Goal: Task Accomplishment & Management: Manage account settings

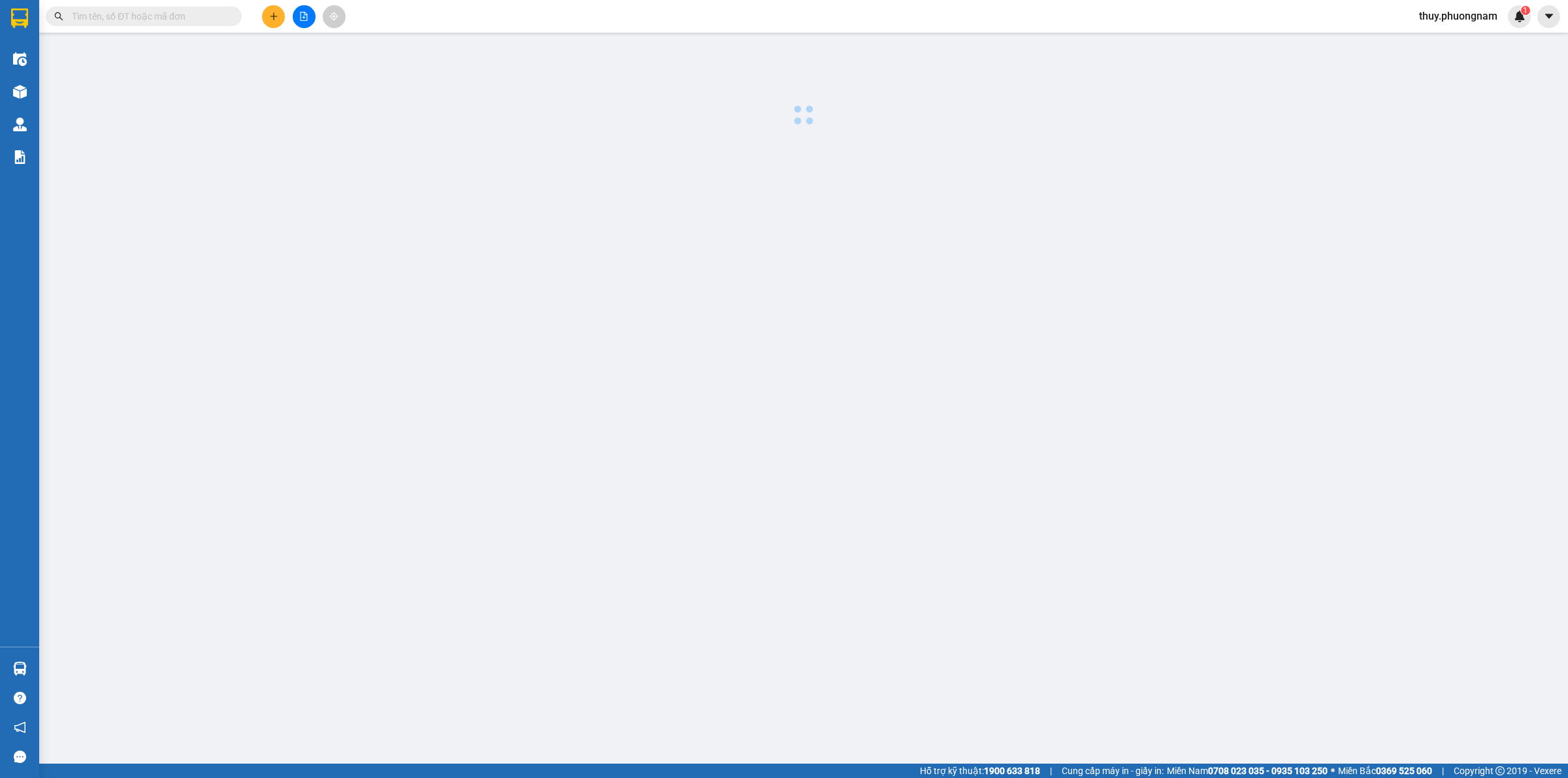
click at [154, 16] on input "text" at bounding box center [149, 16] width 154 height 14
paste input "NT2507010047"
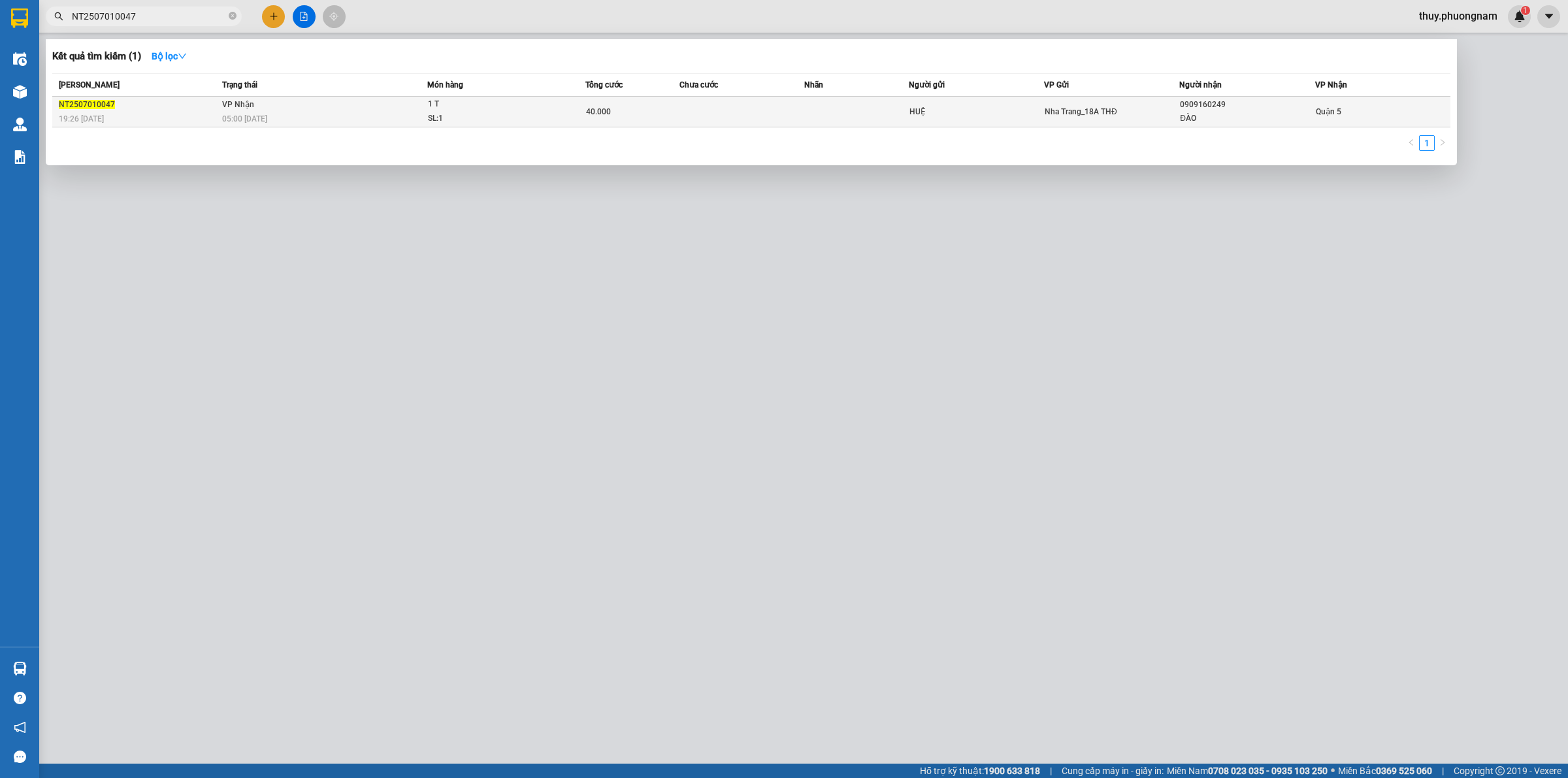
type input "NT2507010047"
click at [107, 106] on span "NT2507010047" at bounding box center [87, 105] width 56 height 9
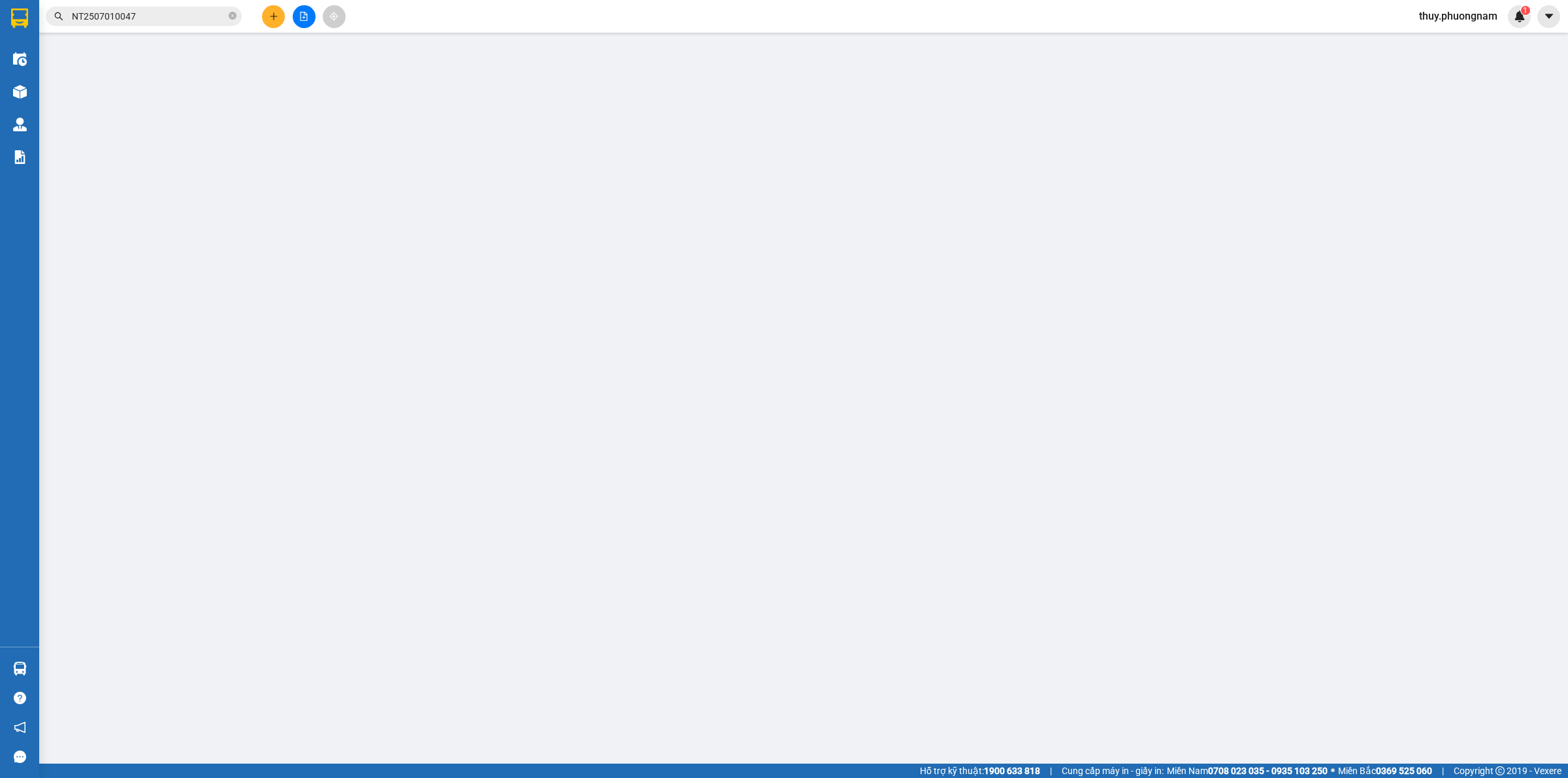
type input "HUỆ"
type input "0909160249"
type input "ĐÀO"
type input "40.000"
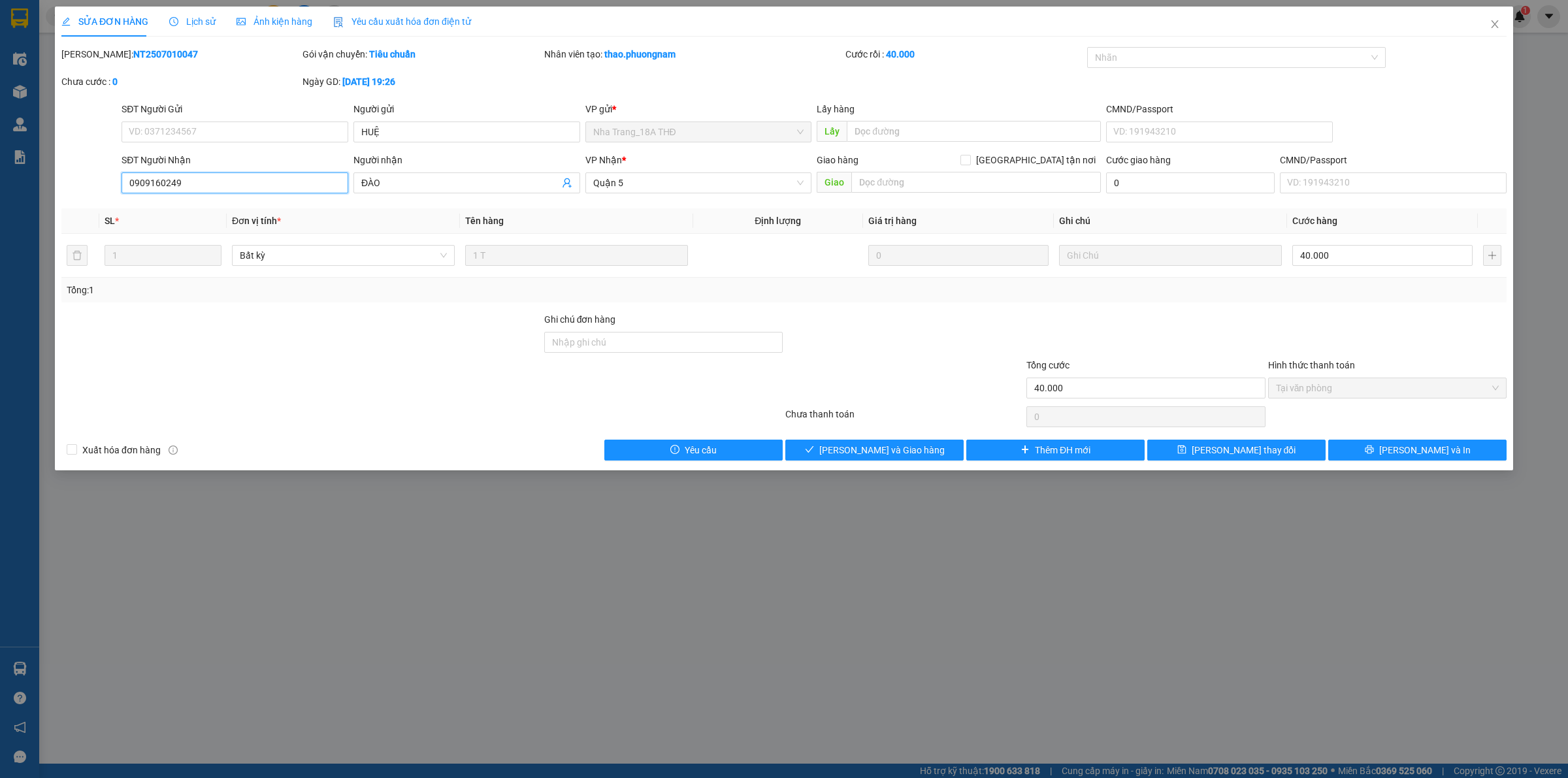
drag, startPoint x: 216, startPoint y: 185, endPoint x: 0, endPoint y: 164, distance: 217.0
click at [0, 164] on div "SỬA ĐƠN HÀNG Lịch sử Ảnh kiện hàng Yêu cầu xuất hóa đơn điện tử Total Paid Fee …" at bounding box center [784, 389] width 1568 height 778
click at [340, 389] on div at bounding box center [301, 381] width 482 height 46
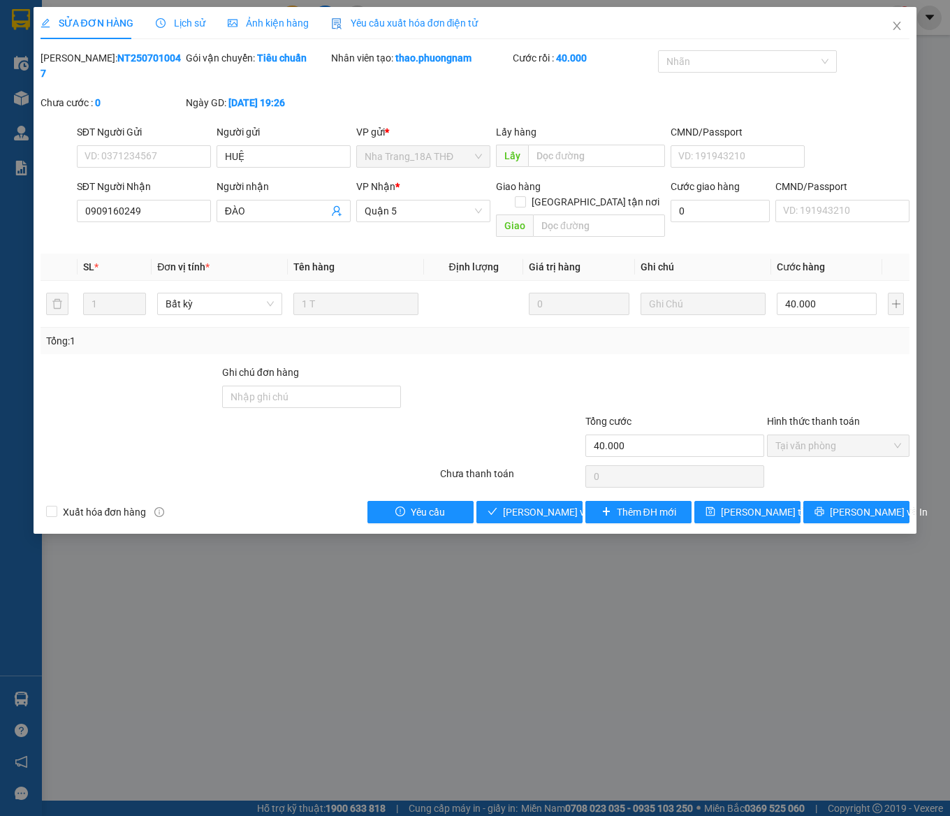
click at [593, 78] on div "Cước rồi : 40.000" at bounding box center [584, 72] width 145 height 45
click at [899, 27] on icon "close" at bounding box center [897, 25] width 11 height 11
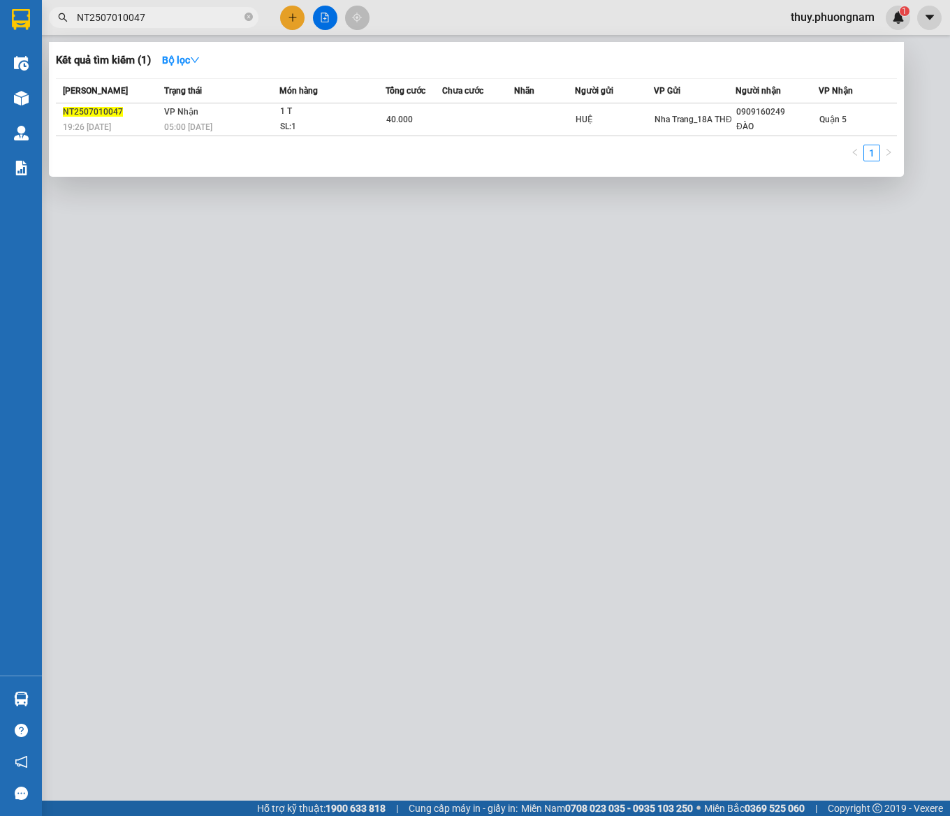
drag, startPoint x: 196, startPoint y: 19, endPoint x: -47, endPoint y: -6, distance: 243.7
click at [0, 0] on html "Kết quả tìm kiếm ( 1 ) Bộ lọc Mã ĐH Trạng thái Món hàng Tổng cước Chưa cước Nhã…" at bounding box center [475, 408] width 950 height 816
paste input "8"
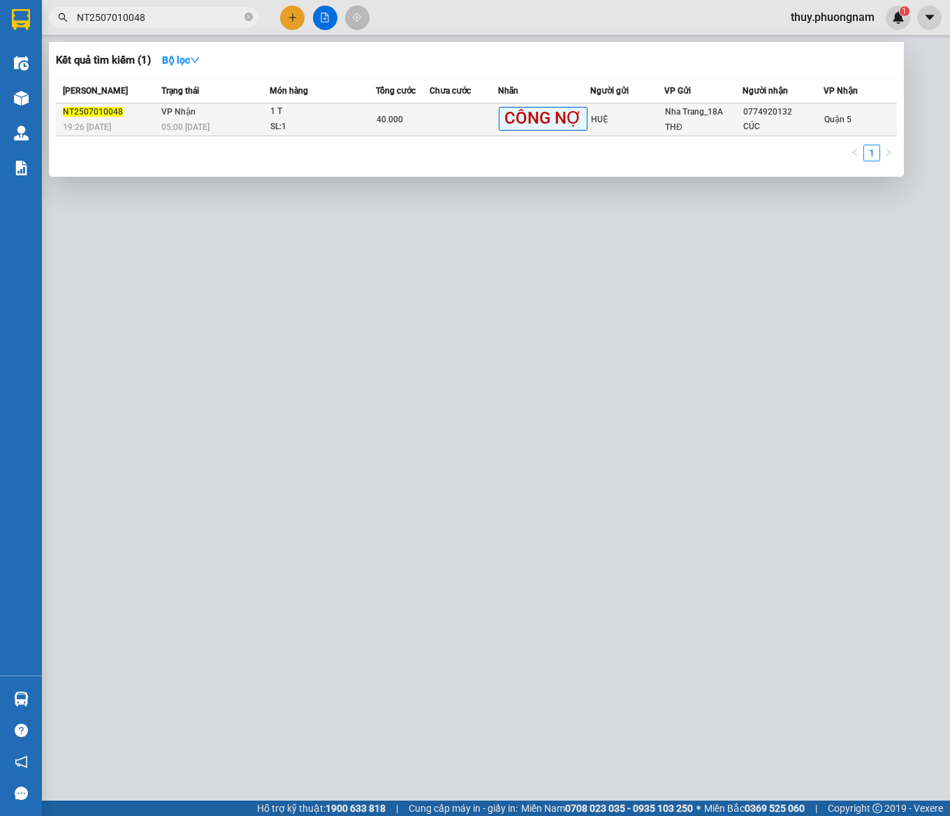
type input "NT2507010048"
click at [110, 113] on span "NT2507010048" at bounding box center [93, 112] width 60 height 10
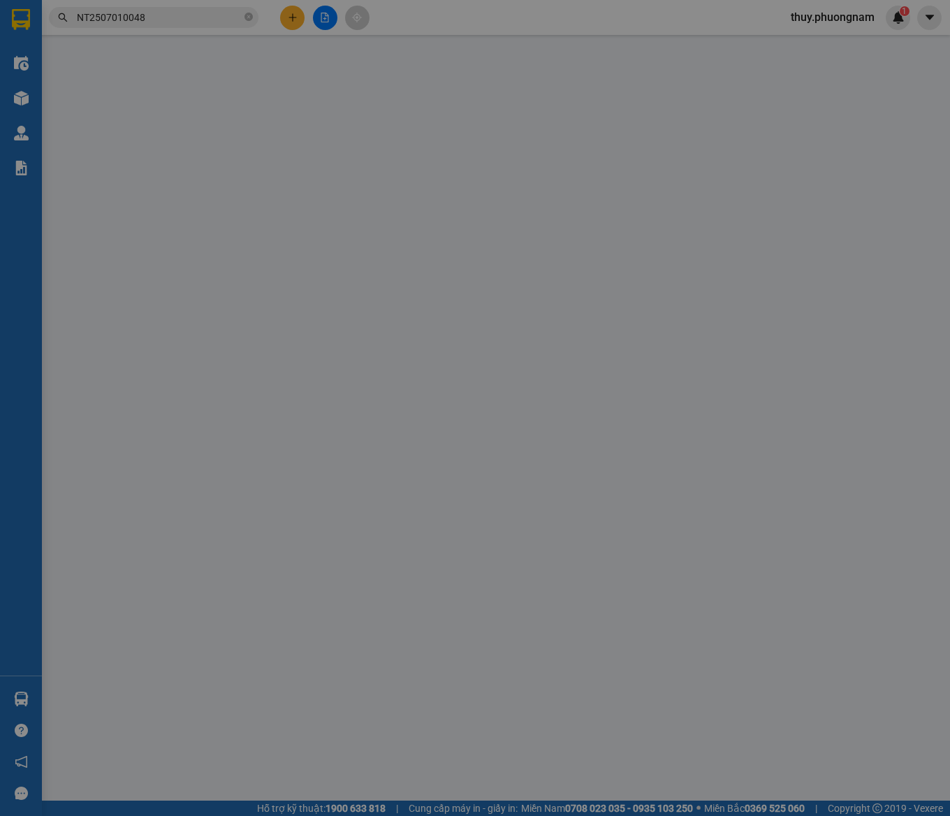
type input "HUỆ"
type input "0774920132"
type input "CÚC"
type input "40.000"
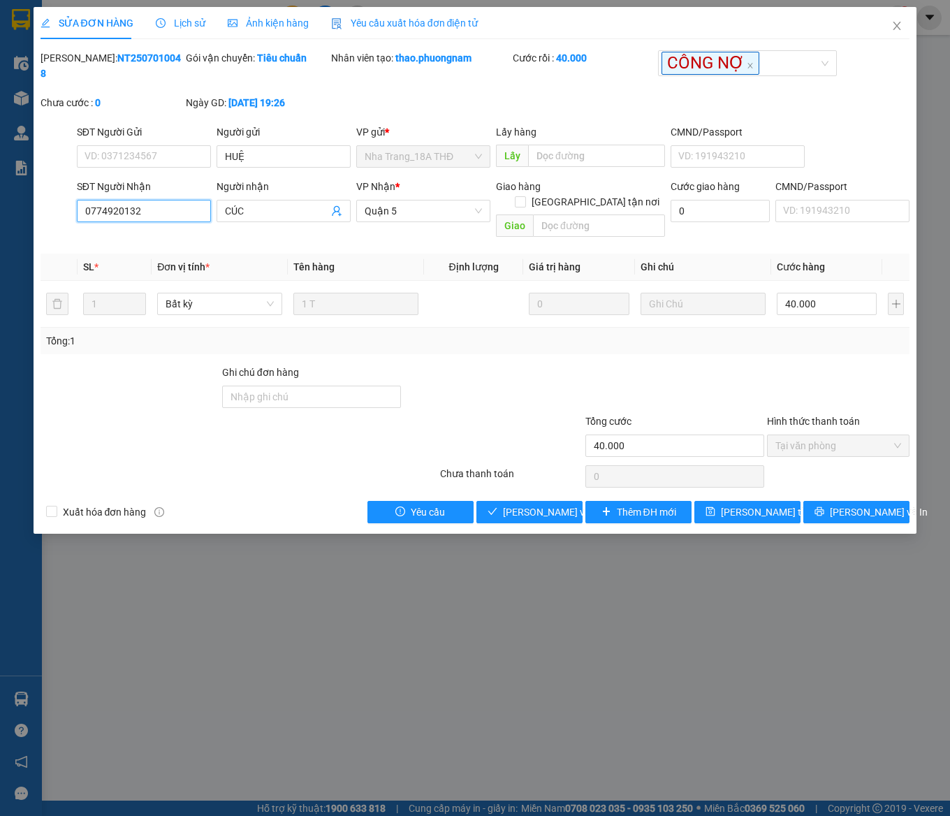
drag, startPoint x: 141, startPoint y: 201, endPoint x: 41, endPoint y: 184, distance: 102.0
click at [0, 186] on html "Kết quả tìm kiếm ( 1 ) Bộ lọc Mã ĐH Trạng thái Món hàng Tổng cước Chưa cước Nhã…" at bounding box center [475, 408] width 950 height 816
click at [517, 329] on div "Total Paid Fee 40.000 Total UnPaid Fee 0 Cash Collection Total Fee Mã ĐH: NT250…" at bounding box center [476, 286] width 870 height 473
click at [897, 23] on icon "close" at bounding box center [897, 25] width 11 height 11
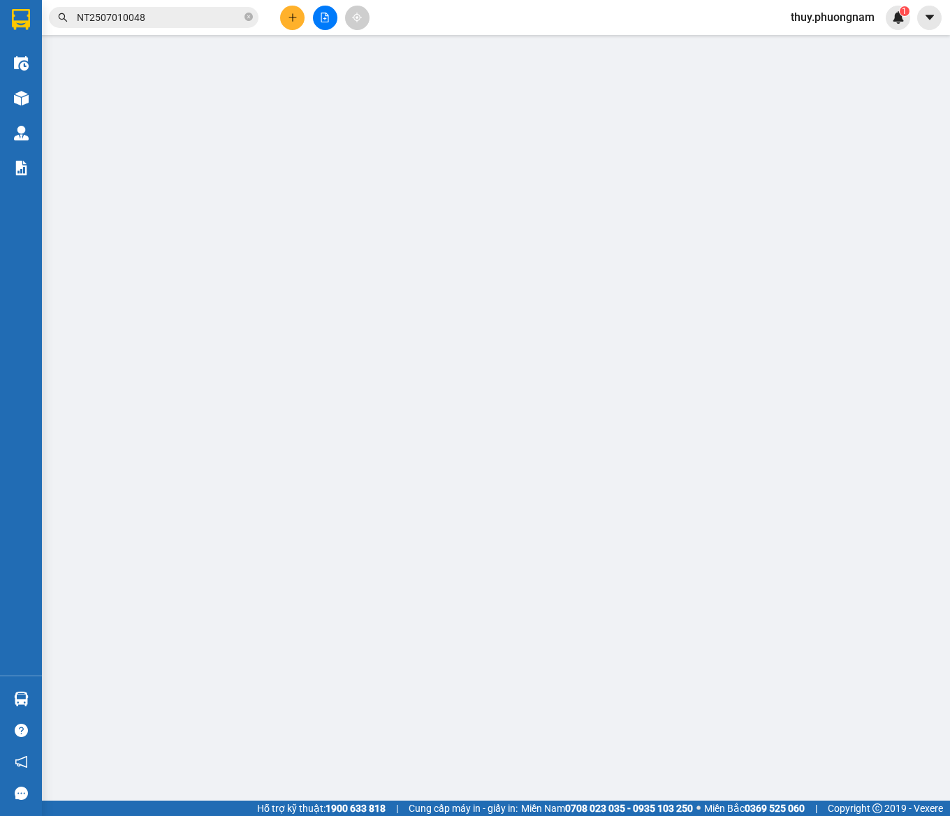
click at [168, 12] on input "NT2507010048" at bounding box center [159, 17] width 165 height 15
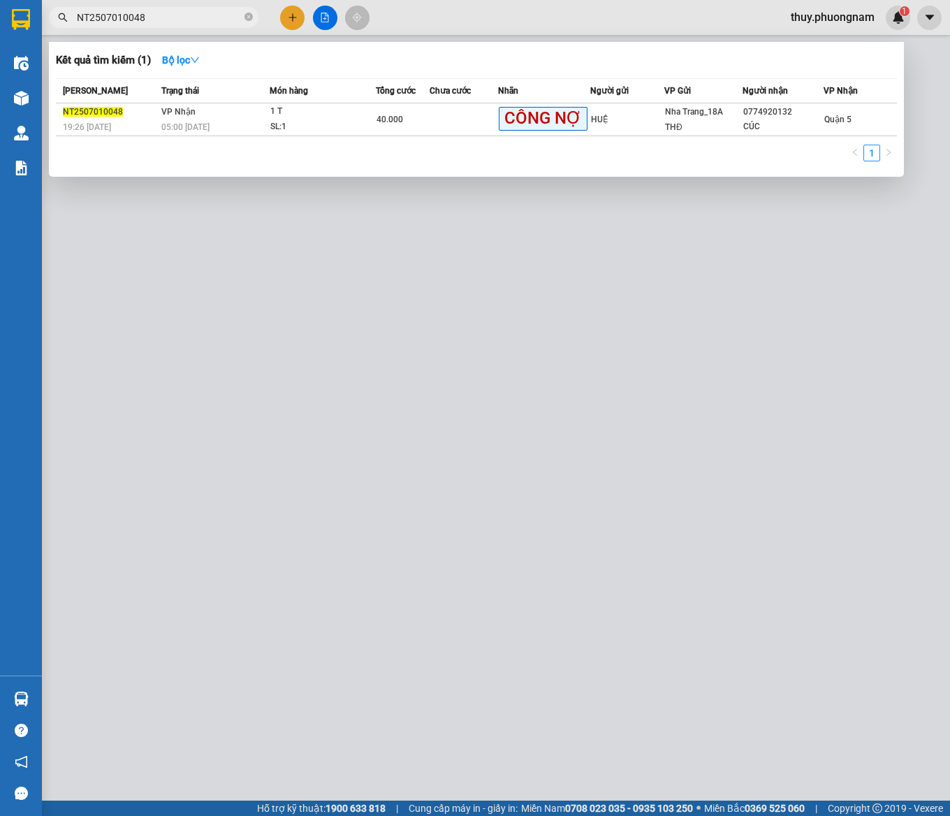
drag, startPoint x: 176, startPoint y: 15, endPoint x: -47, endPoint y: 6, distance: 223.1
click at [0, 6] on html "Kết quả tìm kiếm ( 1 ) Bộ lọc Mã ĐH Trạng thái Món hàng Tổng cước Chưa cước Nhã…" at bounding box center [475, 408] width 950 height 816
paste input "60046"
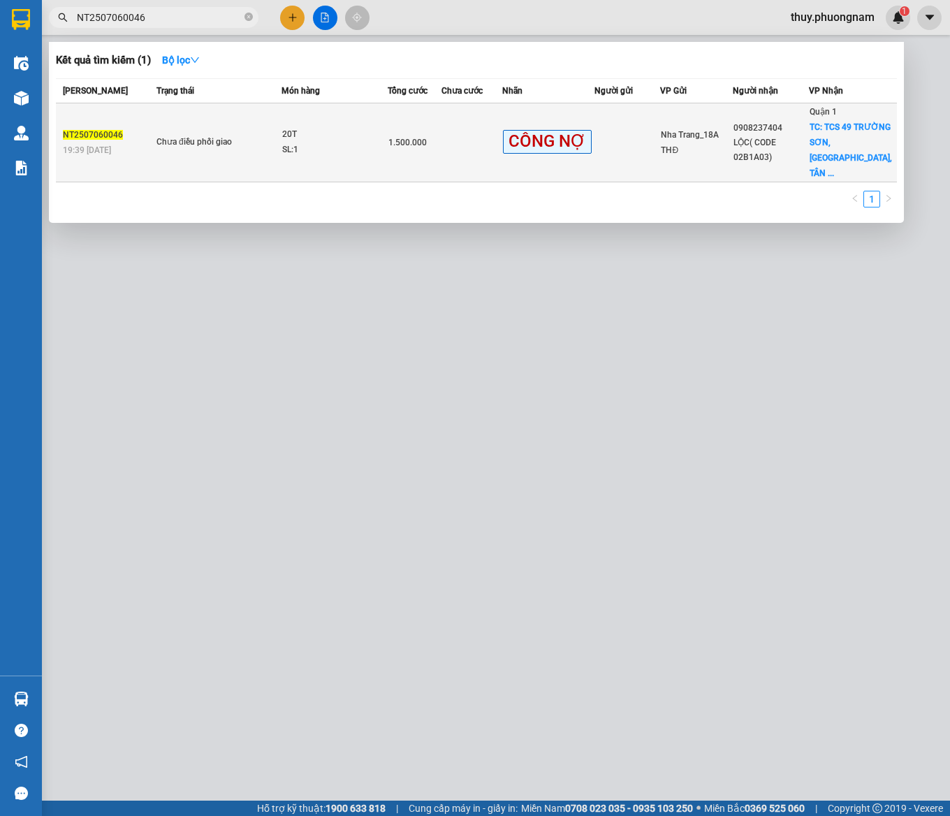
type input "NT2507060046"
click at [117, 131] on div "NT2507060046" at bounding box center [107, 135] width 89 height 15
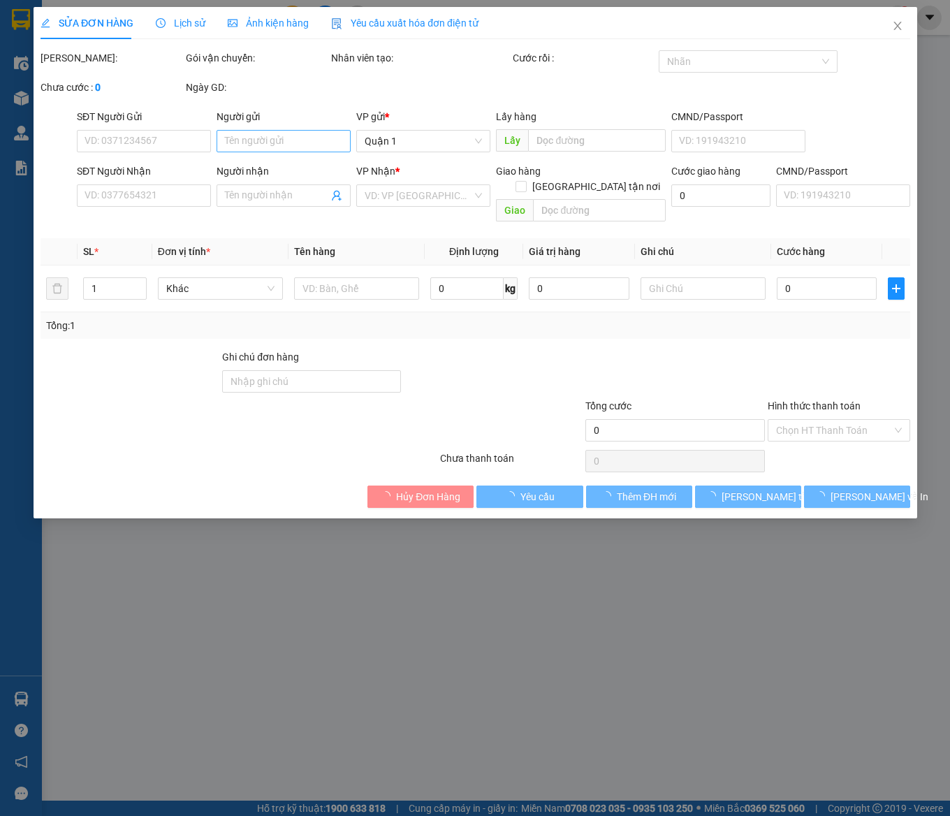
type input "0908237404"
type input "LỘC( CODE 02B1A03)"
checkbox input "true"
type input "TCS 49 TRƯỜNG SƠN, Q, [GEOGRAPHIC_DATA], GTN 500"
type input "1.500.000"
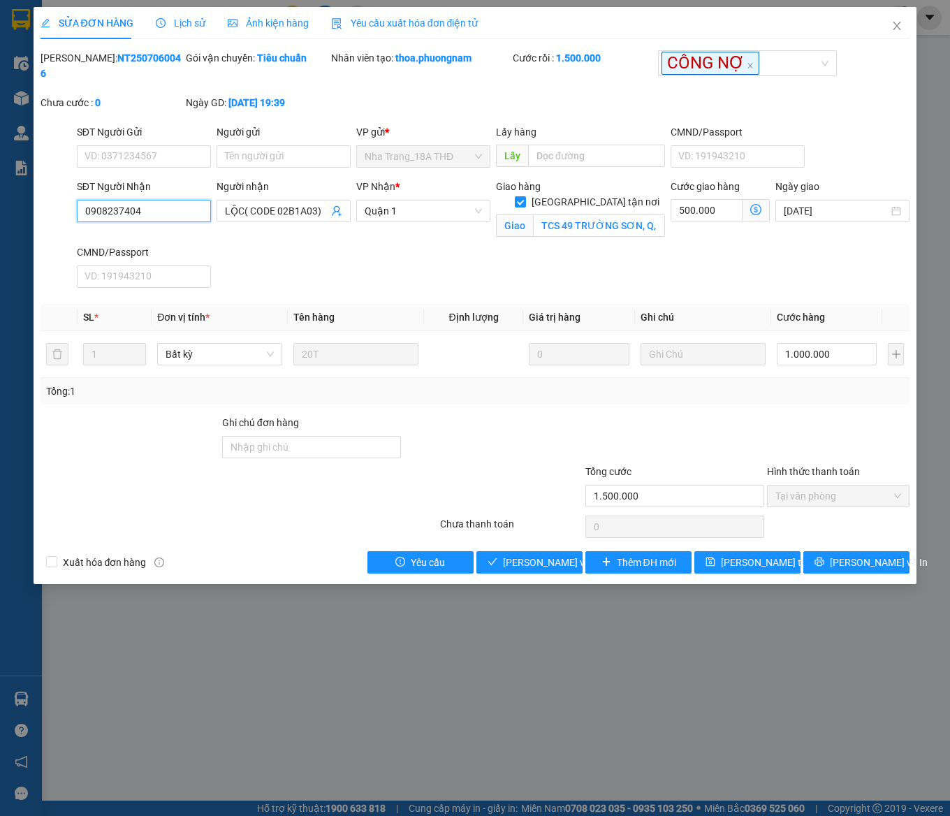
drag, startPoint x: 164, startPoint y: 200, endPoint x: -45, endPoint y: 185, distance: 210.2
click at [0, 185] on html "Kết quả tìm kiếm ( 1 ) Bộ lọc Mã ĐH Trạng thái Món hàng Tổng cước Chưa cước Nhã…" at bounding box center [475, 408] width 950 height 816
drag, startPoint x: 502, startPoint y: 277, endPoint x: 530, endPoint y: 249, distance: 40.0
click at [502, 277] on div "SĐT Người Nhận 0908237404 Người nhận LỘC( CODE 02B1A03) VP Nhận * [GEOGRAPHIC_D…" at bounding box center [493, 236] width 839 height 115
click at [900, 21] on icon "close" at bounding box center [897, 25] width 11 height 11
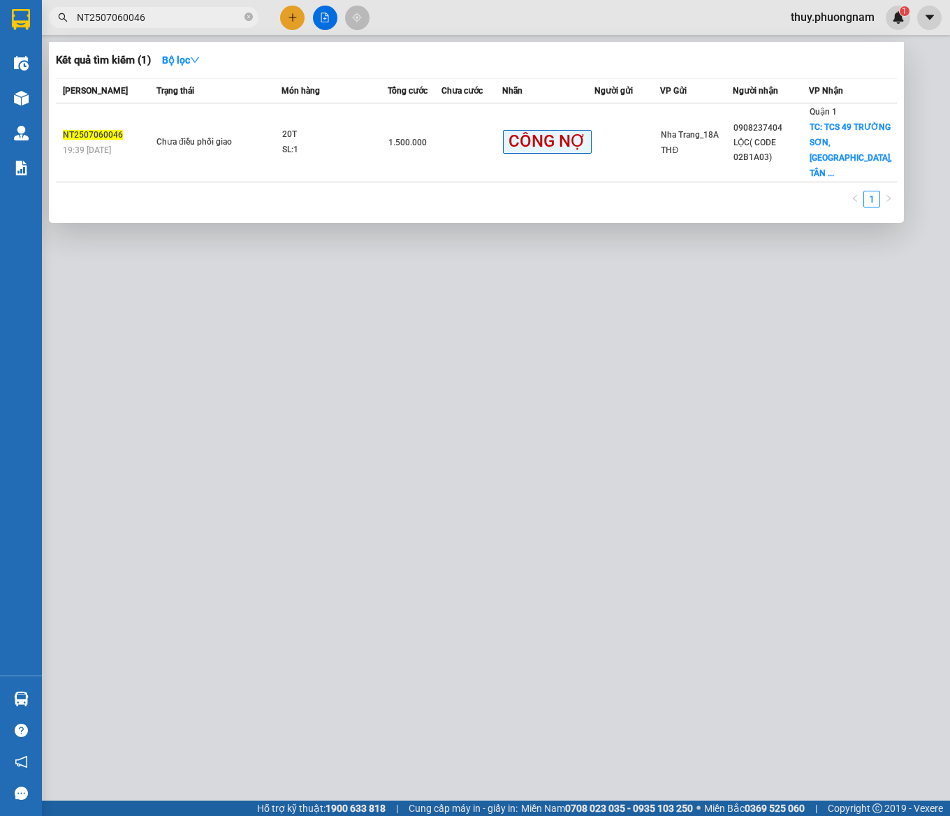
drag, startPoint x: 186, startPoint y: 16, endPoint x: -47, endPoint y: 2, distance: 233.1
click at [0, 2] on html "Kết quả tìm kiếm ( 1 ) Bộ lọc Mã ĐH Trạng thái Món hàng Tổng cước Chưa cước Nhã…" at bounding box center [475, 408] width 950 height 816
paste input "10047"
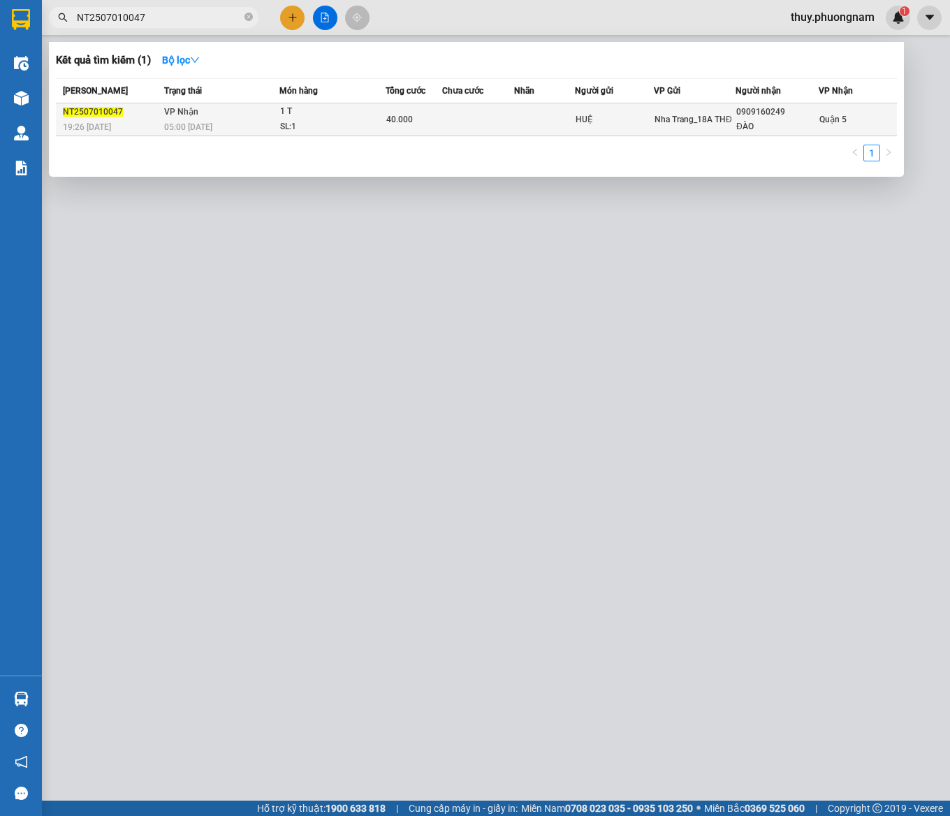
type input "NT2507010047"
click at [88, 105] on div "NT2507010047" at bounding box center [111, 112] width 97 height 15
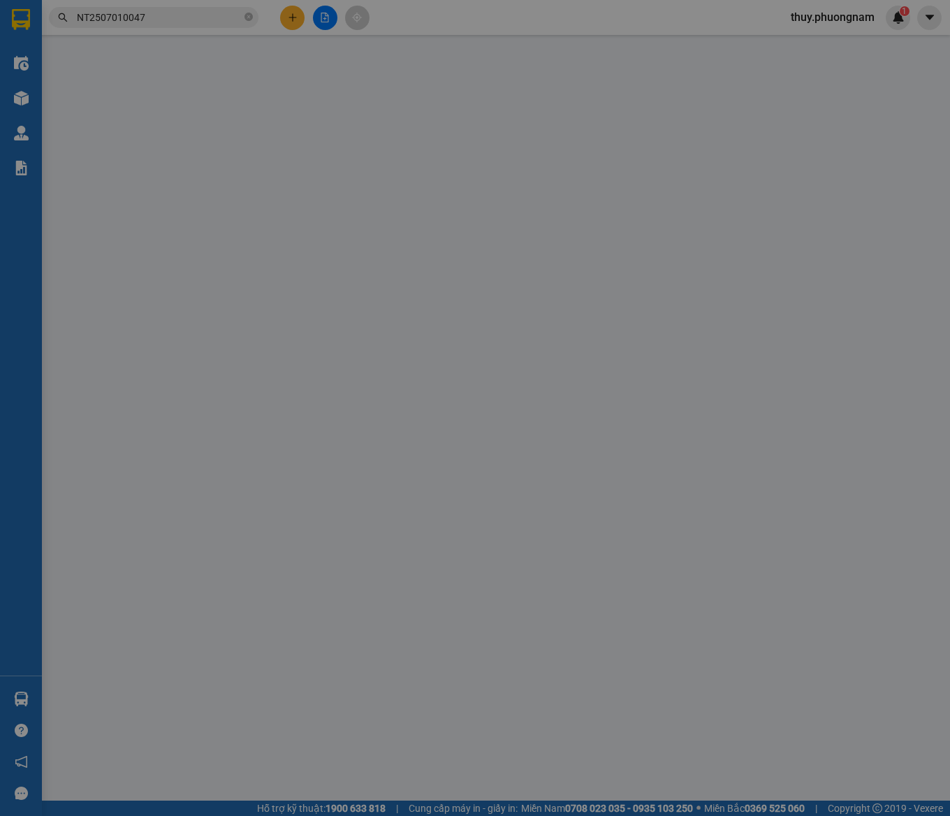
type input "HUỆ"
type input "0909160249"
type input "ĐÀO"
type input "40.000"
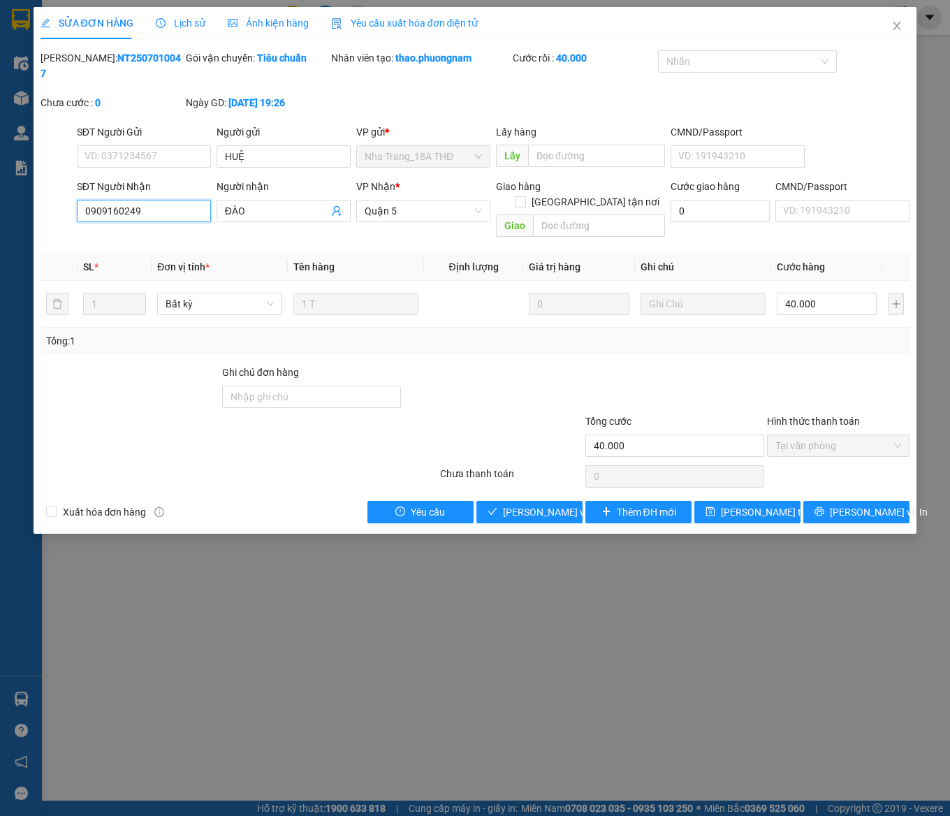
click at [140, 200] on input "0909160249" at bounding box center [144, 211] width 134 height 22
click at [701, 57] on div at bounding box center [741, 61] width 158 height 17
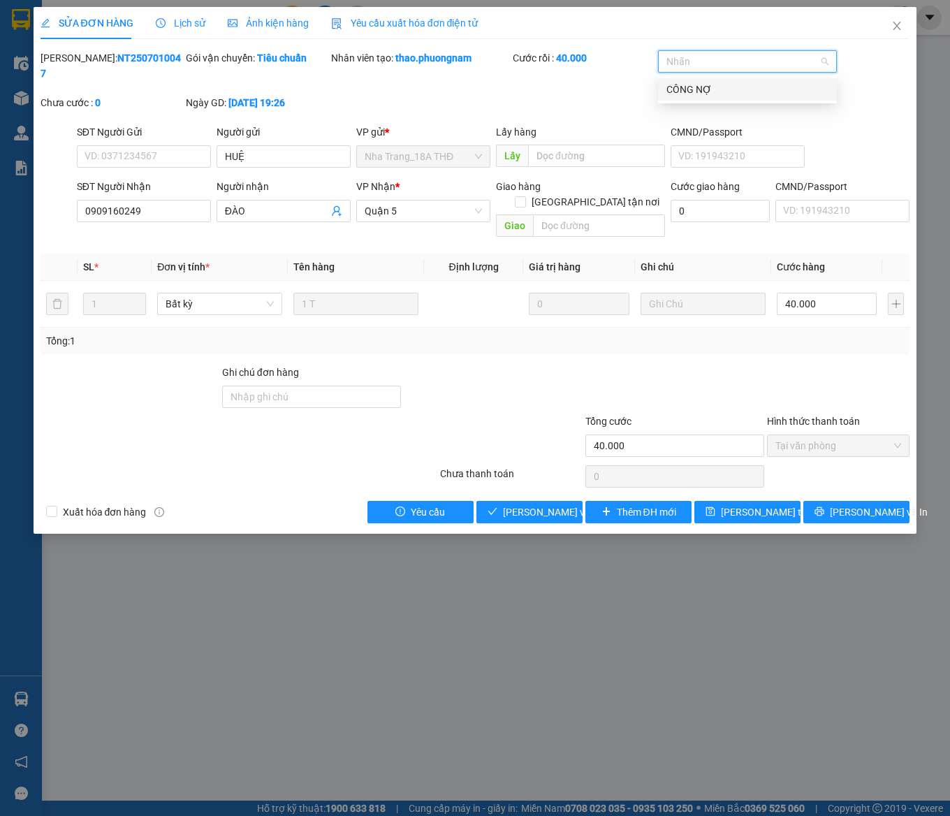
click at [710, 85] on div "CÔNG NỢ" at bounding box center [748, 89] width 162 height 15
click at [755, 505] on span "[PERSON_NAME] thay đổi" at bounding box center [777, 512] width 112 height 15
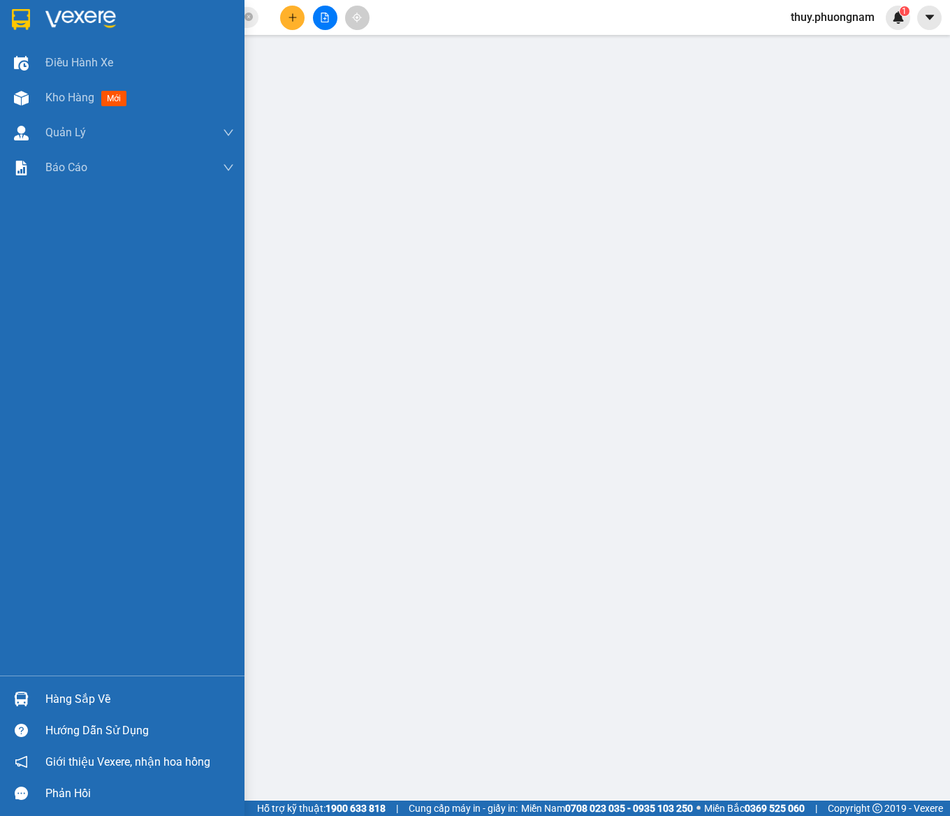
click at [119, 9] on div at bounding box center [139, 19] width 189 height 21
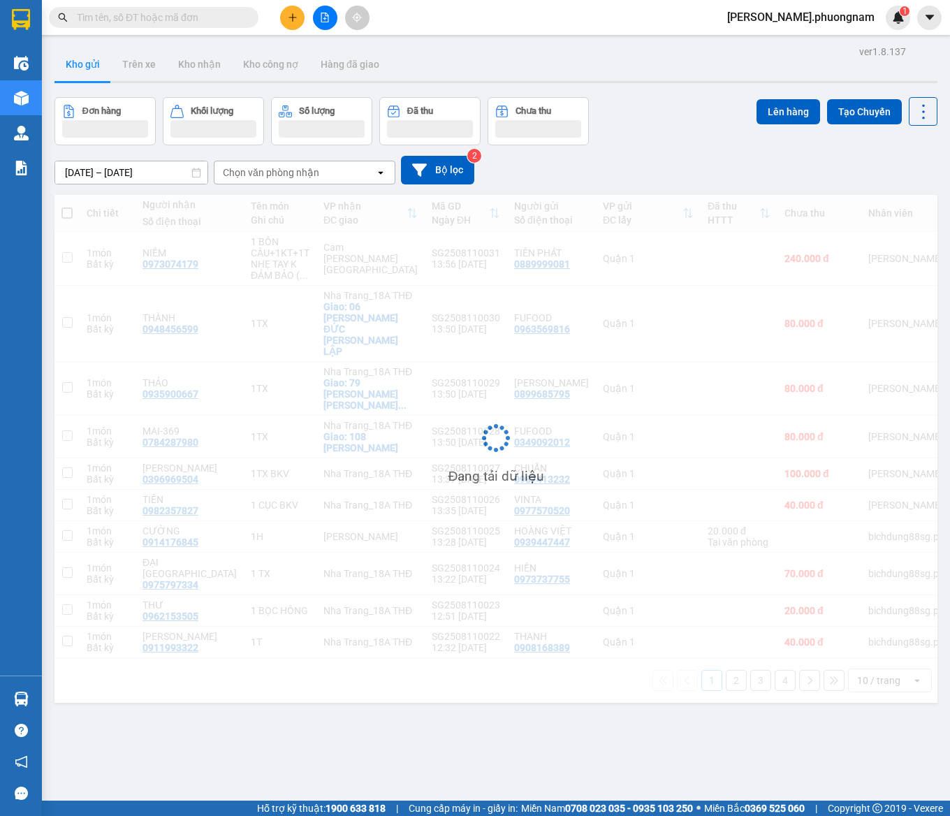
click at [173, 16] on input "text" at bounding box center [159, 17] width 165 height 15
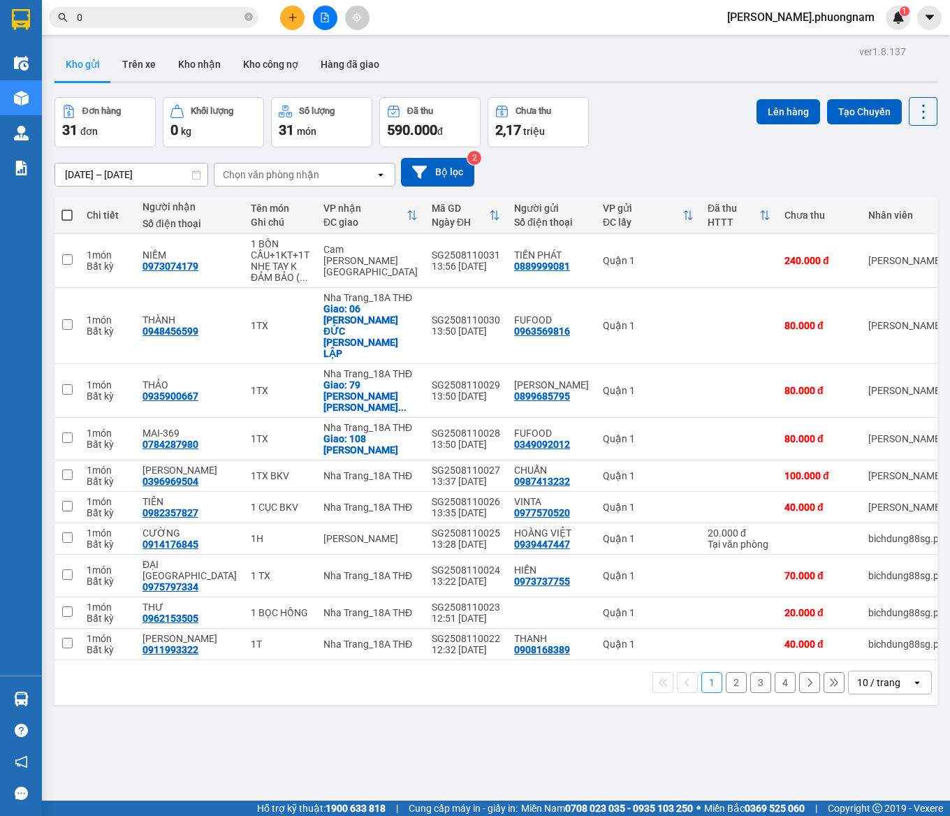
paste input "909160249"
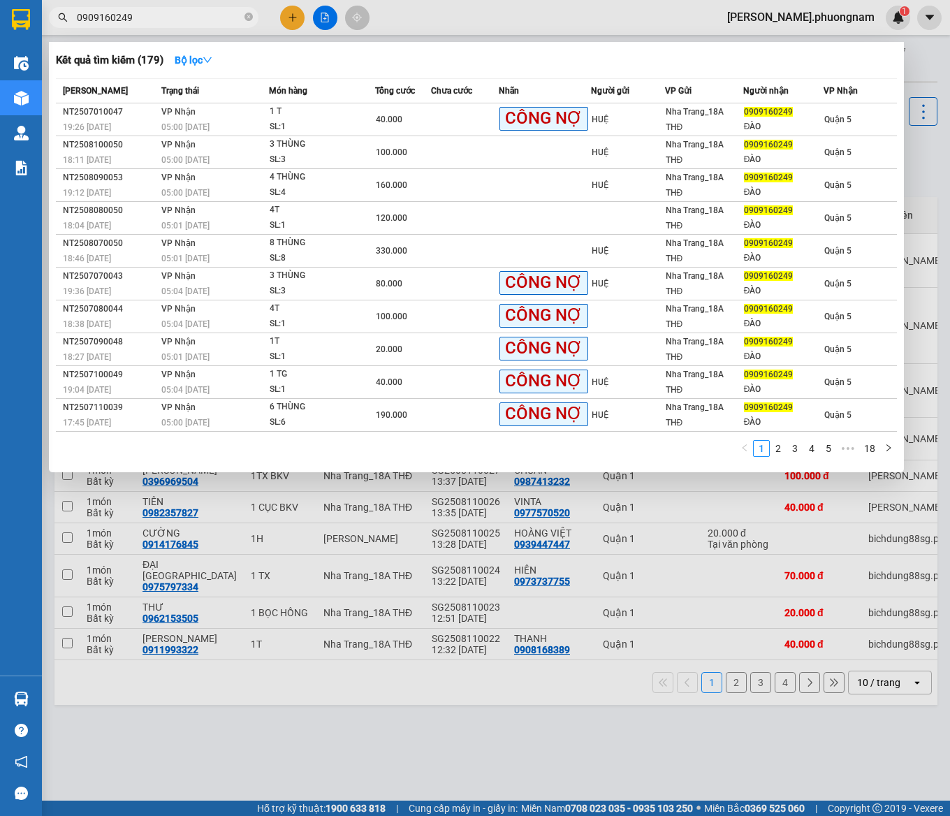
type input "0909160249"
click at [549, 49] on div "Kết quả tìm kiếm ( 179 ) Bộ lọc" at bounding box center [476, 60] width 841 height 22
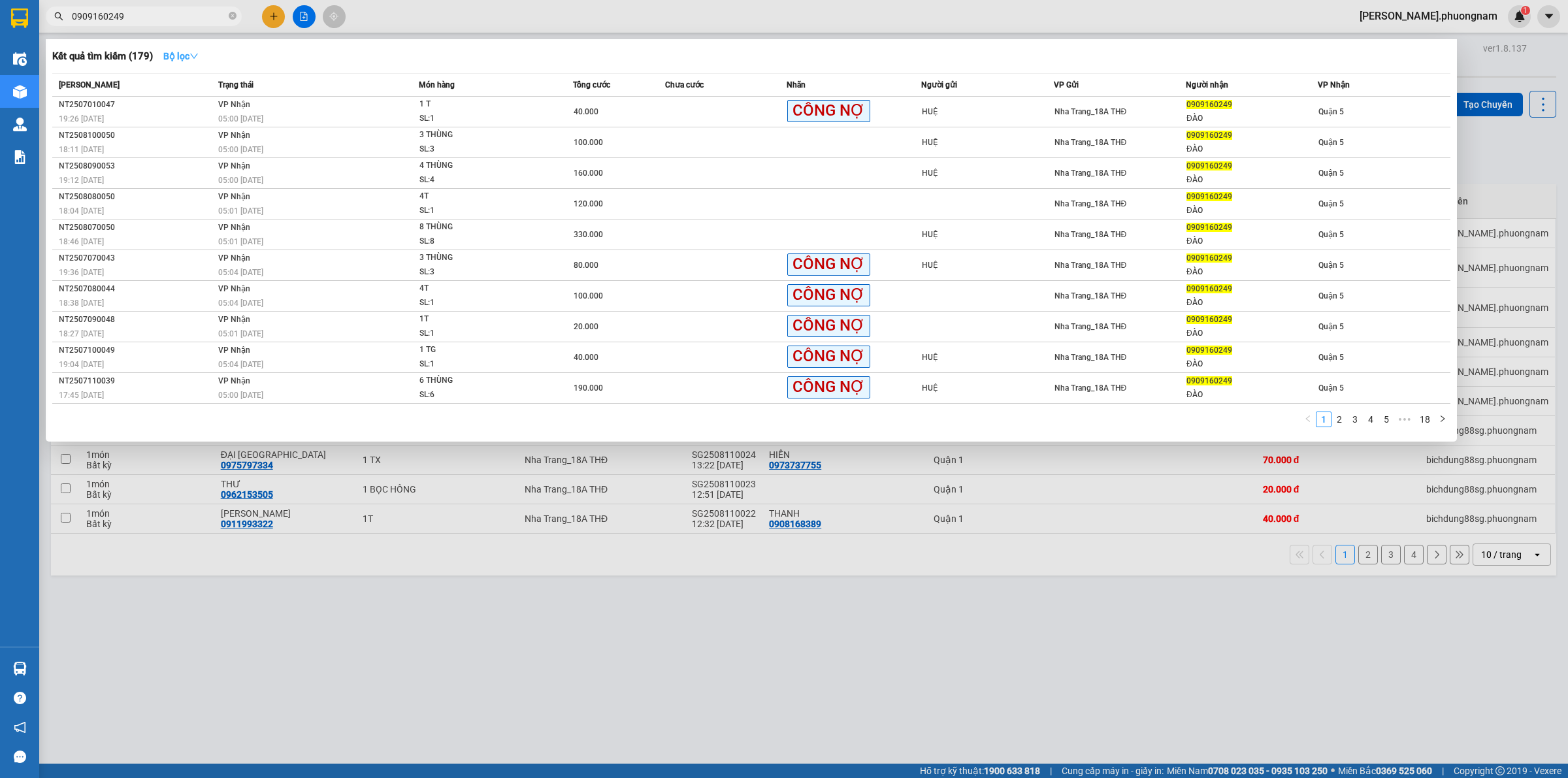
click at [203, 51] on button "Bộ lọc" at bounding box center [181, 56] width 56 height 21
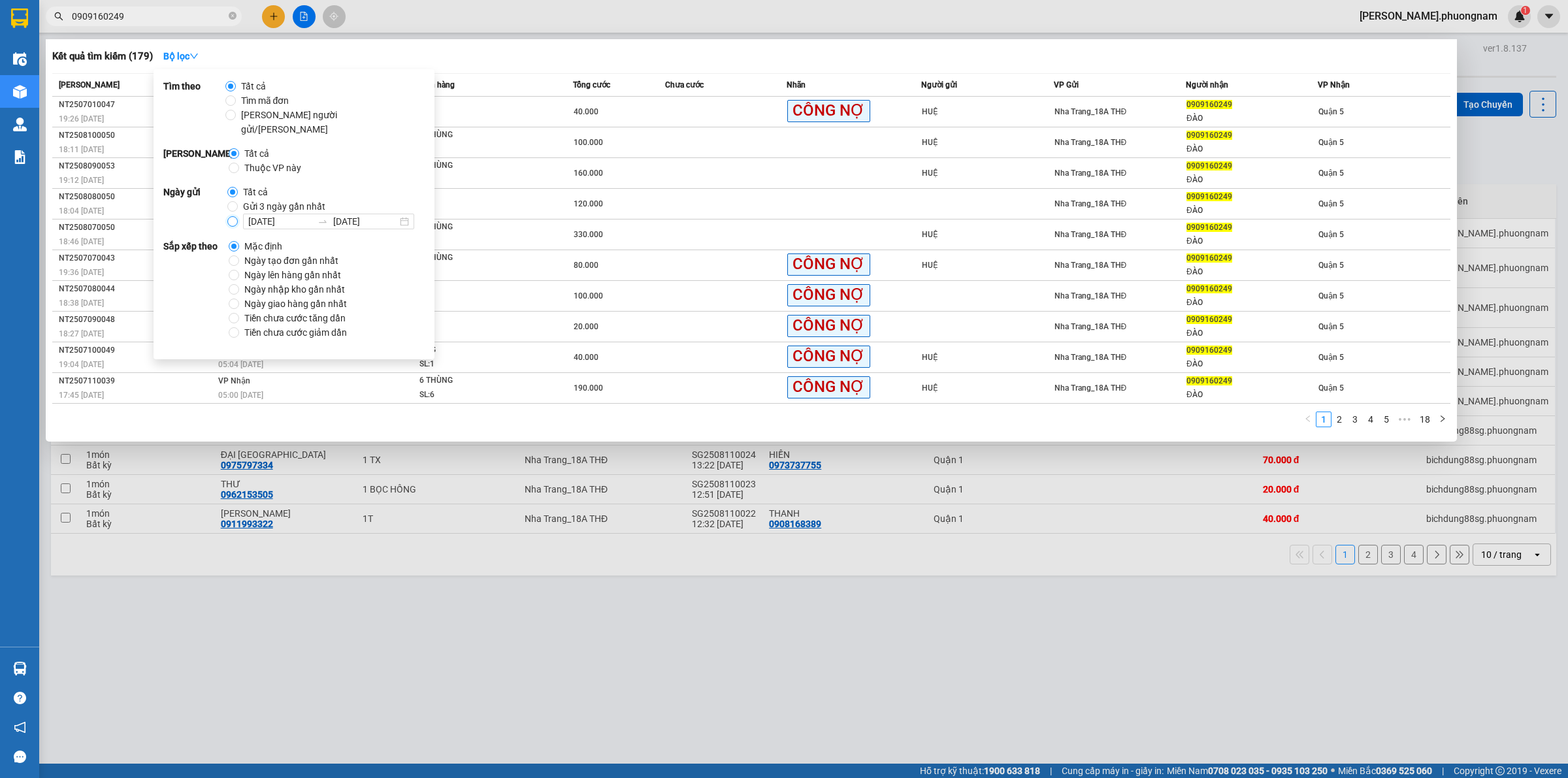
click at [229, 216] on input "09/08/2025 09/08/2025" at bounding box center [232, 221] width 10 height 10
radio input "true"
radio input "false"
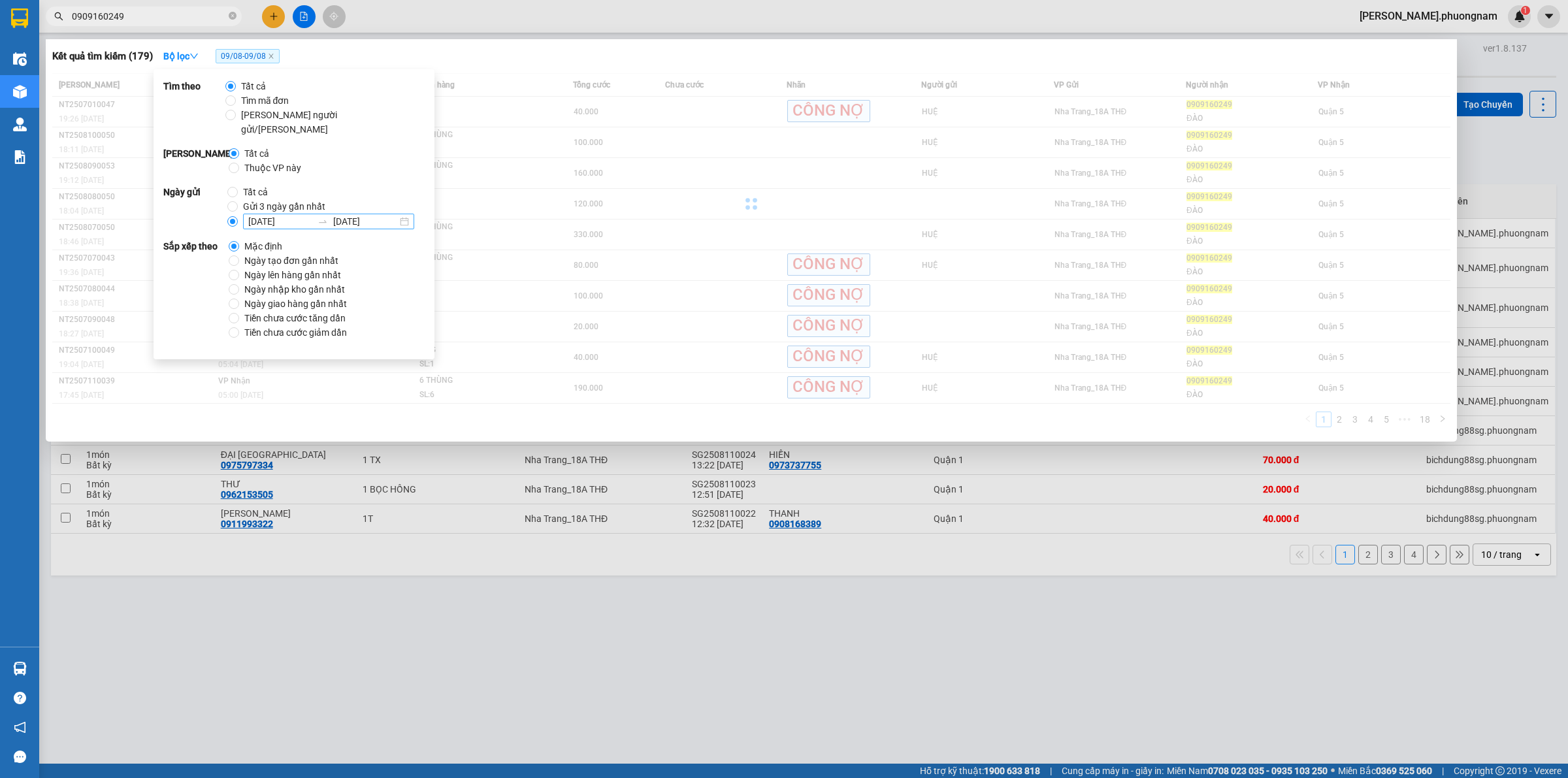
click at [252, 214] on input "09/08/2025" at bounding box center [281, 221] width 64 height 14
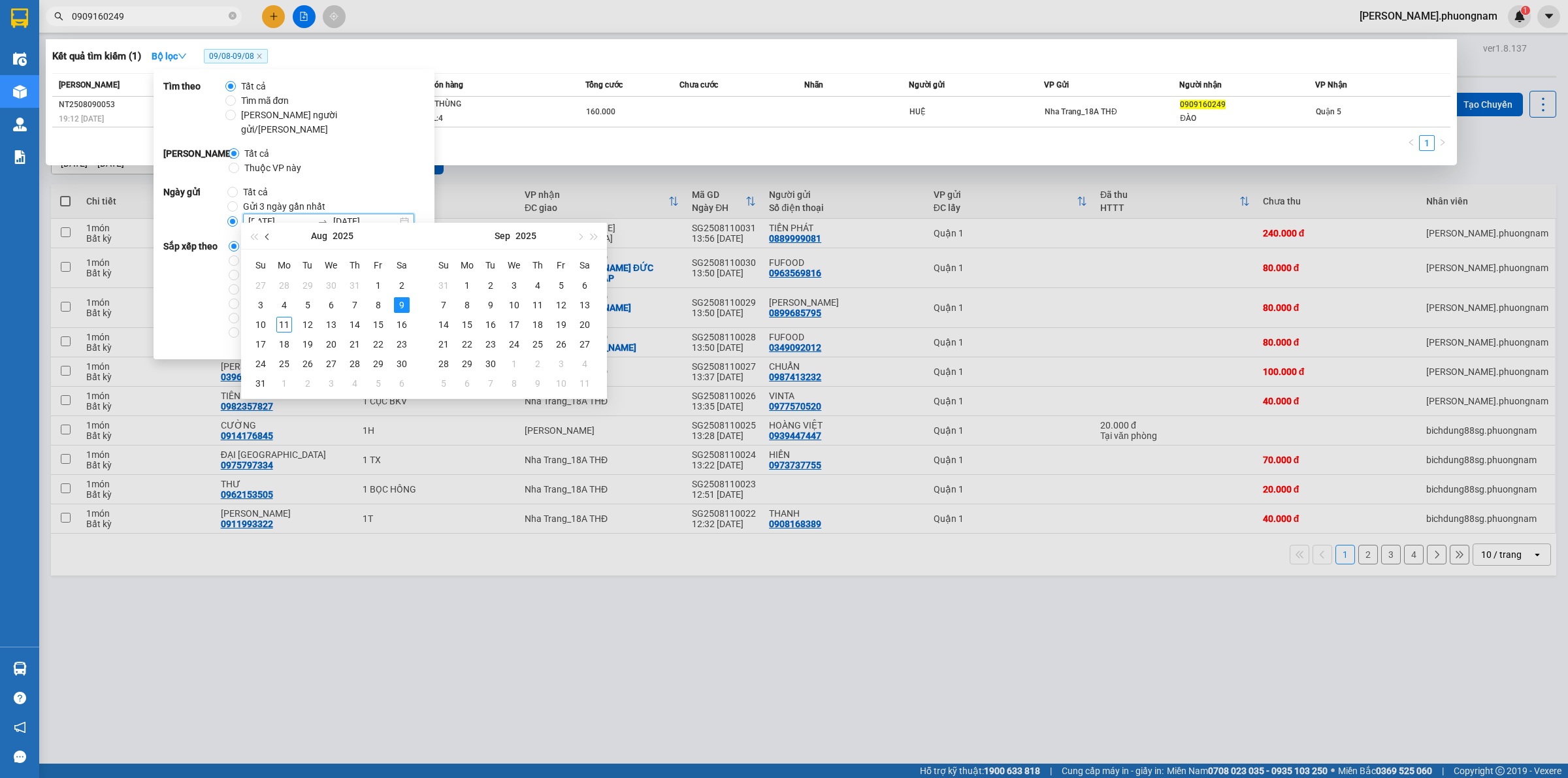
click at [268, 238] on span "button" at bounding box center [268, 236] width 7 height 7
type input "01/07/2025"
click at [308, 281] on div "1" at bounding box center [308, 285] width 16 height 16
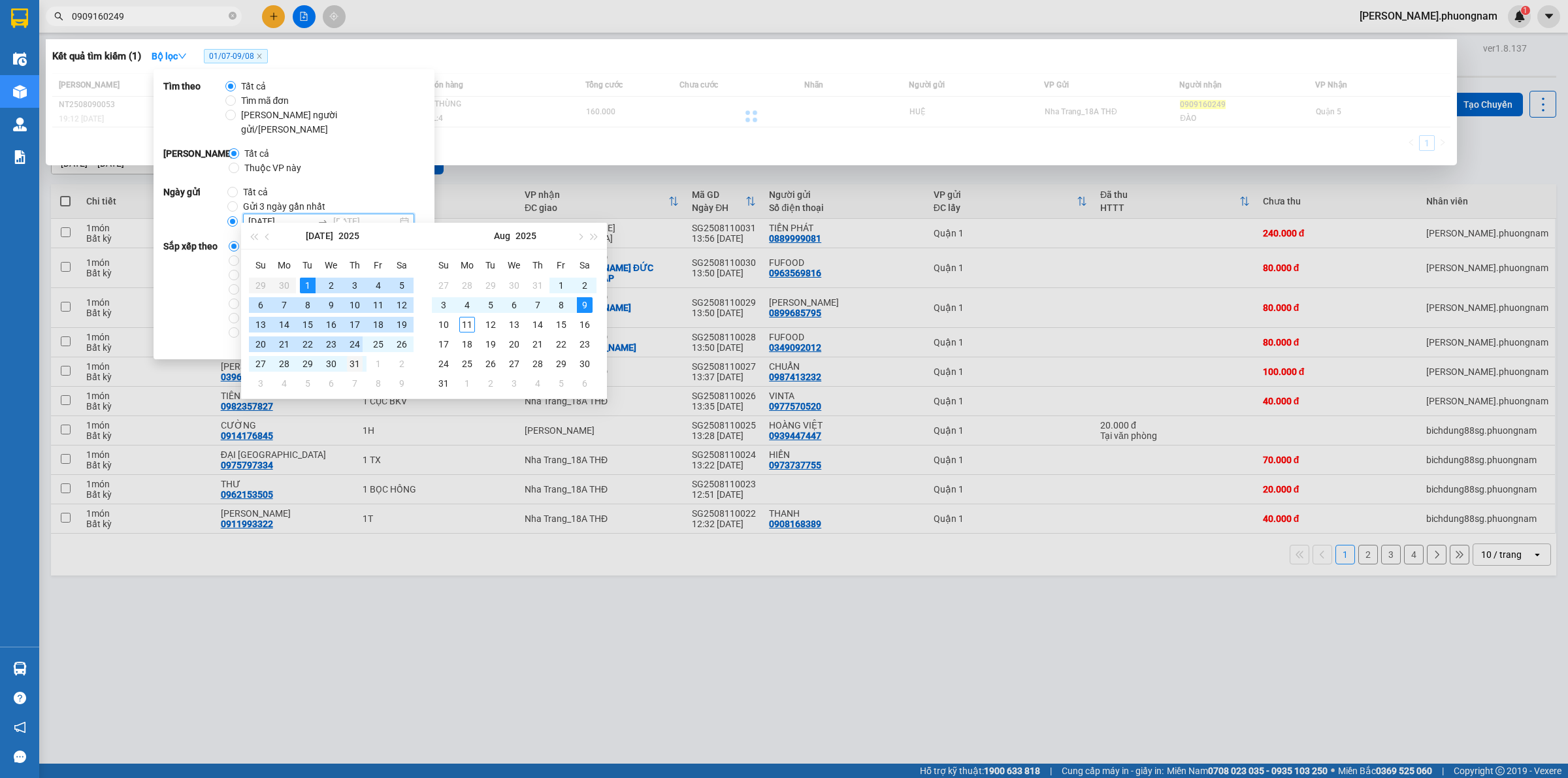
type input "31/07/2025"
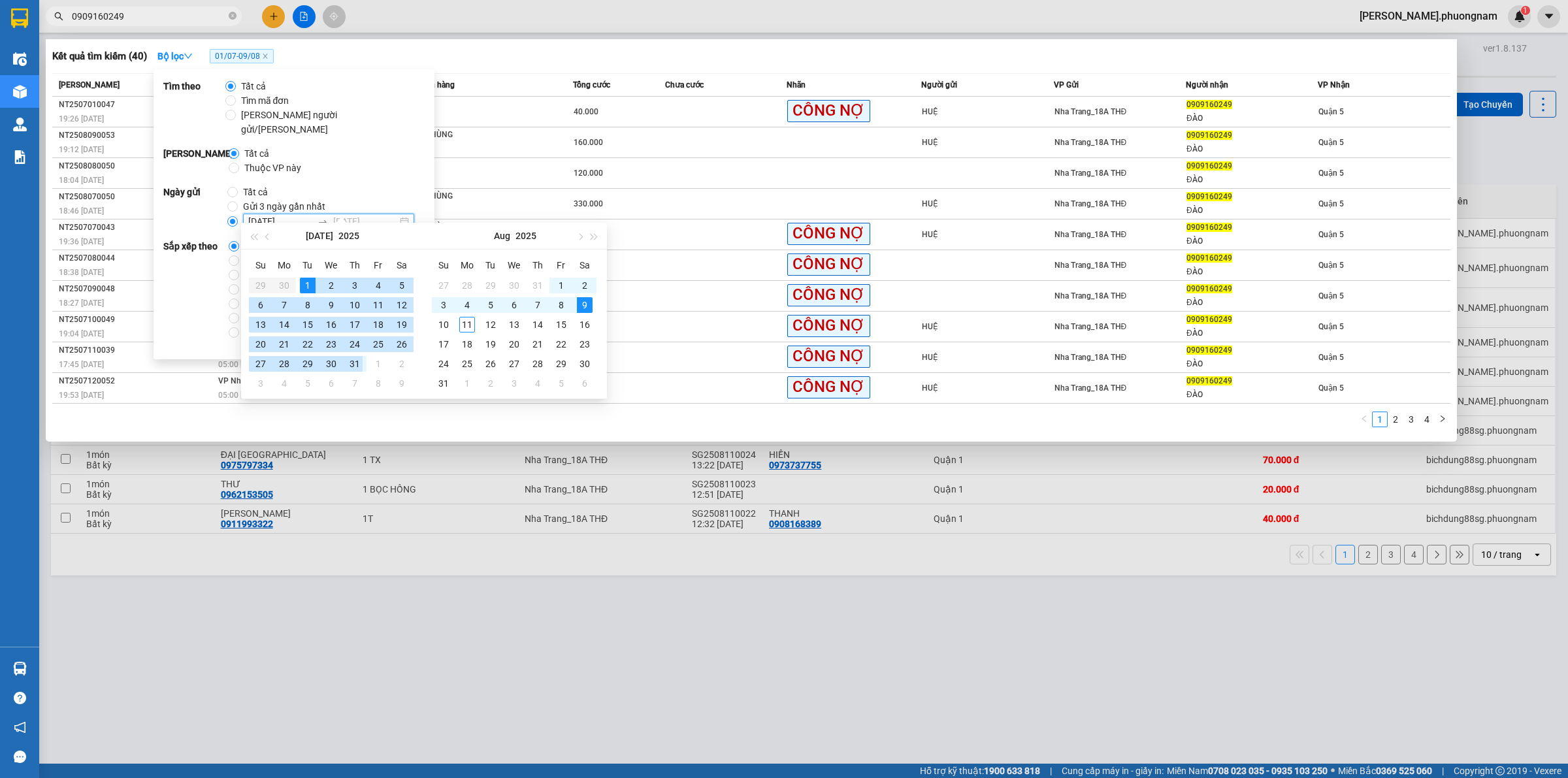
click at [352, 363] on div "31" at bounding box center [354, 364] width 16 height 16
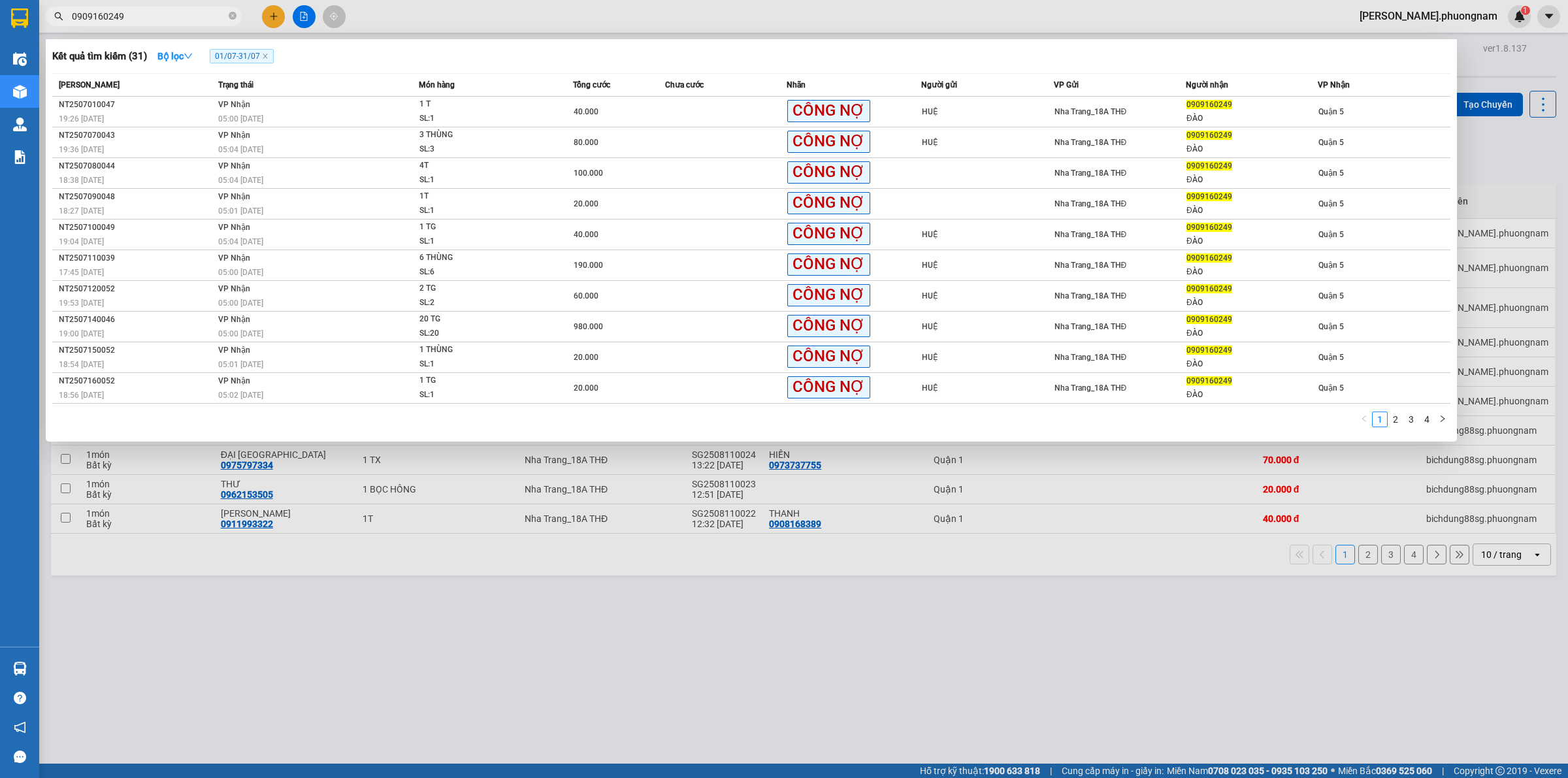
click at [888, 416] on div "1 2 3 4" at bounding box center [751, 423] width 1398 height 23
click at [888, 420] on link "2" at bounding box center [1395, 419] width 14 height 14
click at [888, 419] on link "3" at bounding box center [1411, 419] width 14 height 14
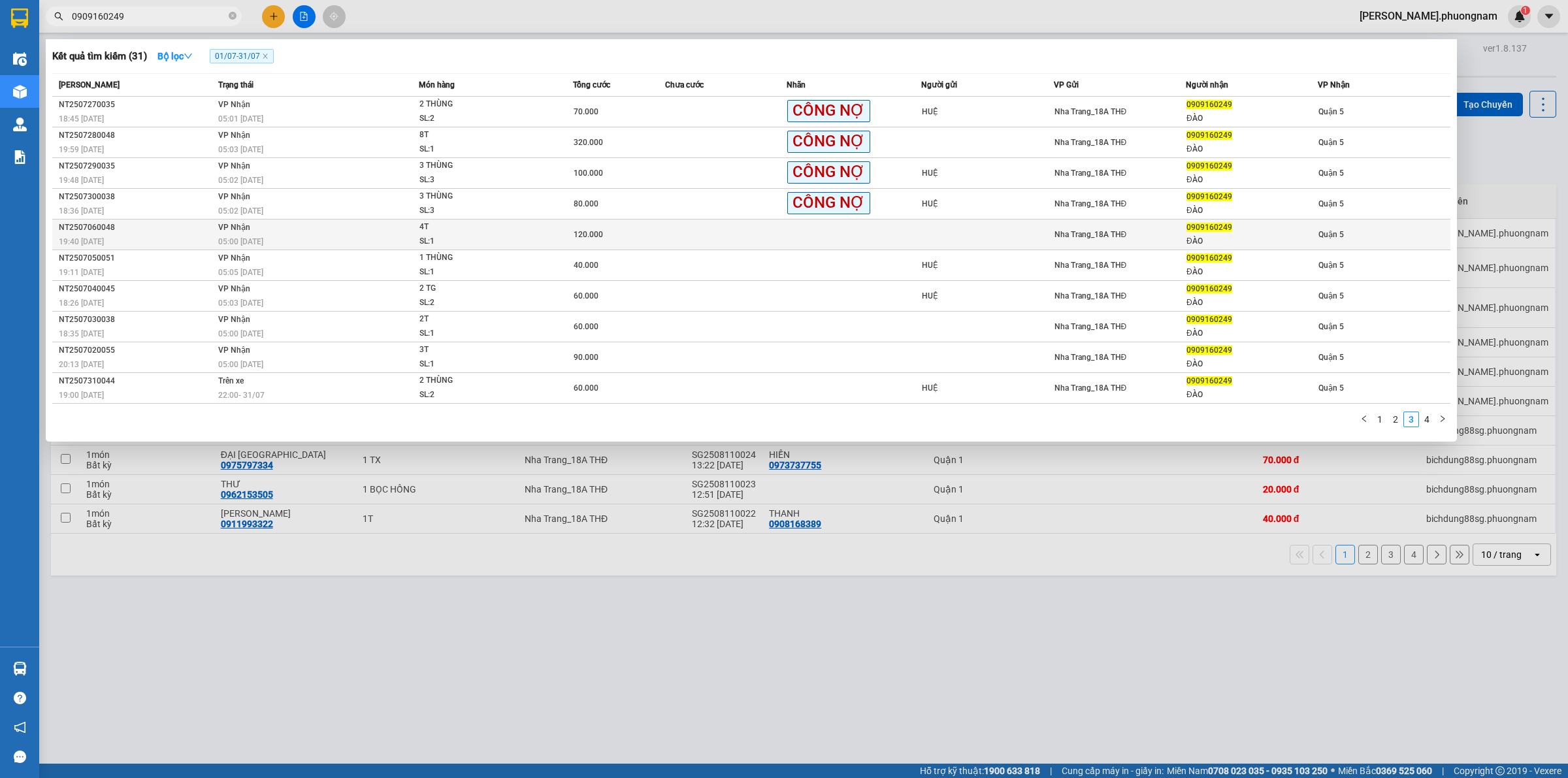
click at [609, 230] on div "120.000" at bounding box center [619, 234] width 90 height 14
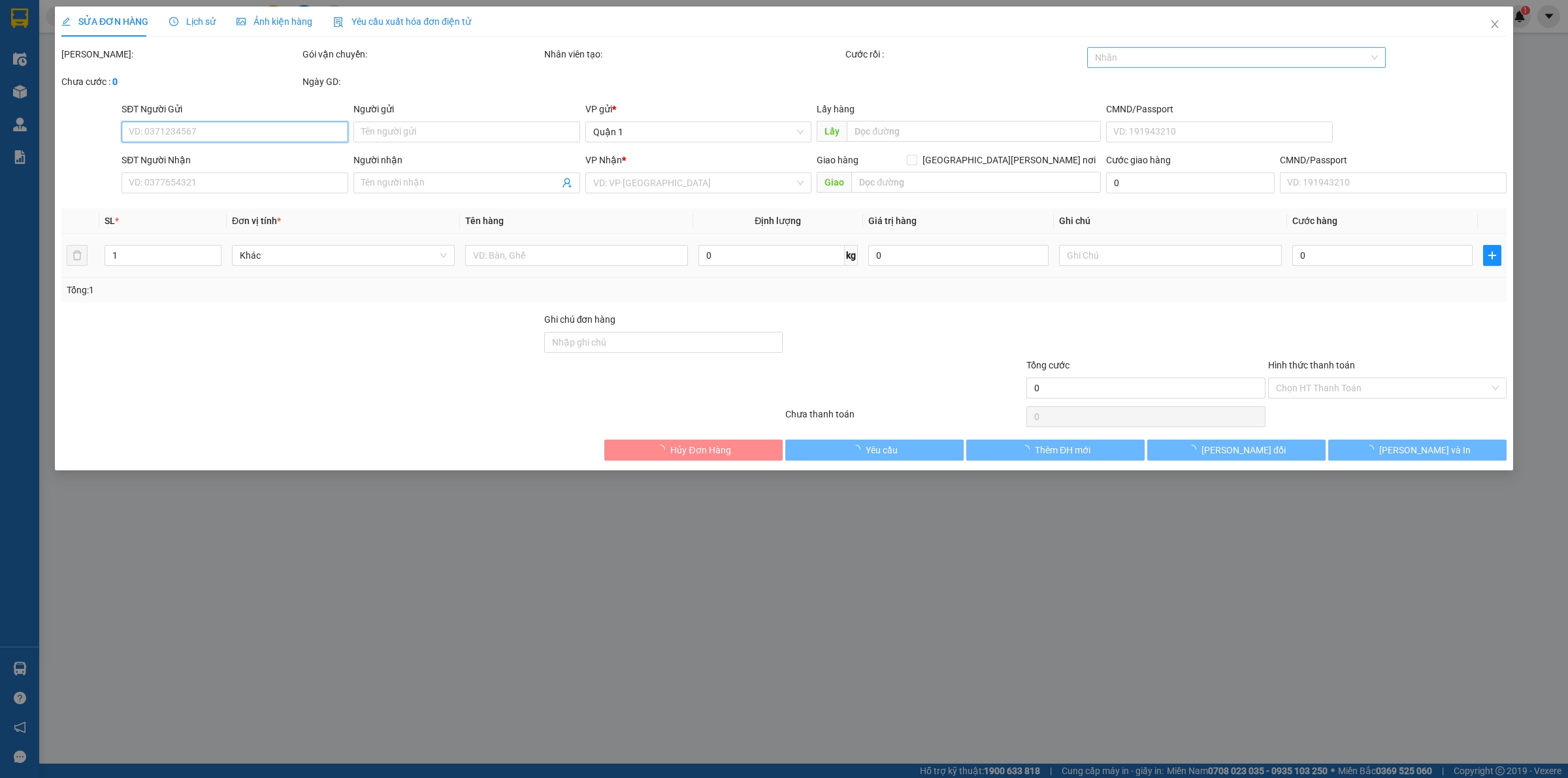
type input "0909160249"
type input "ĐÀO"
type input "120.000"
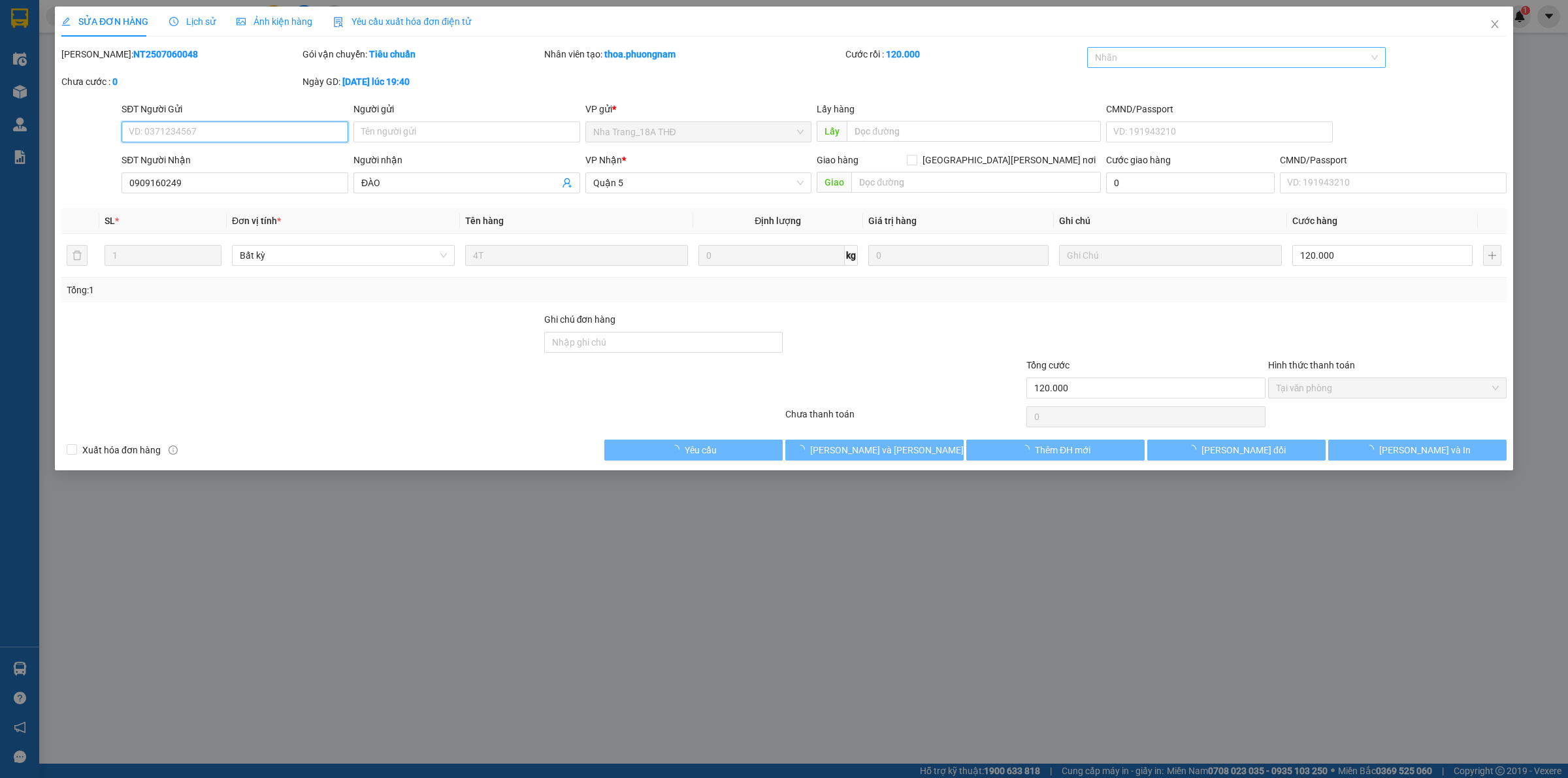
click at [888, 57] on div at bounding box center [1230, 57] width 280 height 16
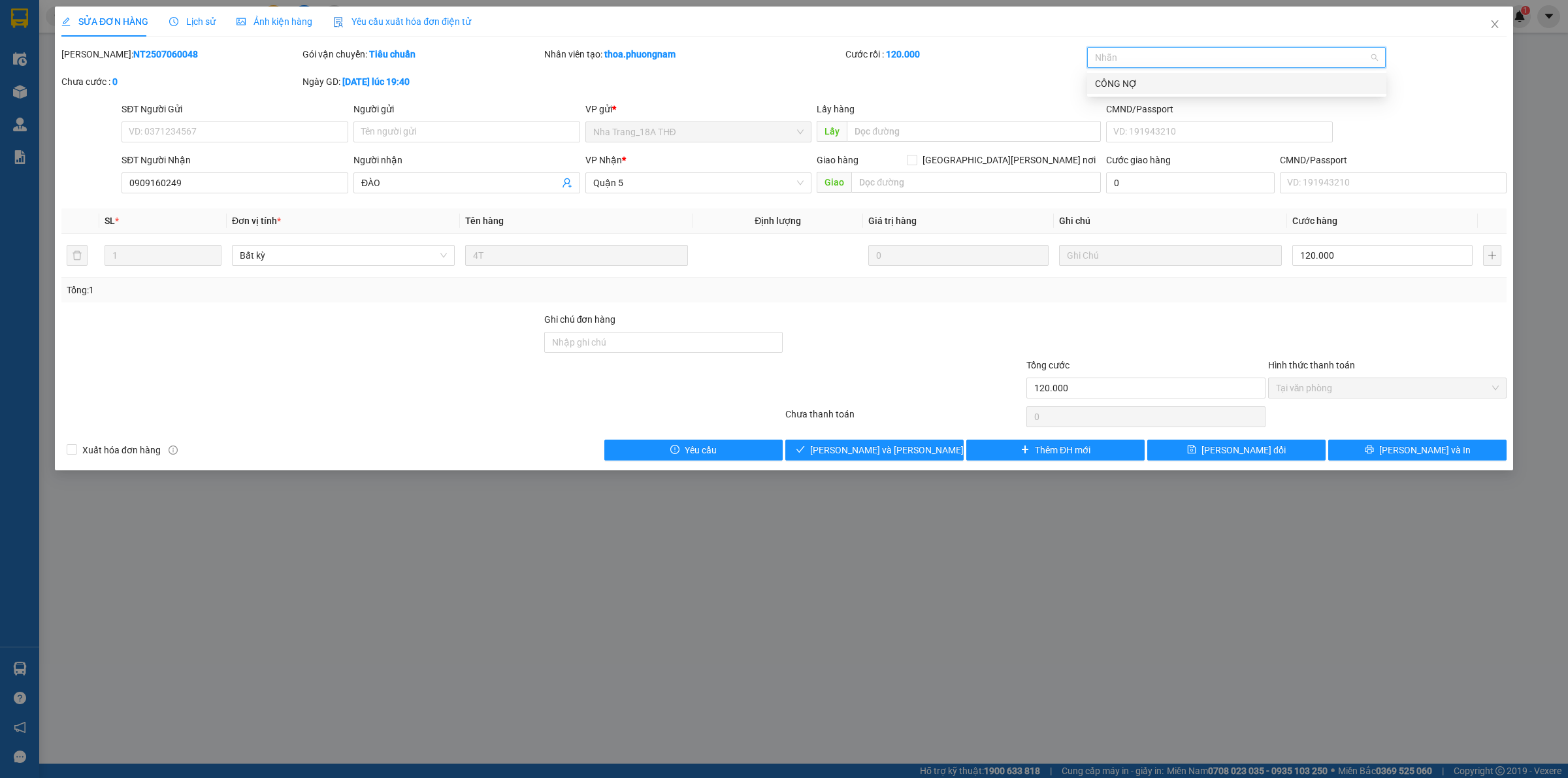
click at [888, 85] on div "CÔNG NỢ" at bounding box center [1236, 83] width 283 height 14
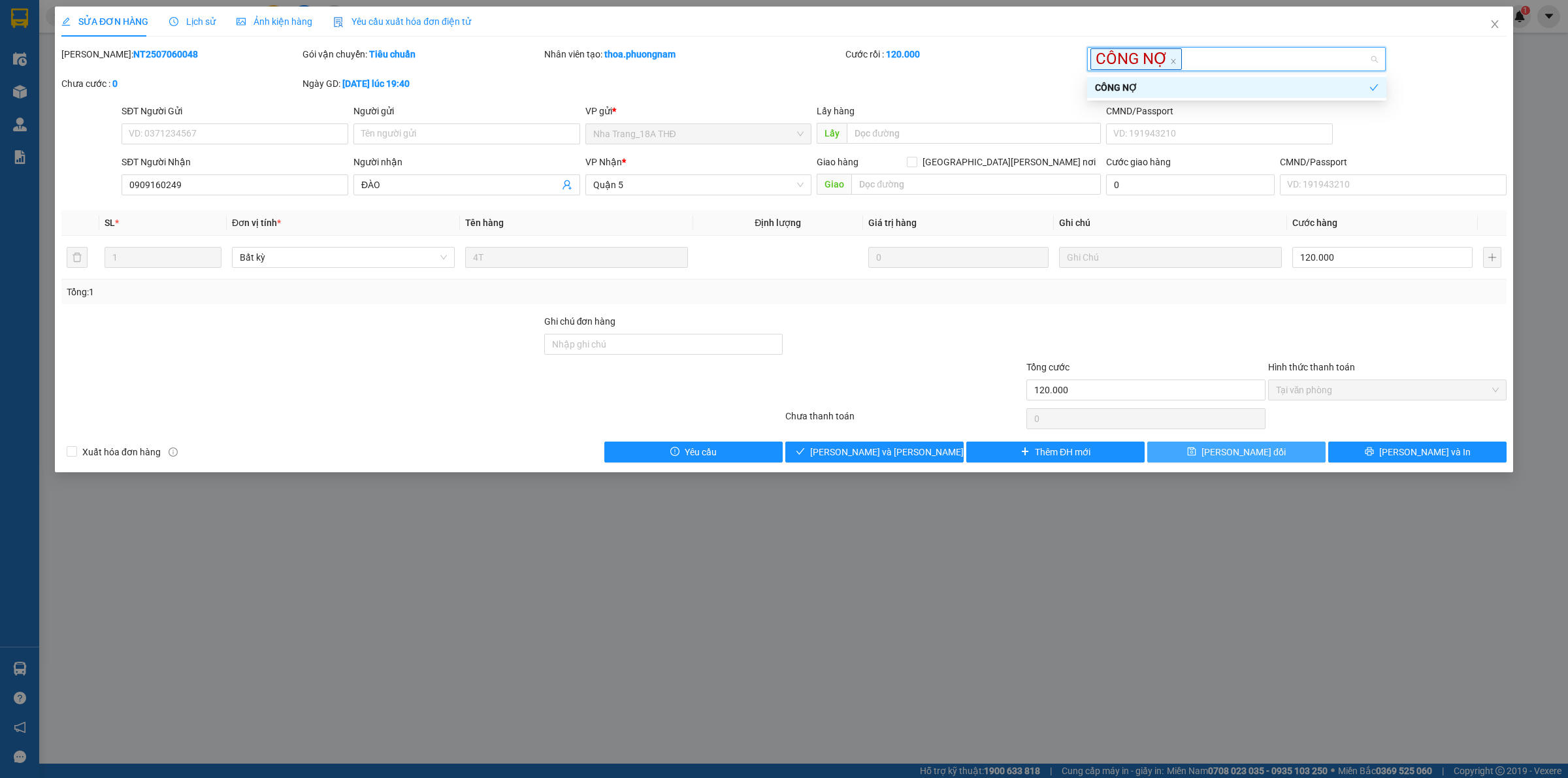
click at [888, 449] on span "[PERSON_NAME] thay đổi" at bounding box center [1244, 452] width 84 height 14
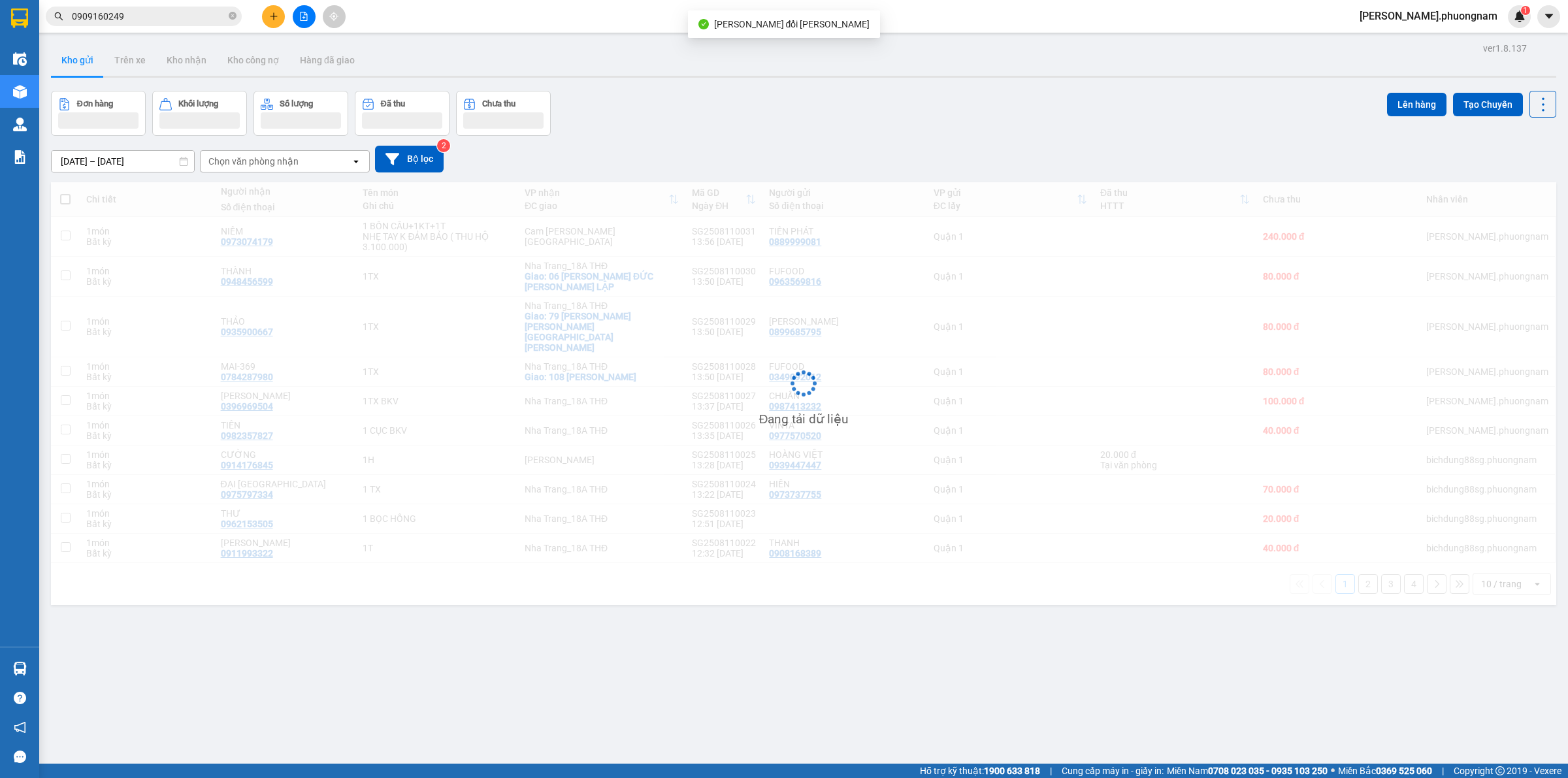
click at [166, 16] on input "0909160249" at bounding box center [149, 16] width 154 height 14
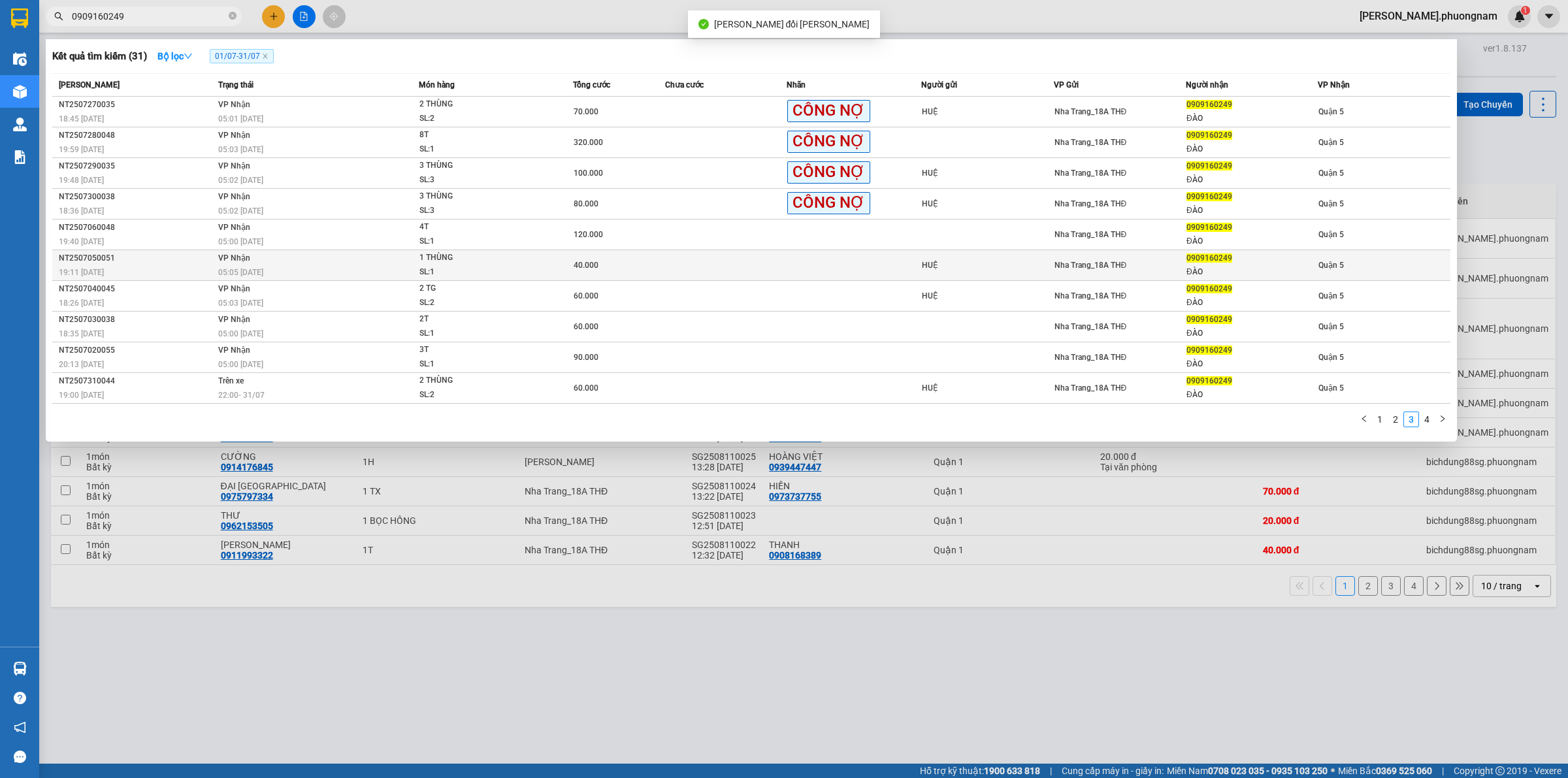
click at [795, 272] on td at bounding box center [854, 266] width 135 height 31
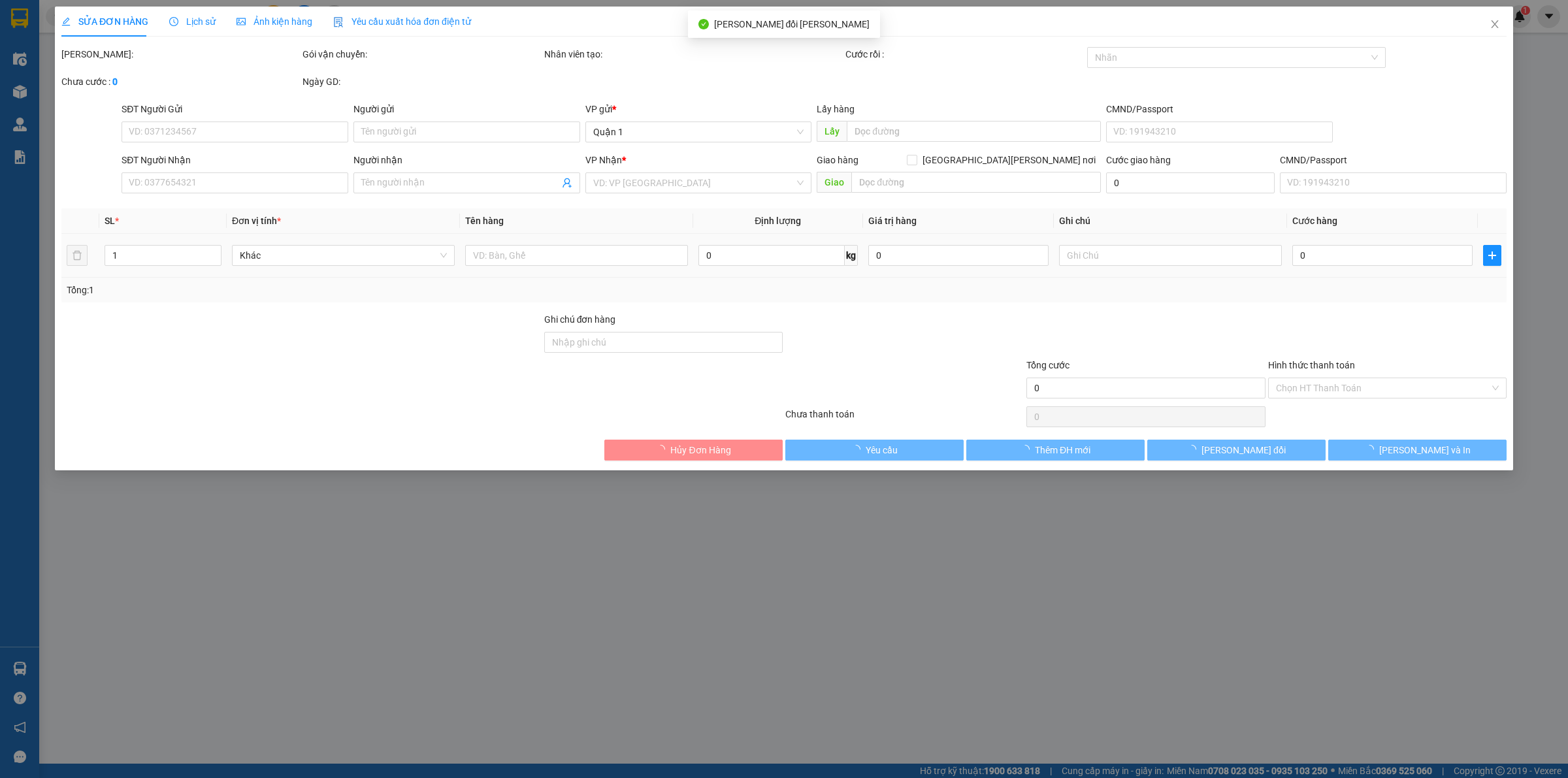
type input "HUỆ"
type input "0909160249"
type input "ĐÀO"
type input "40.000"
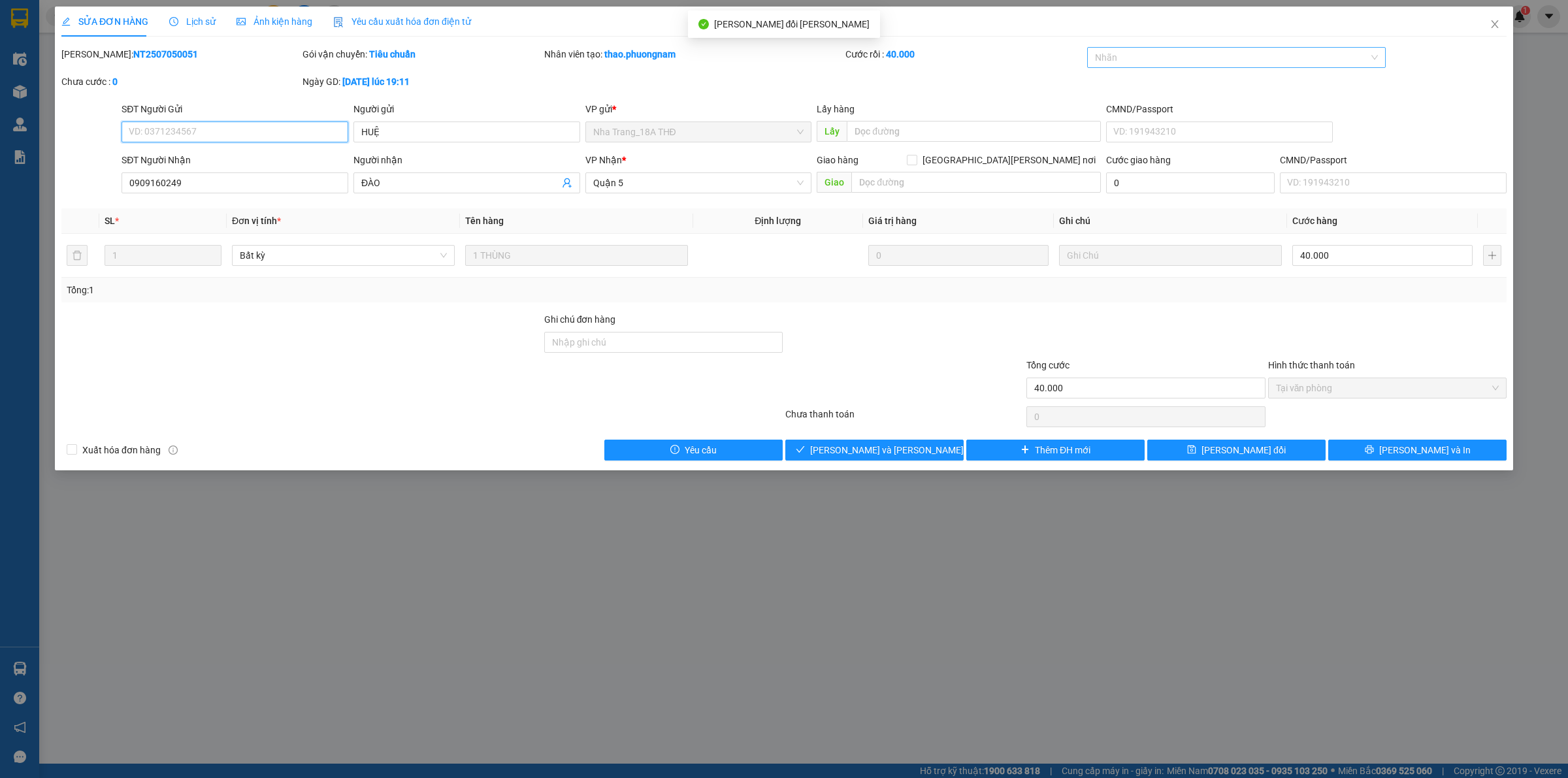
click at [888, 47] on div "Nhãn" at bounding box center [1237, 57] width 299 height 21
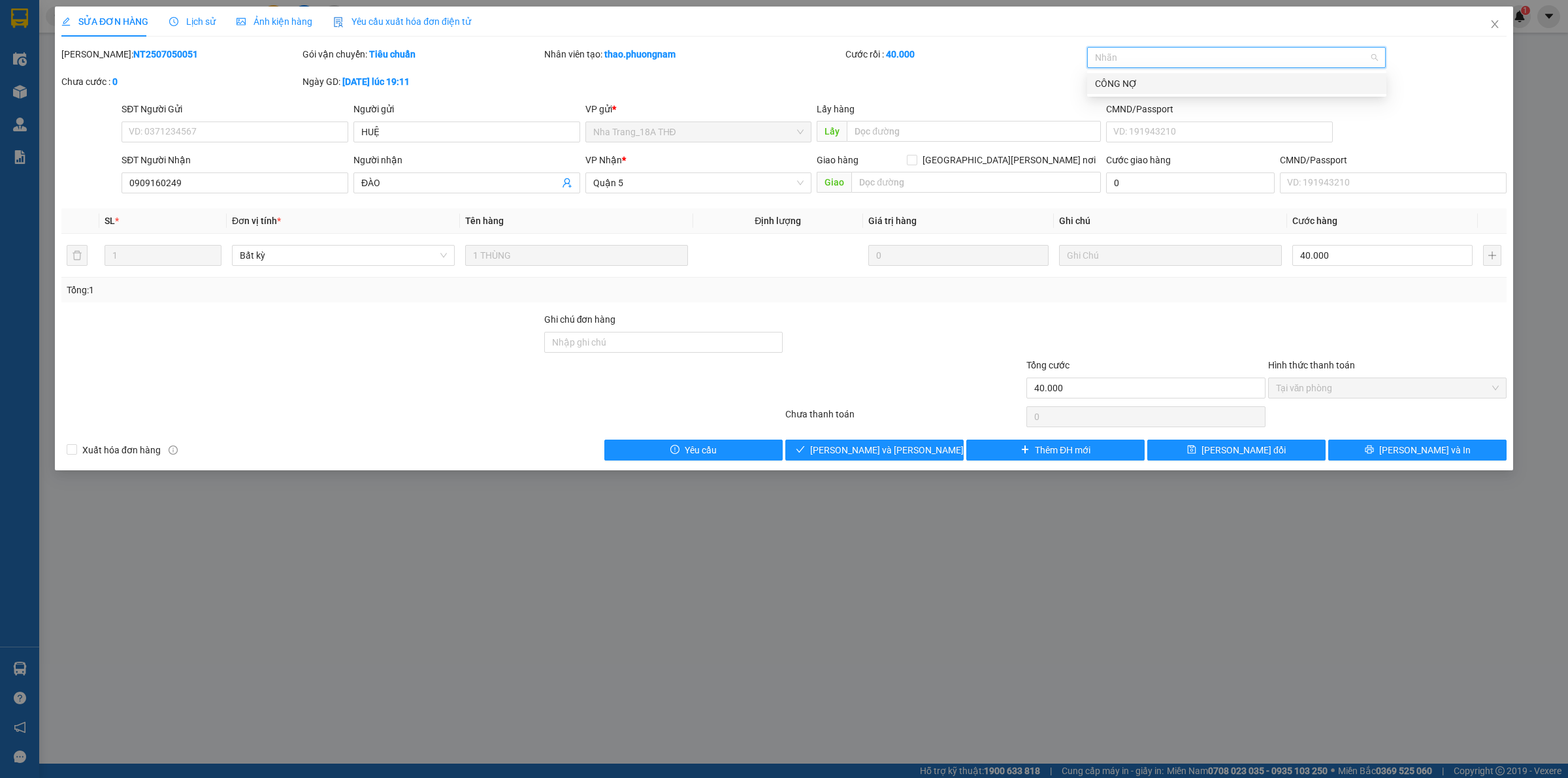
click at [888, 90] on div "CÔNG NỢ" at bounding box center [1236, 83] width 283 height 14
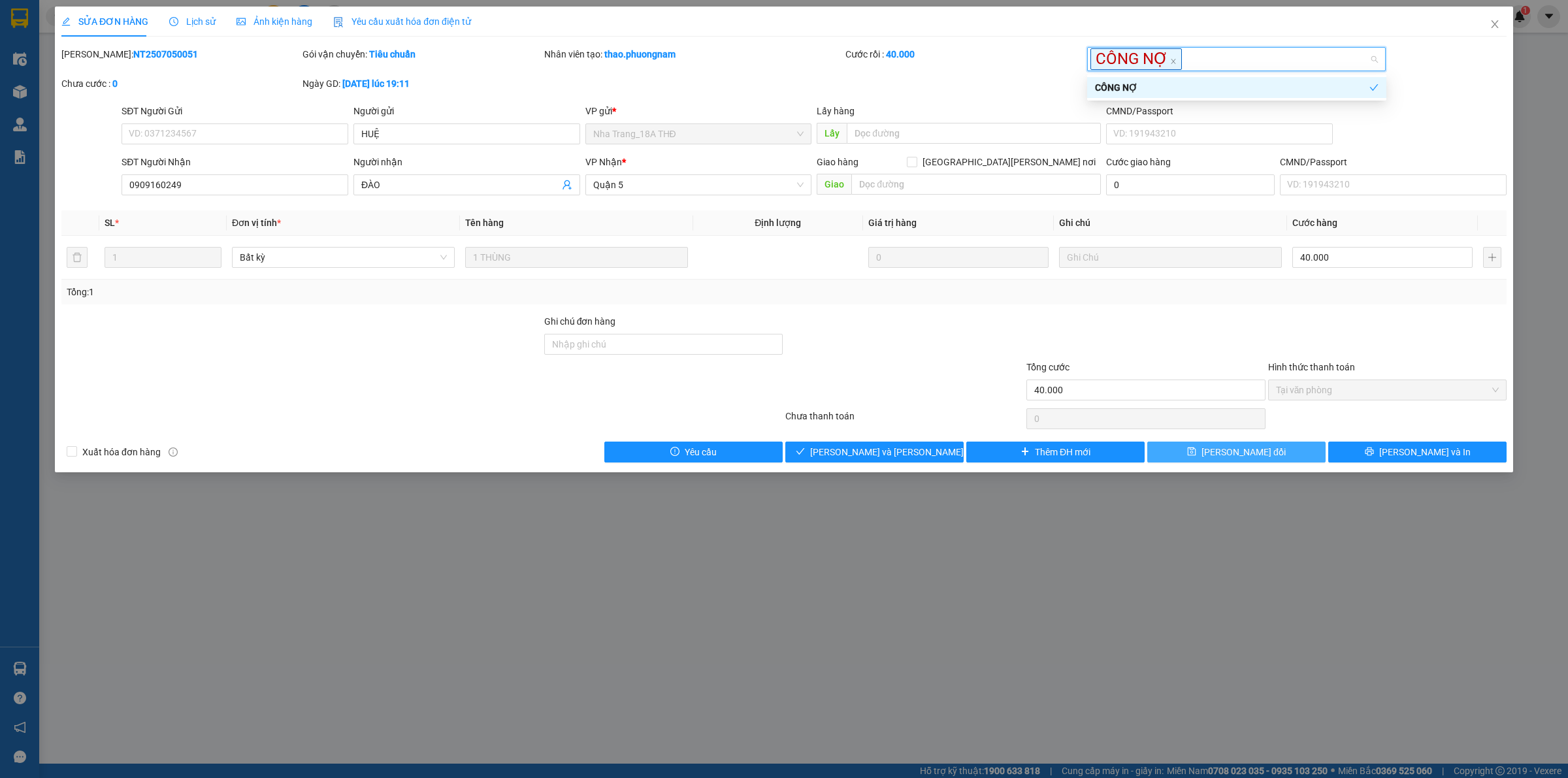
click at [888, 453] on button "[PERSON_NAME] thay đổi" at bounding box center [1236, 452] width 179 height 21
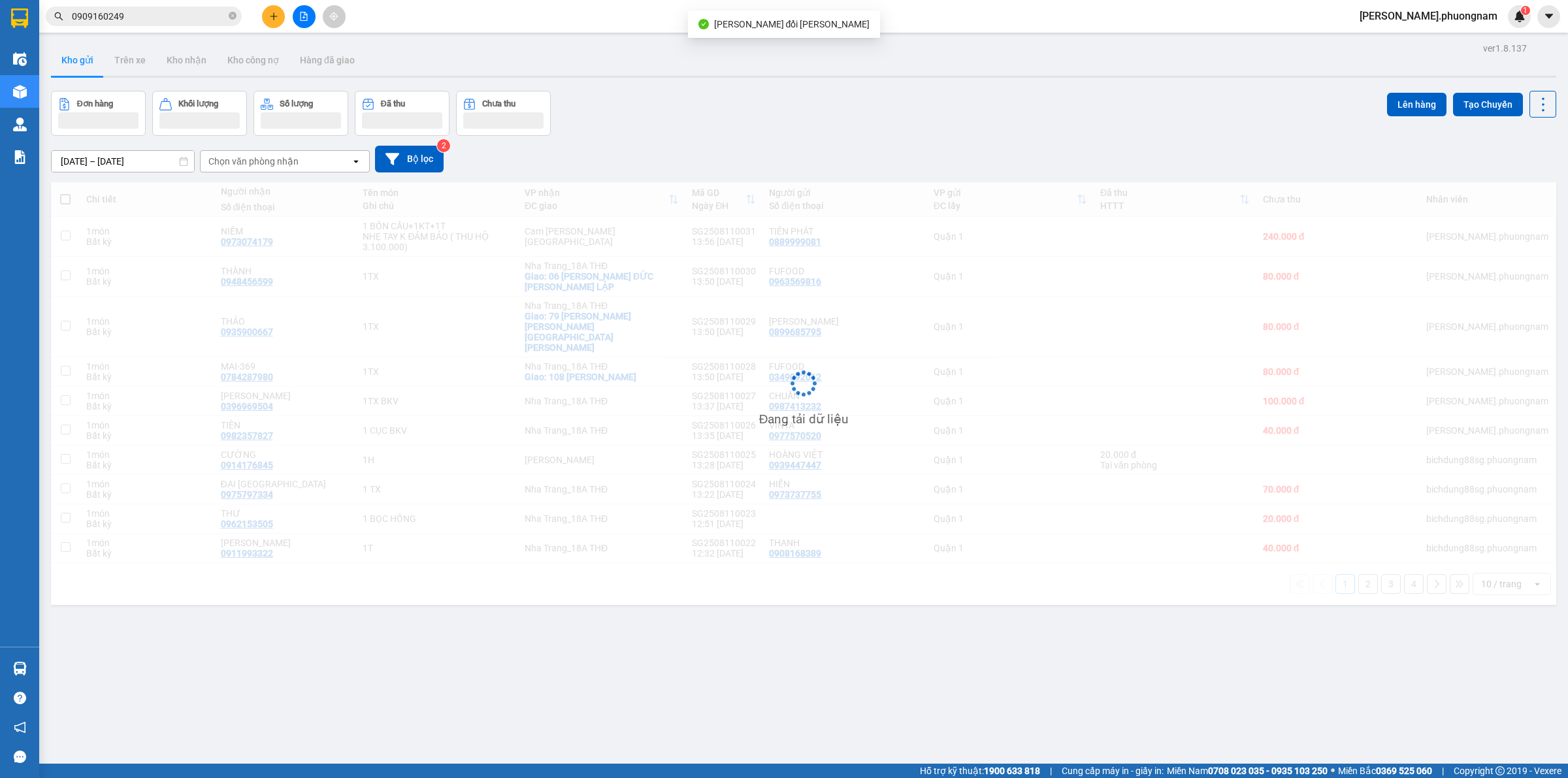
click at [162, 19] on input "0909160249" at bounding box center [149, 16] width 154 height 14
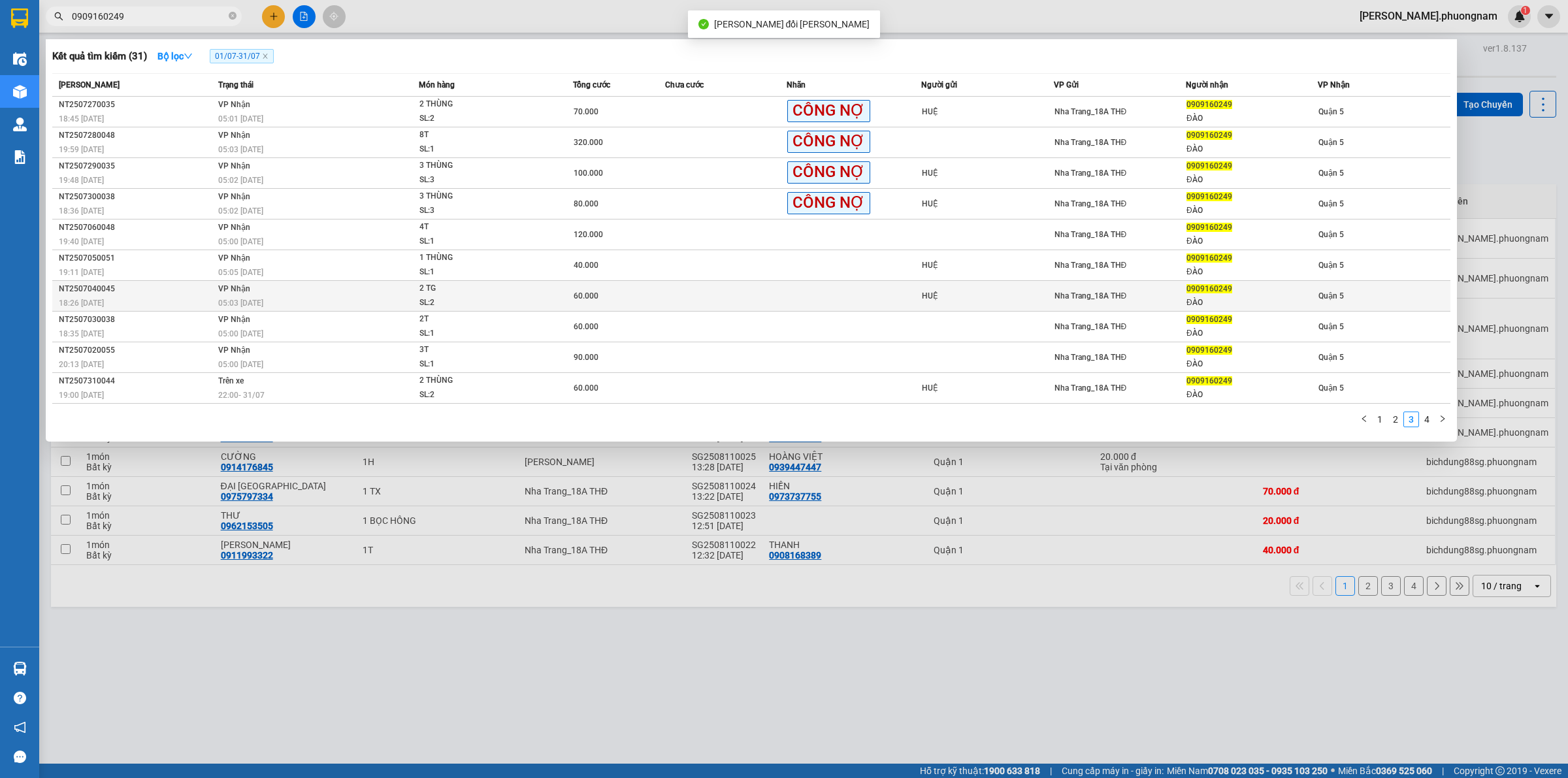
click at [774, 292] on td at bounding box center [726, 295] width 122 height 31
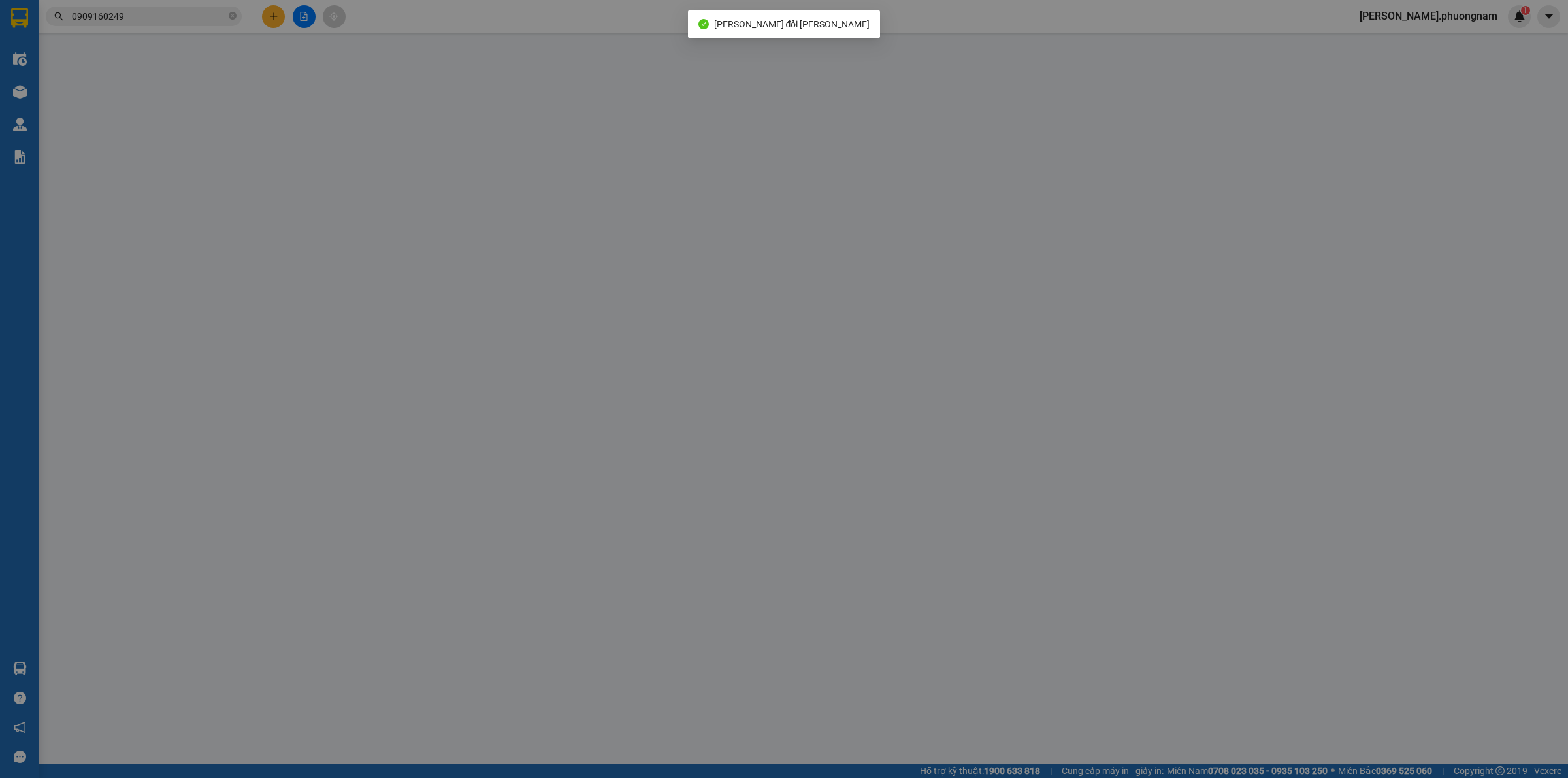
type input "HUỆ"
type input "0909160249"
type input "ĐÀO"
type input "60.000"
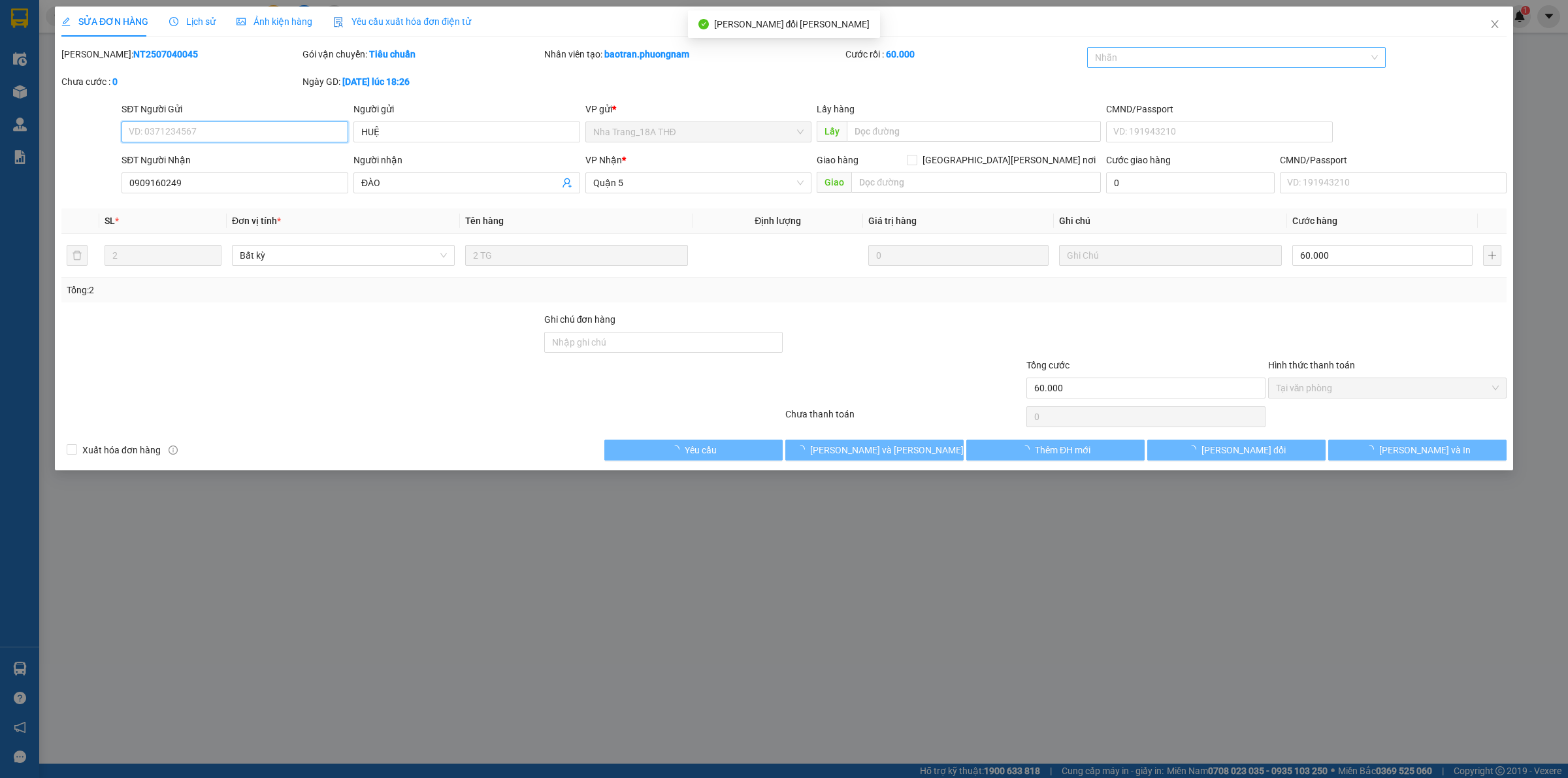
click at [888, 59] on div at bounding box center [1230, 57] width 280 height 16
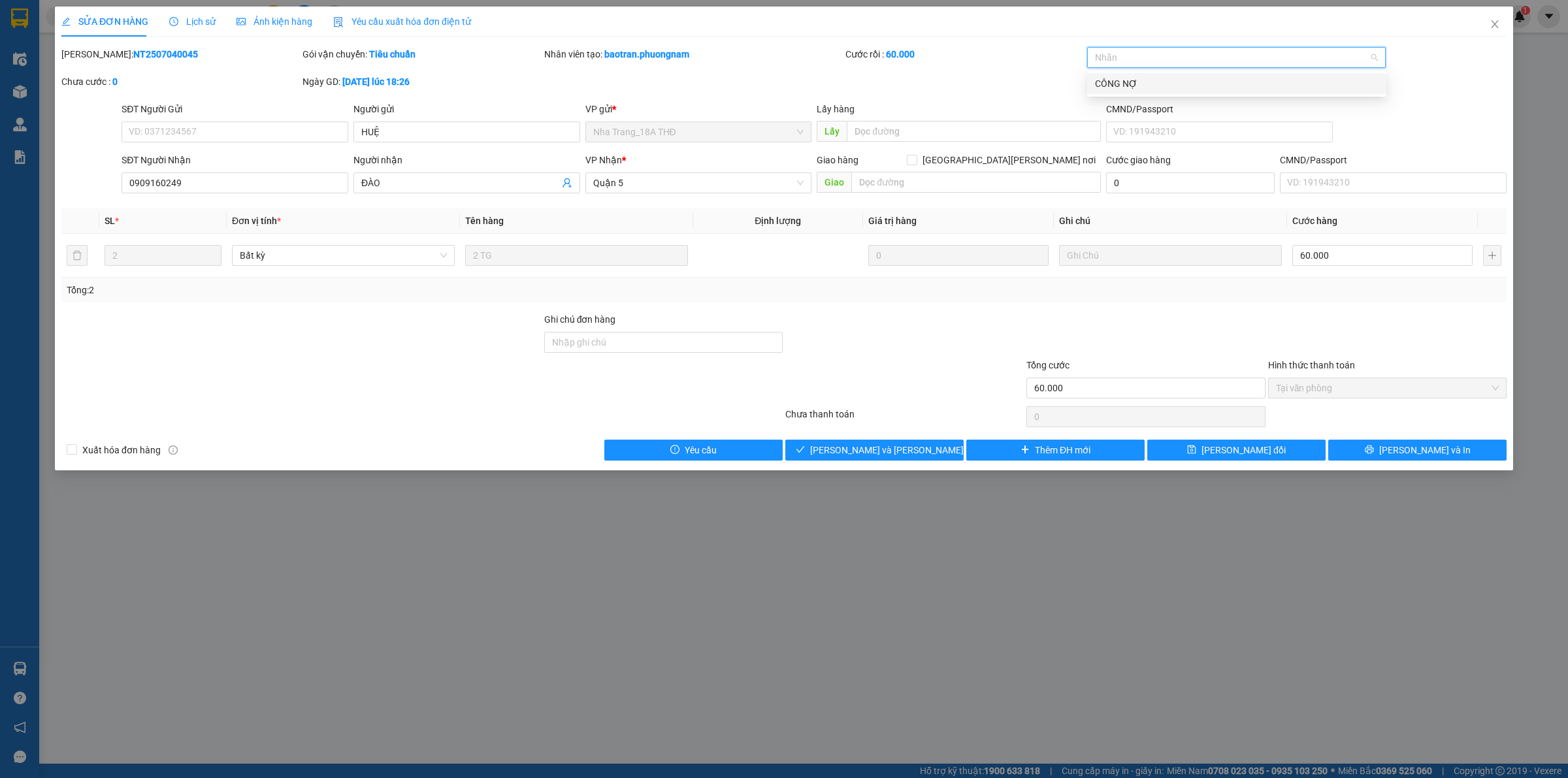
click at [888, 94] on body "Kết quả tìm kiếm ( 31 ) Bộ lọc 01/07 - 31/07 Mã ĐH Trạng thái Món hàng Tổng cướ…" at bounding box center [784, 389] width 1568 height 778
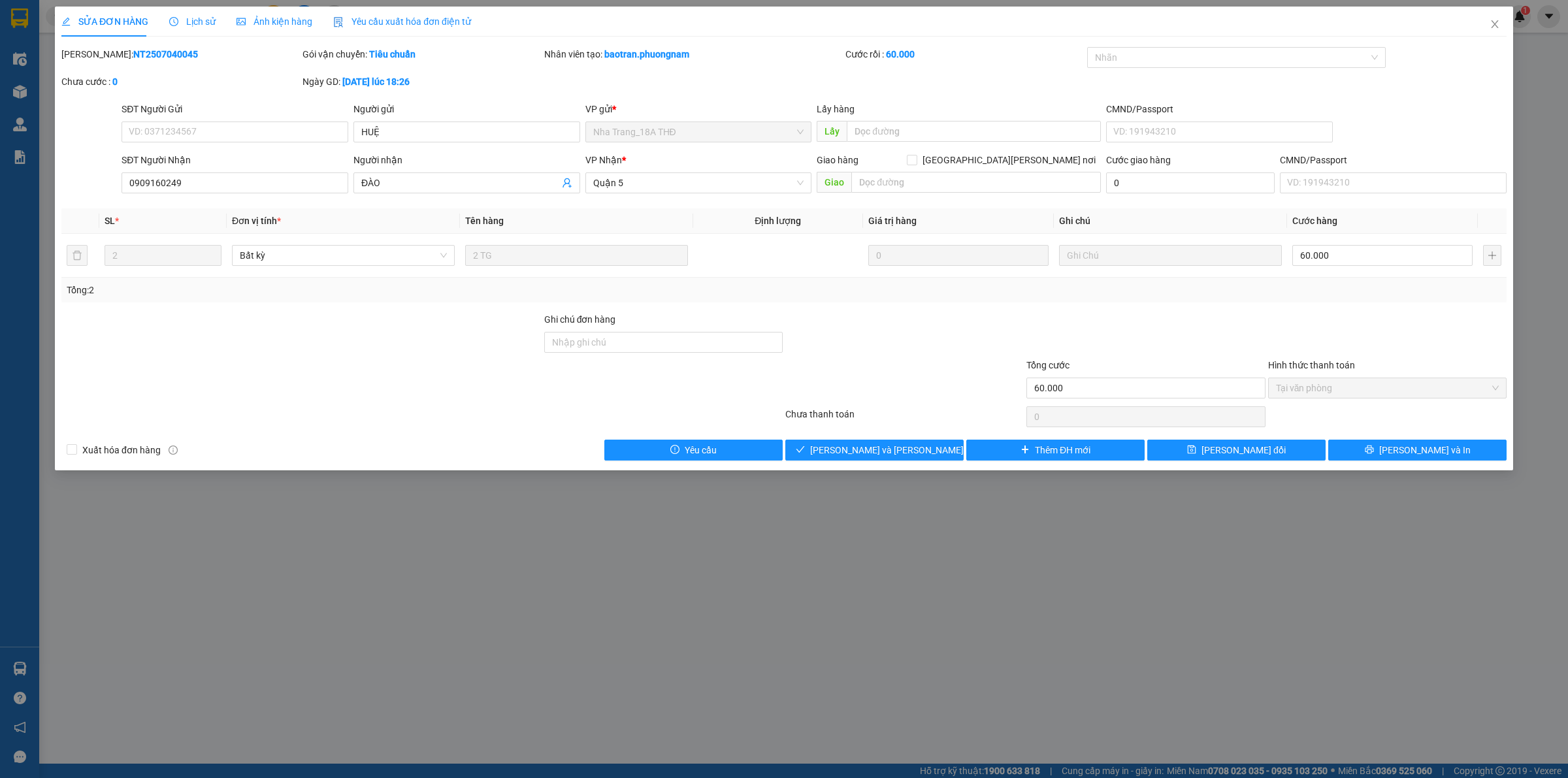
click at [888, 88] on div "Mã ĐH: NT2507040045 Gói vận chuyển: Tiêu chuẩn Nhân viên tạo: baotran.phuongnam…" at bounding box center [784, 74] width 1448 height 55
click at [888, 60] on div at bounding box center [1230, 57] width 280 height 16
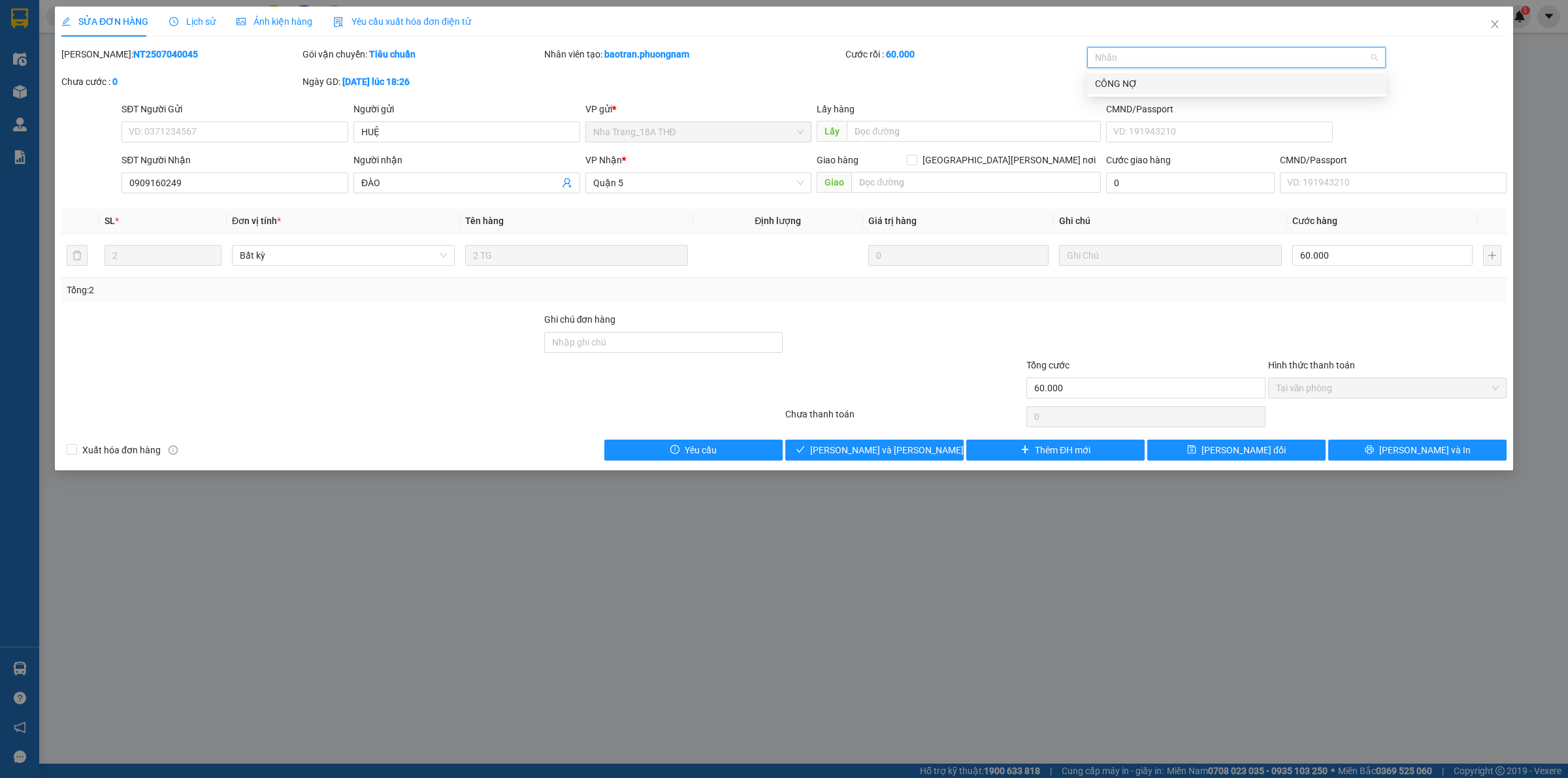
click at [888, 85] on div "CÔNG NỢ" at bounding box center [1236, 83] width 283 height 14
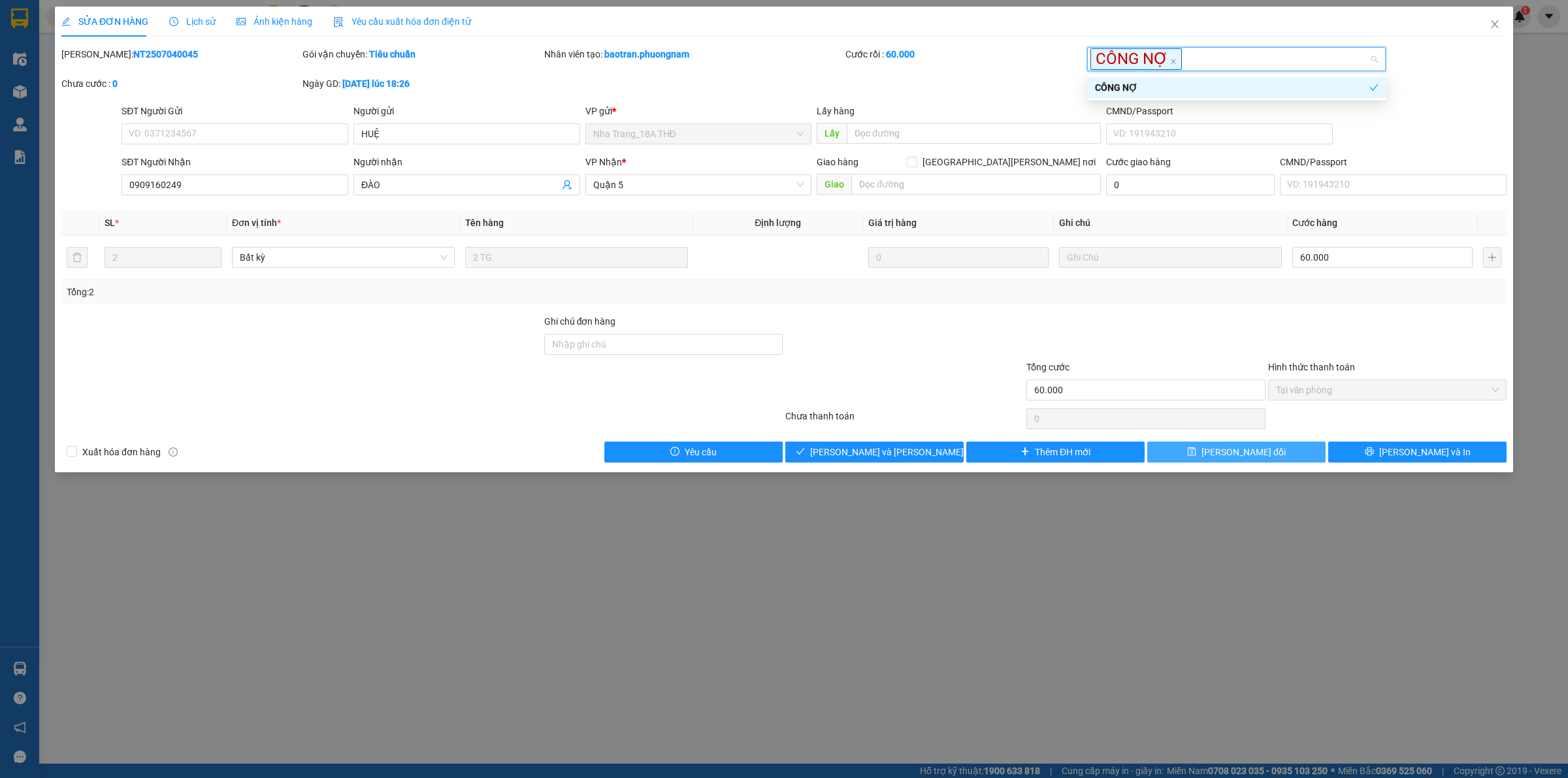
click at [888, 448] on span "[PERSON_NAME] thay đổi" at bounding box center [1244, 452] width 84 height 14
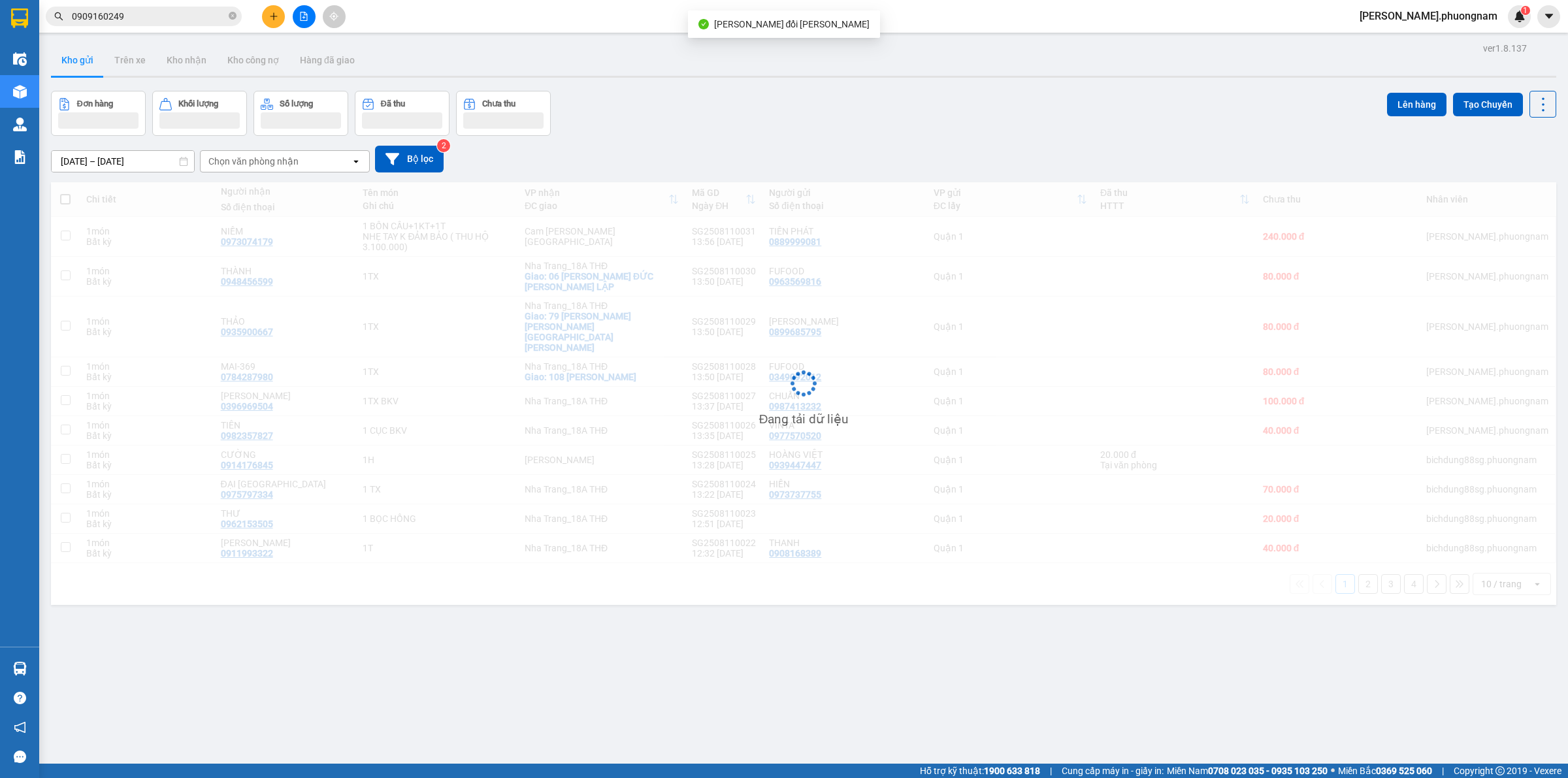
click at [151, 21] on input "0909160249" at bounding box center [149, 16] width 154 height 14
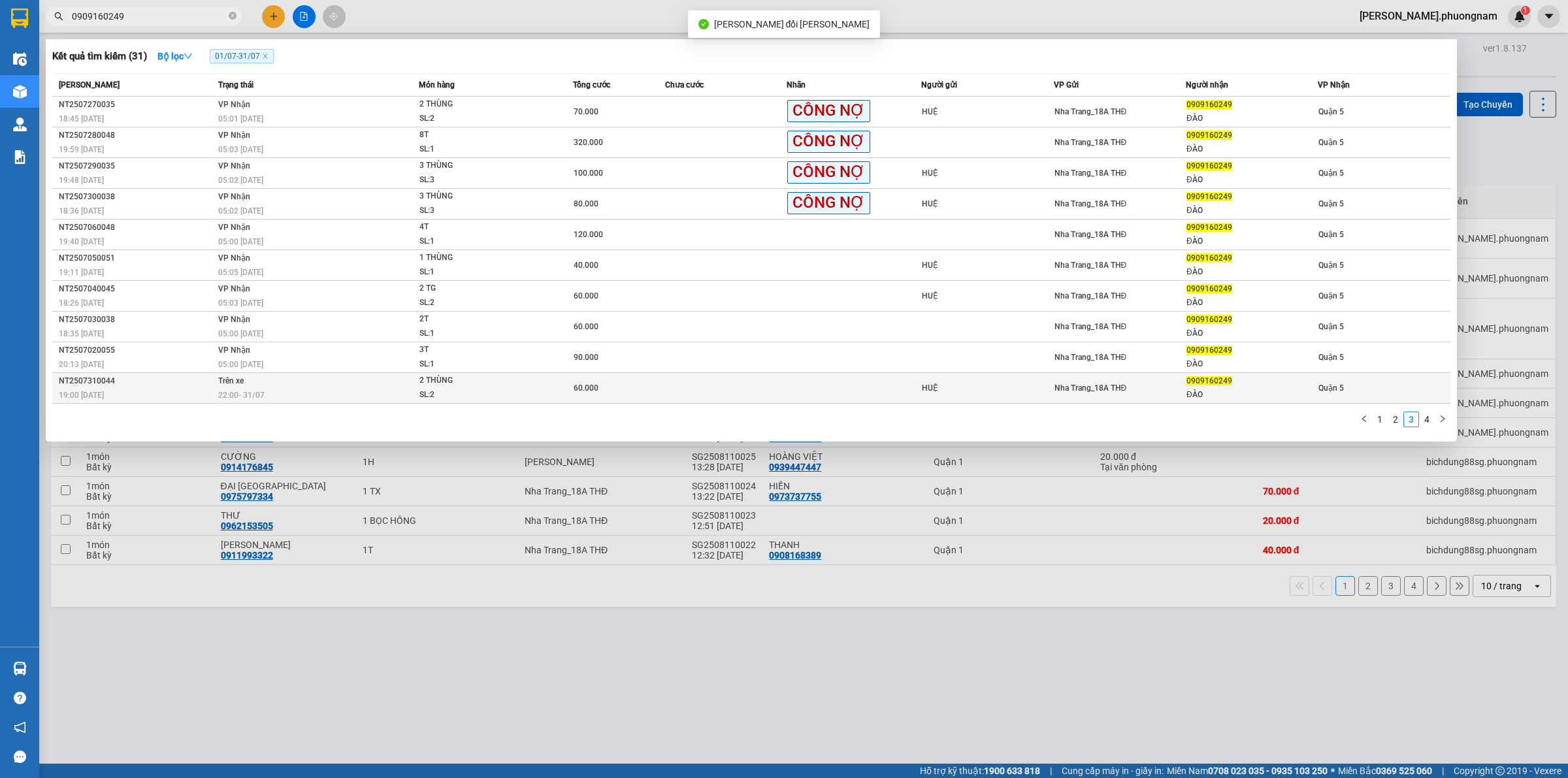
click at [645, 381] on div "60.000" at bounding box center [619, 387] width 90 height 14
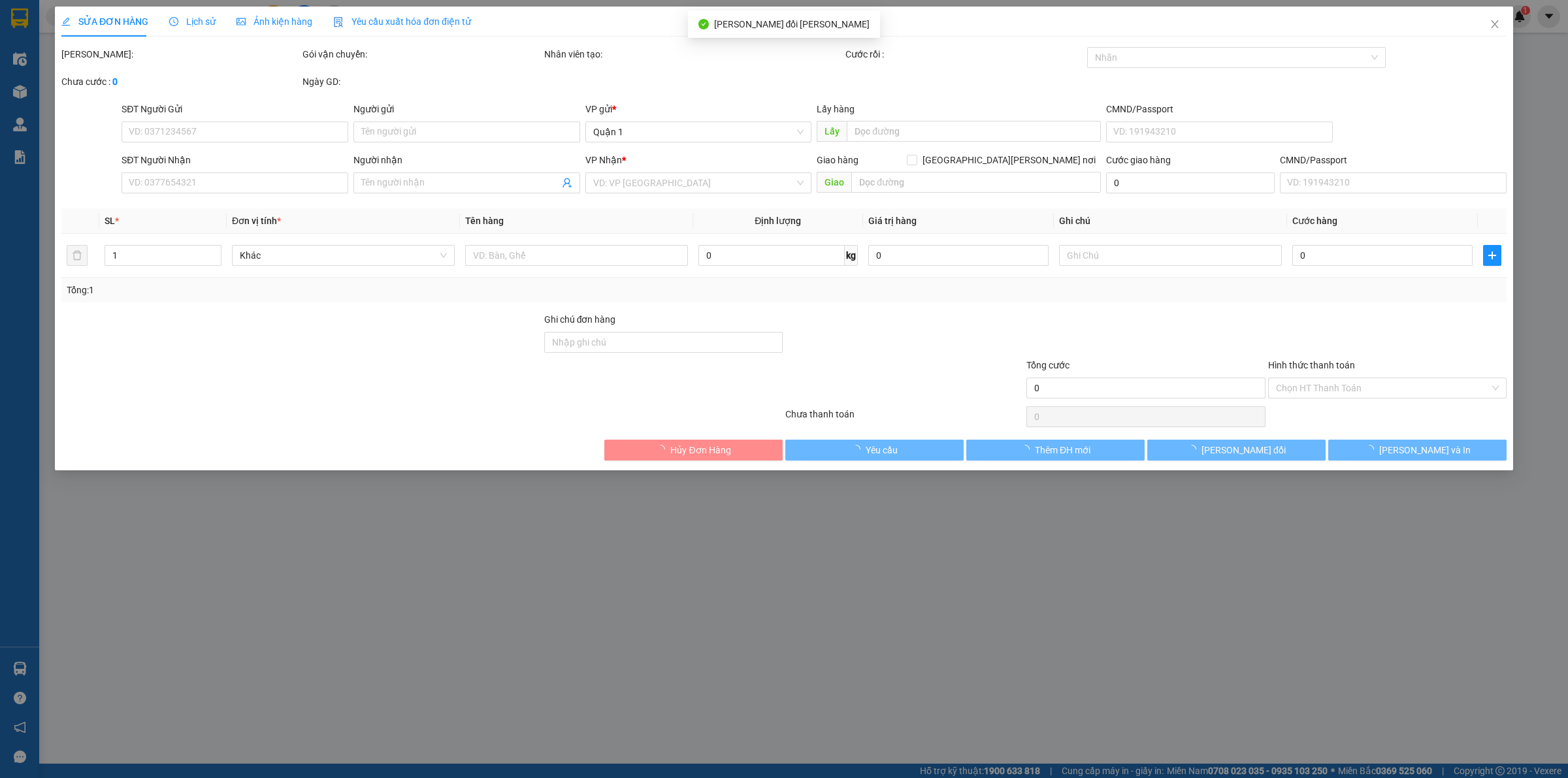
type input "HUỆ"
type input "0909160249"
type input "ĐÀO"
type input "60.000"
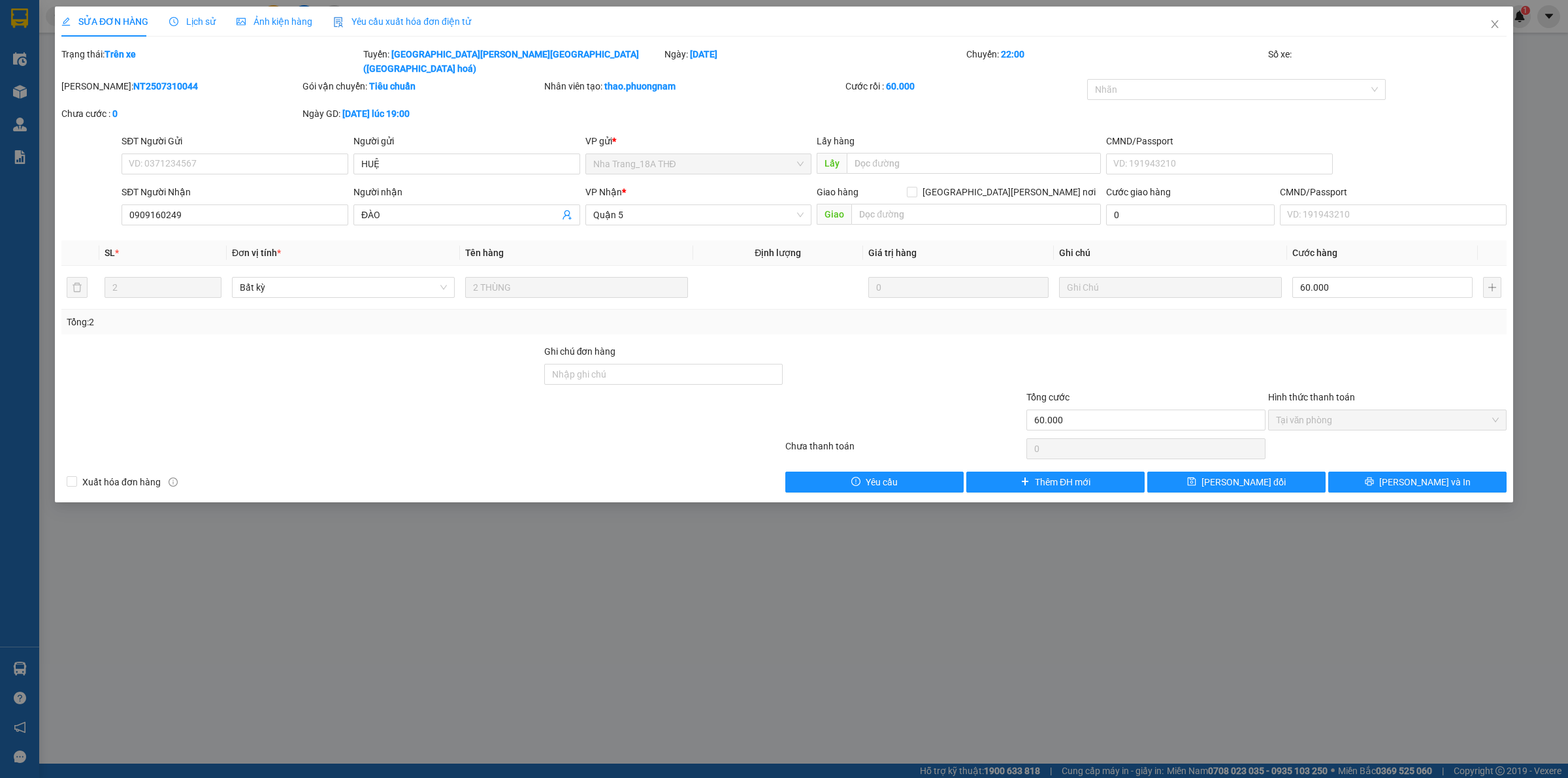
click at [888, 60] on div "Chuyến: 22:00" at bounding box center [1115, 61] width 302 height 29
click at [888, 81] on div at bounding box center [1230, 89] width 280 height 16
click at [888, 102] on div "CÔNG NỢ" at bounding box center [1236, 101] width 283 height 14
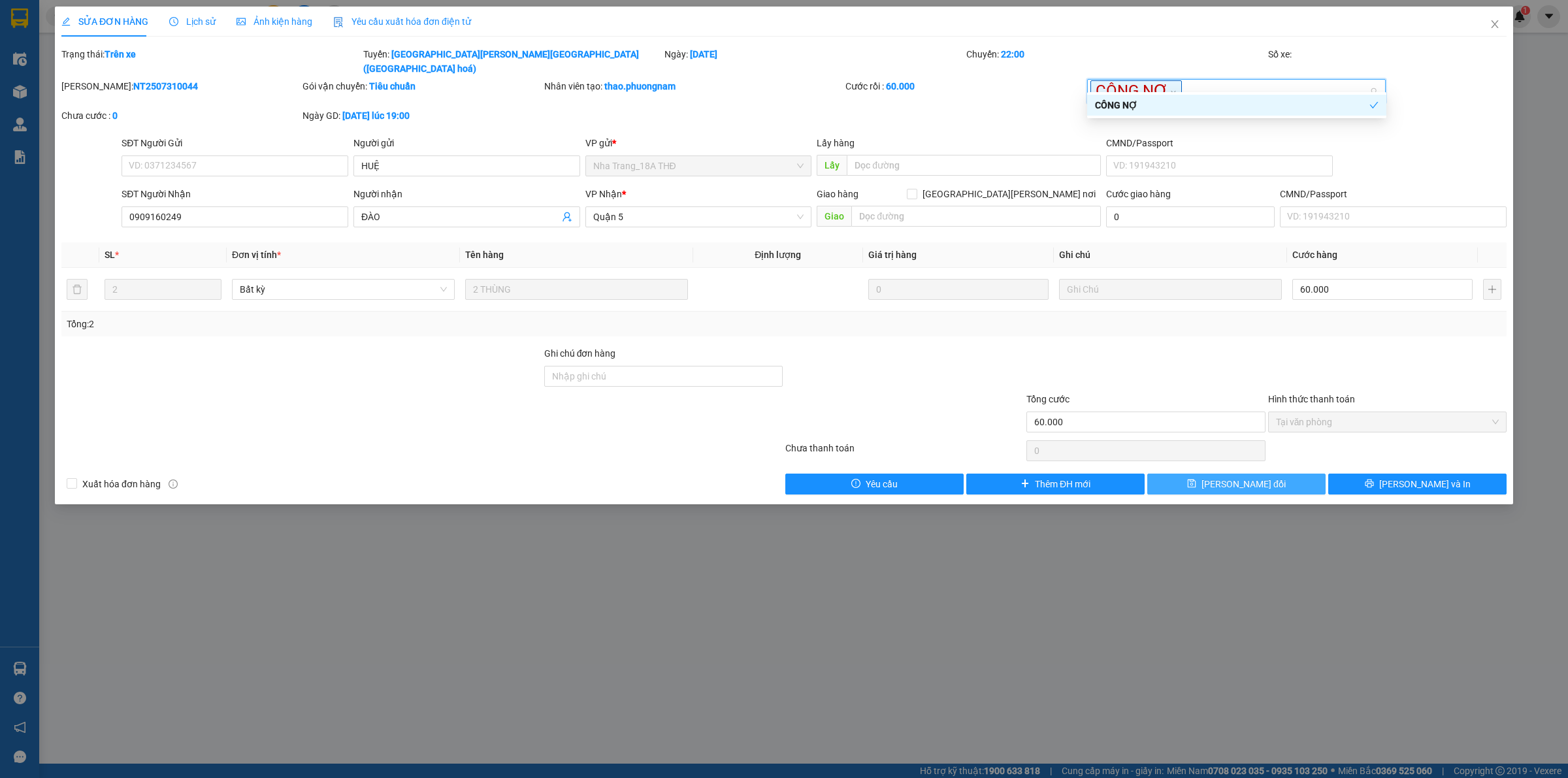
click at [888, 474] on button "[PERSON_NAME] thay đổi" at bounding box center [1236, 484] width 179 height 21
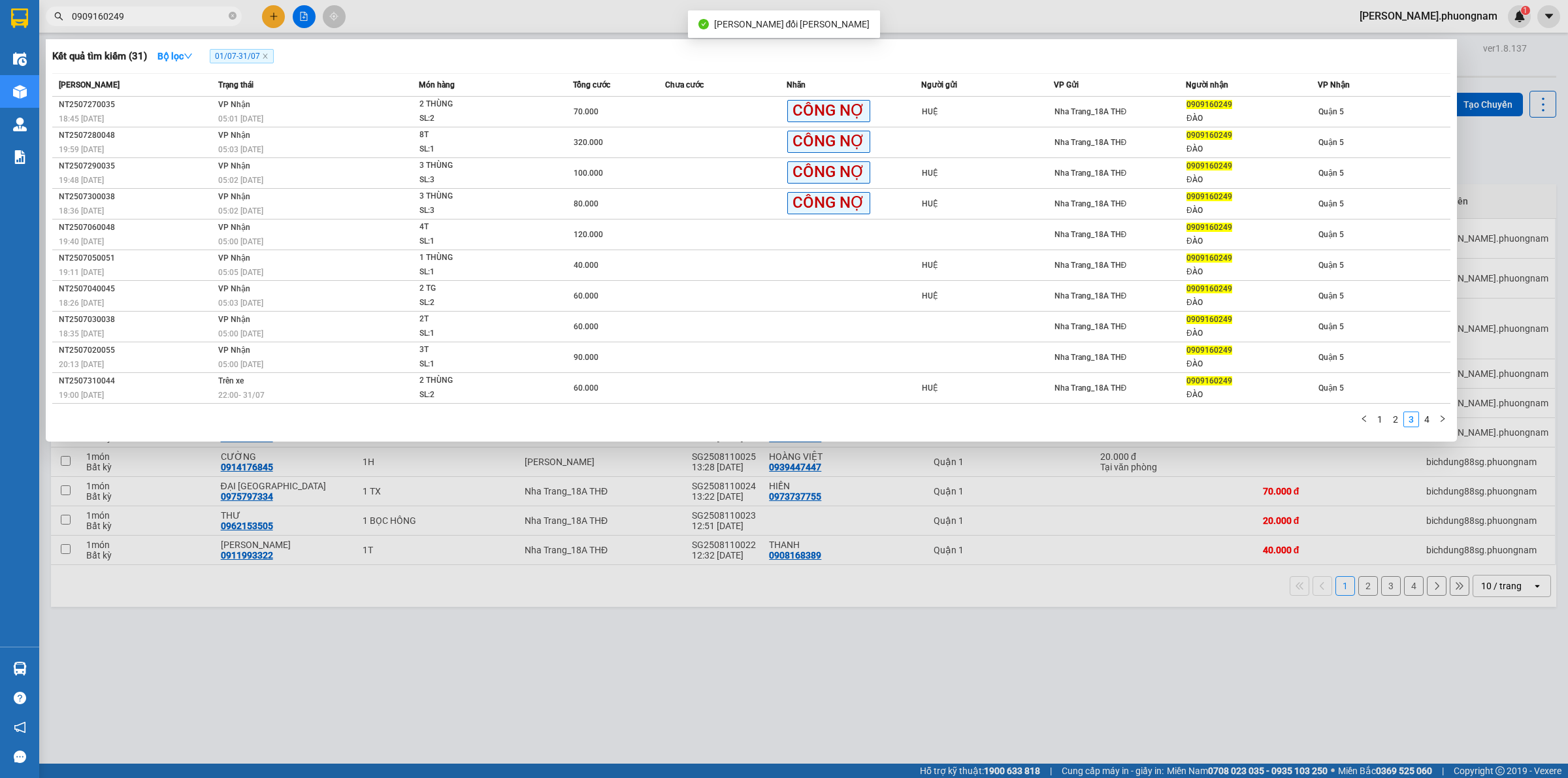
click at [183, 15] on input "0909160249" at bounding box center [149, 16] width 154 height 14
click at [650, 344] on td "90.000" at bounding box center [619, 357] width 92 height 31
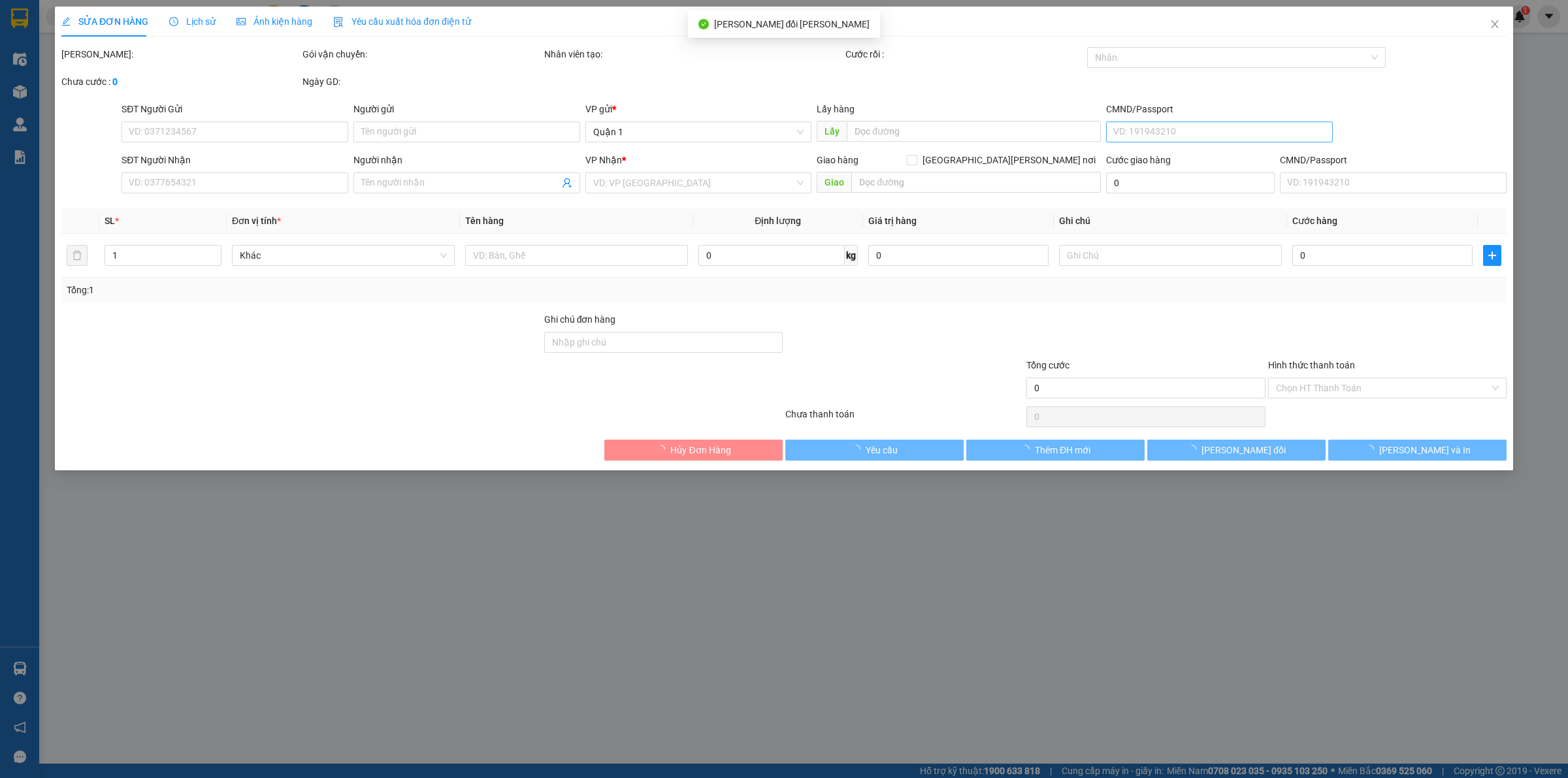
type input "0909160249"
type input "ĐÀO"
type input "90.000"
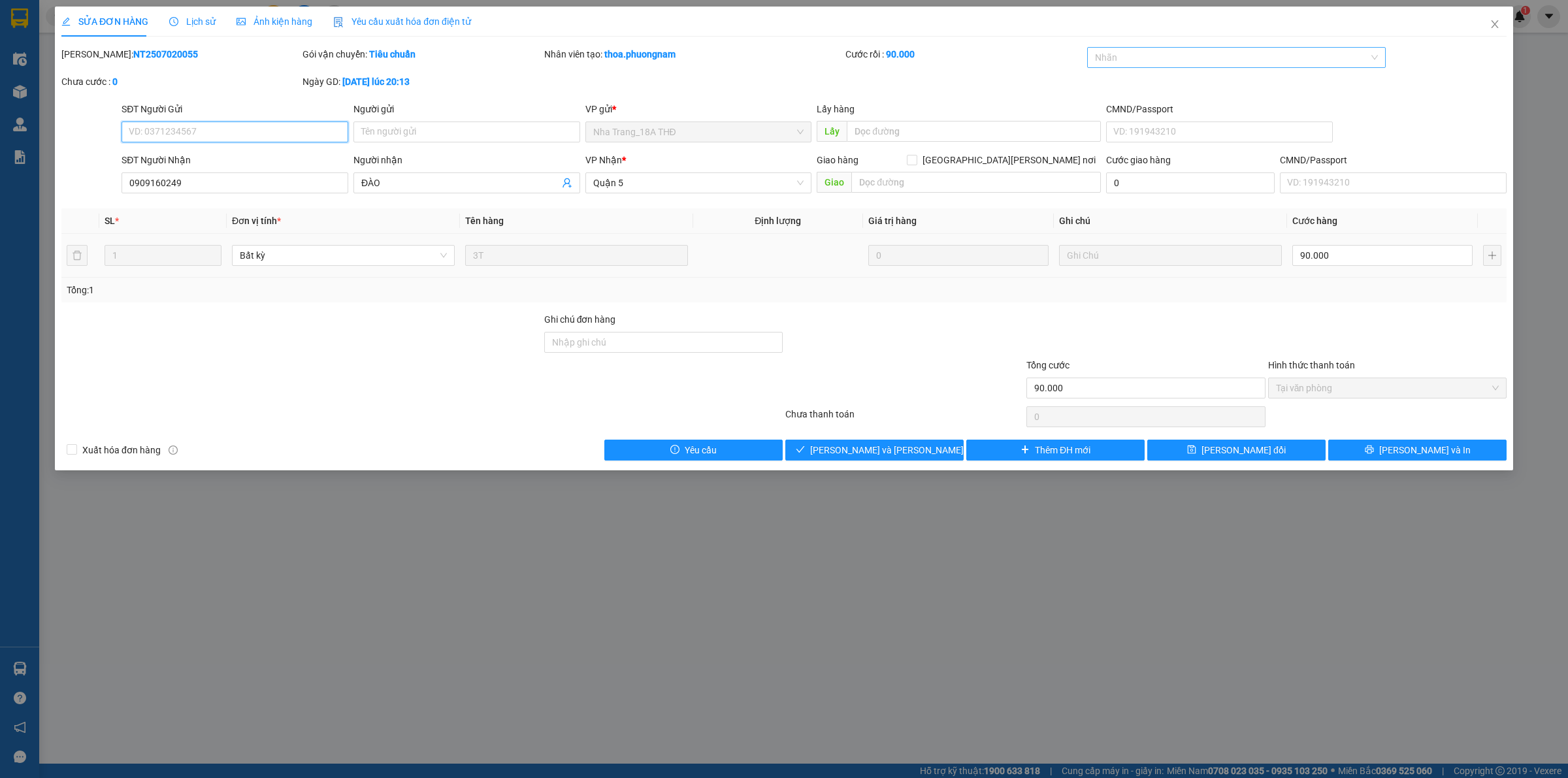
click at [888, 53] on div at bounding box center [1230, 57] width 280 height 16
click at [888, 80] on div "CÔNG NỢ" at bounding box center [1236, 83] width 283 height 14
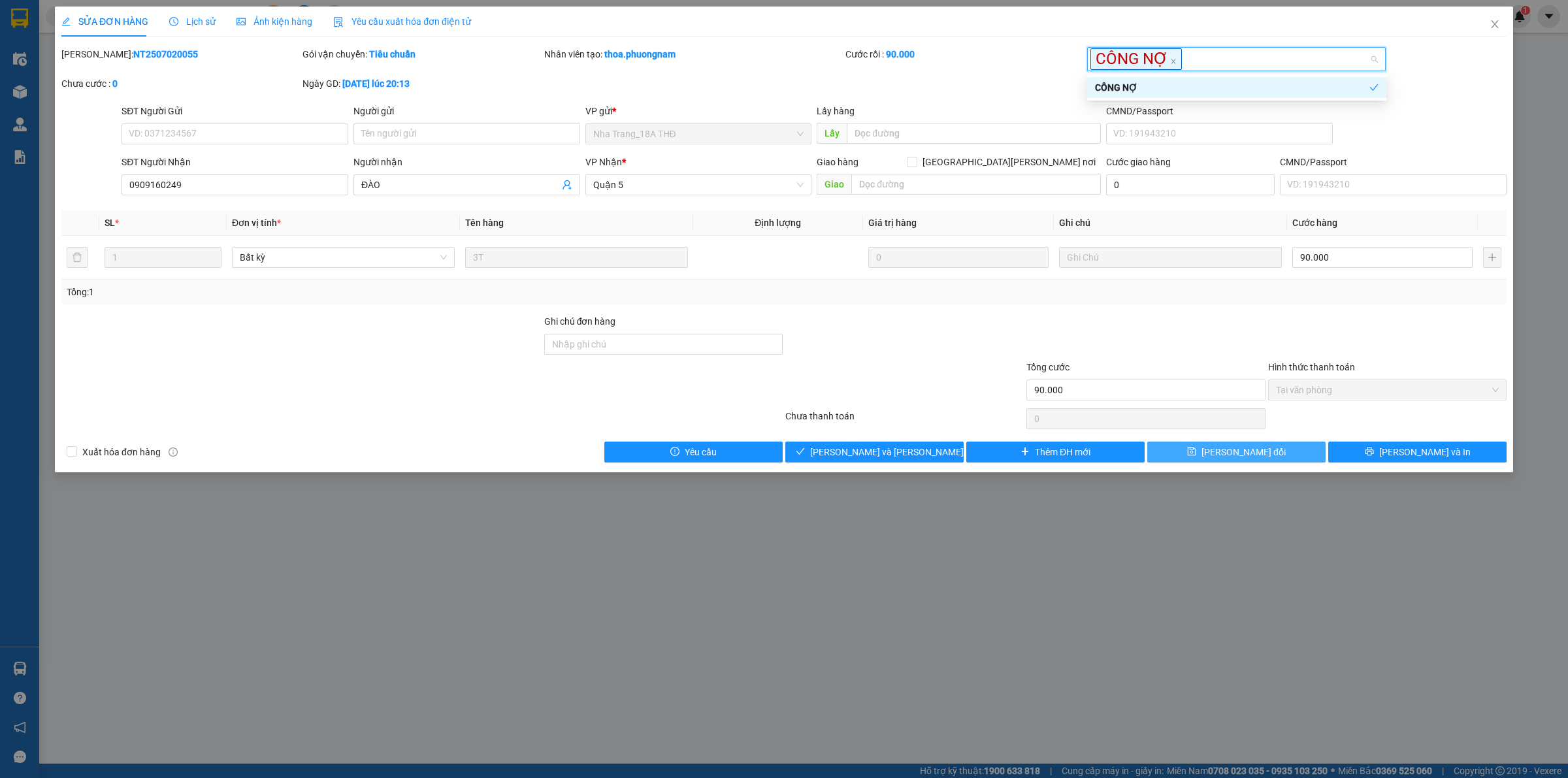
click at [888, 457] on span "[PERSON_NAME] thay đổi" at bounding box center [1244, 452] width 84 height 14
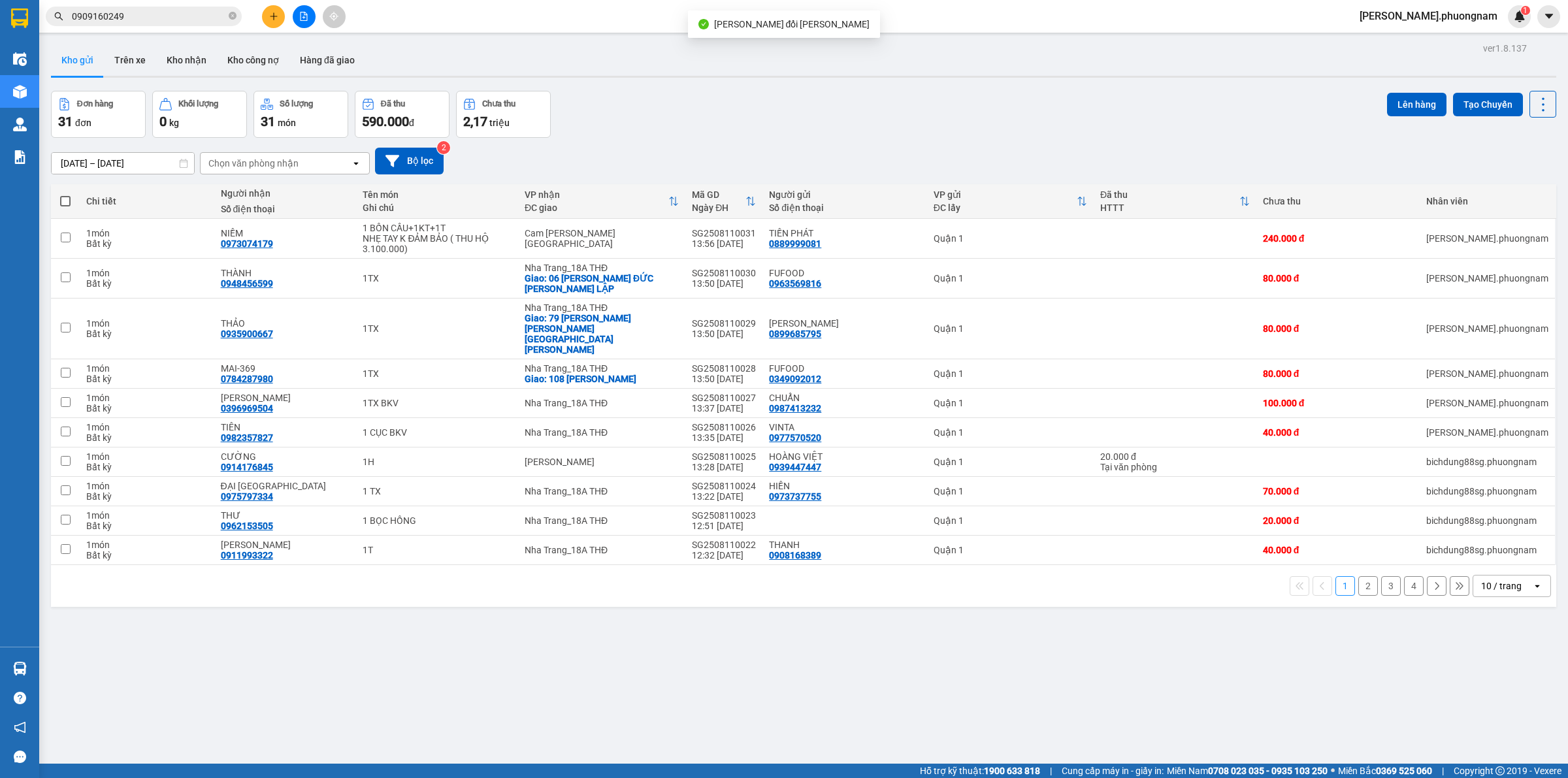
click at [141, 11] on input "0909160249" at bounding box center [149, 16] width 154 height 14
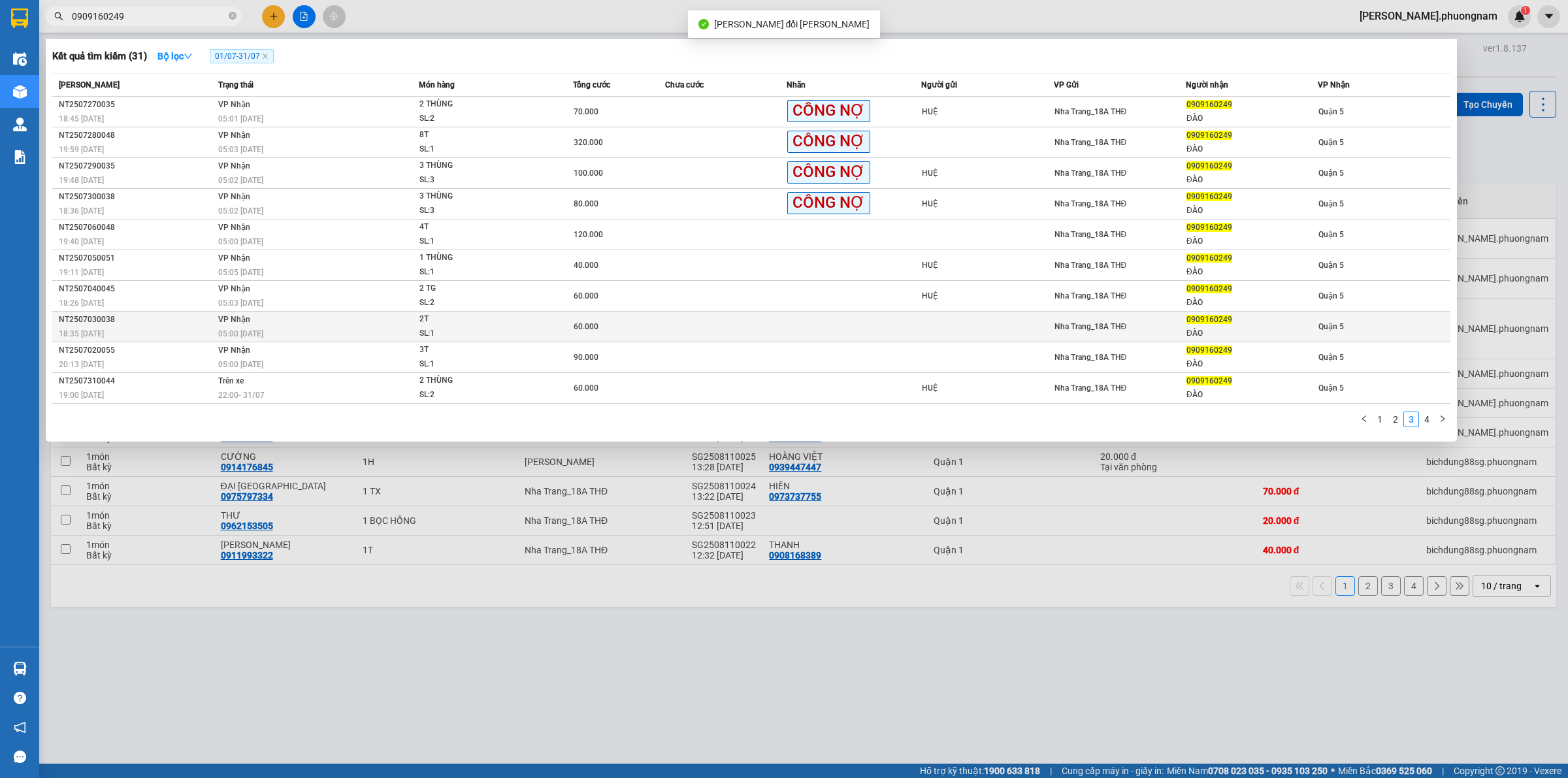
click at [604, 324] on div "60.000" at bounding box center [619, 326] width 90 height 14
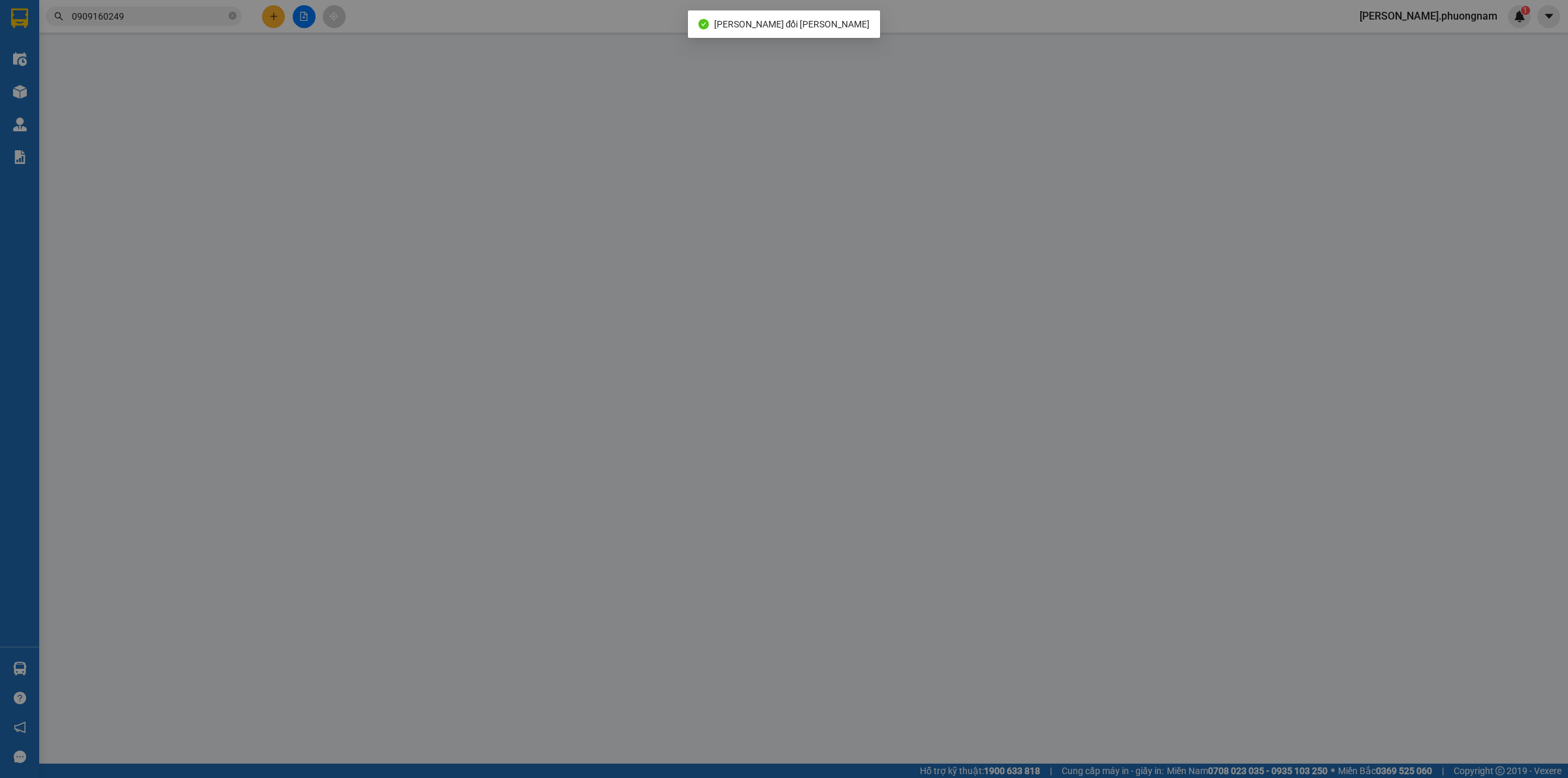
type input "0909160249"
type input "ĐÀO"
type input "60.000"
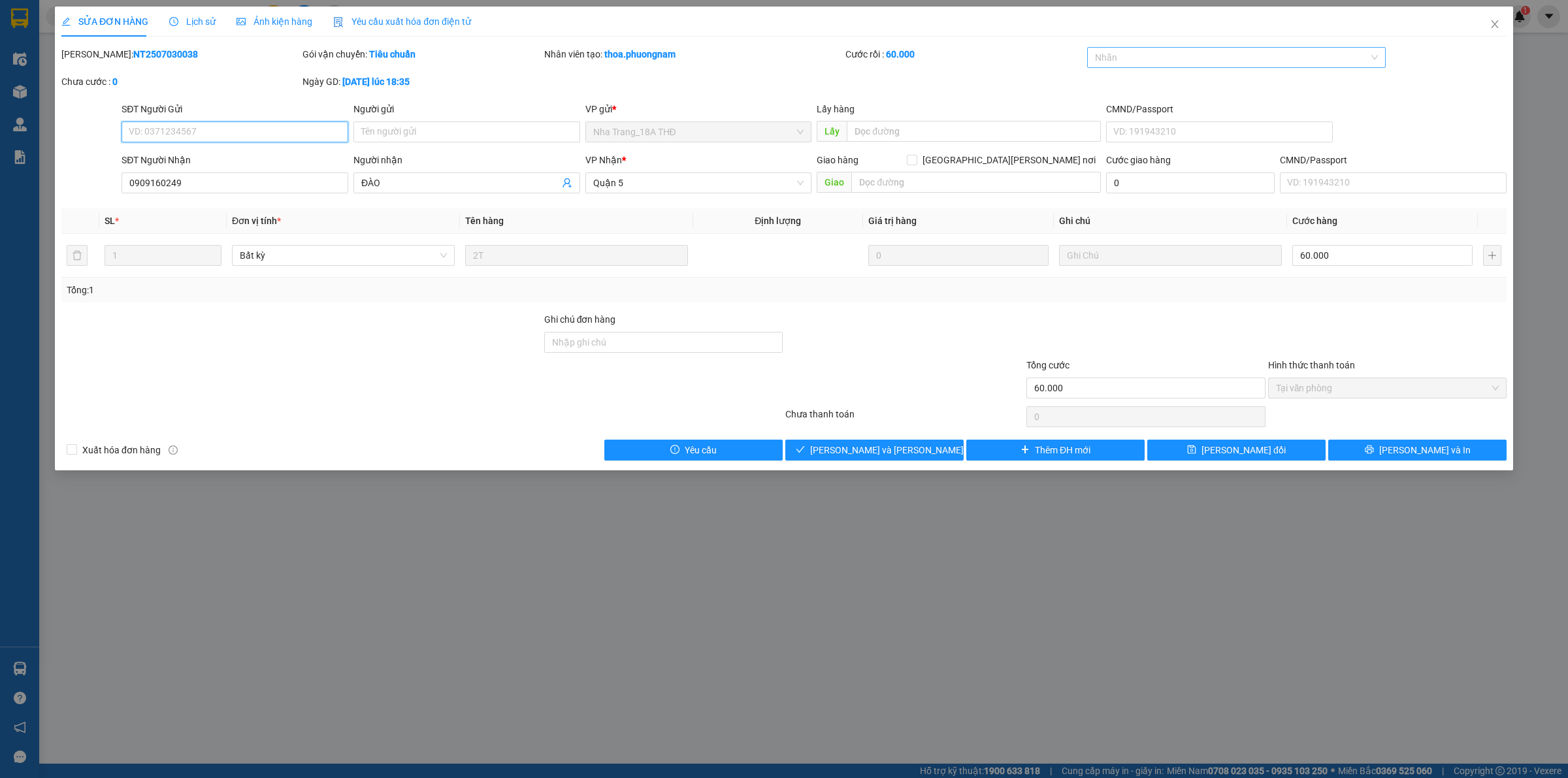
click at [888, 61] on div at bounding box center [1230, 57] width 280 height 16
click at [888, 85] on div "CÔNG NỢ" at bounding box center [1236, 83] width 283 height 14
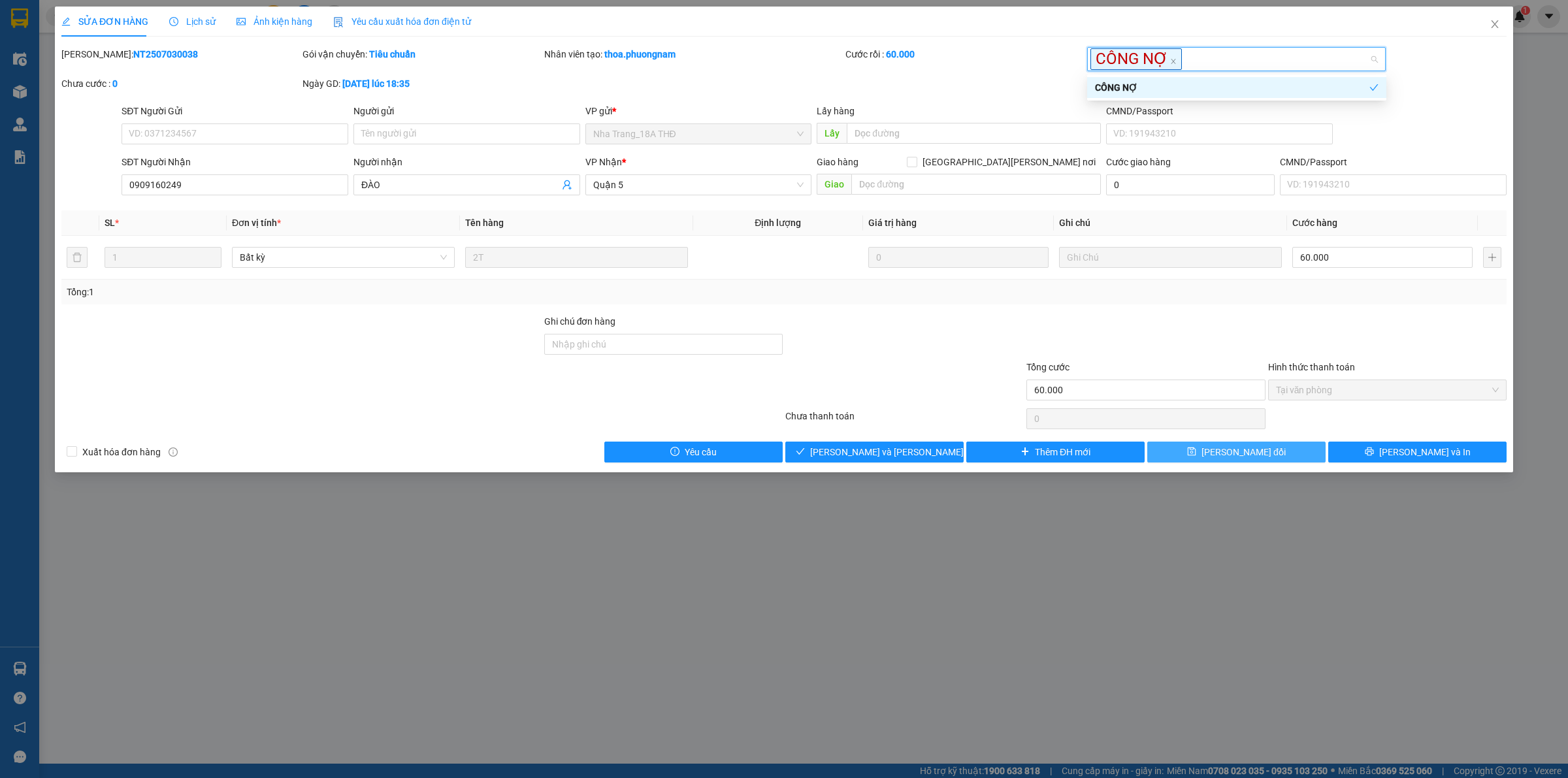
click at [888, 446] on span "[PERSON_NAME] thay đổi" at bounding box center [1244, 452] width 84 height 14
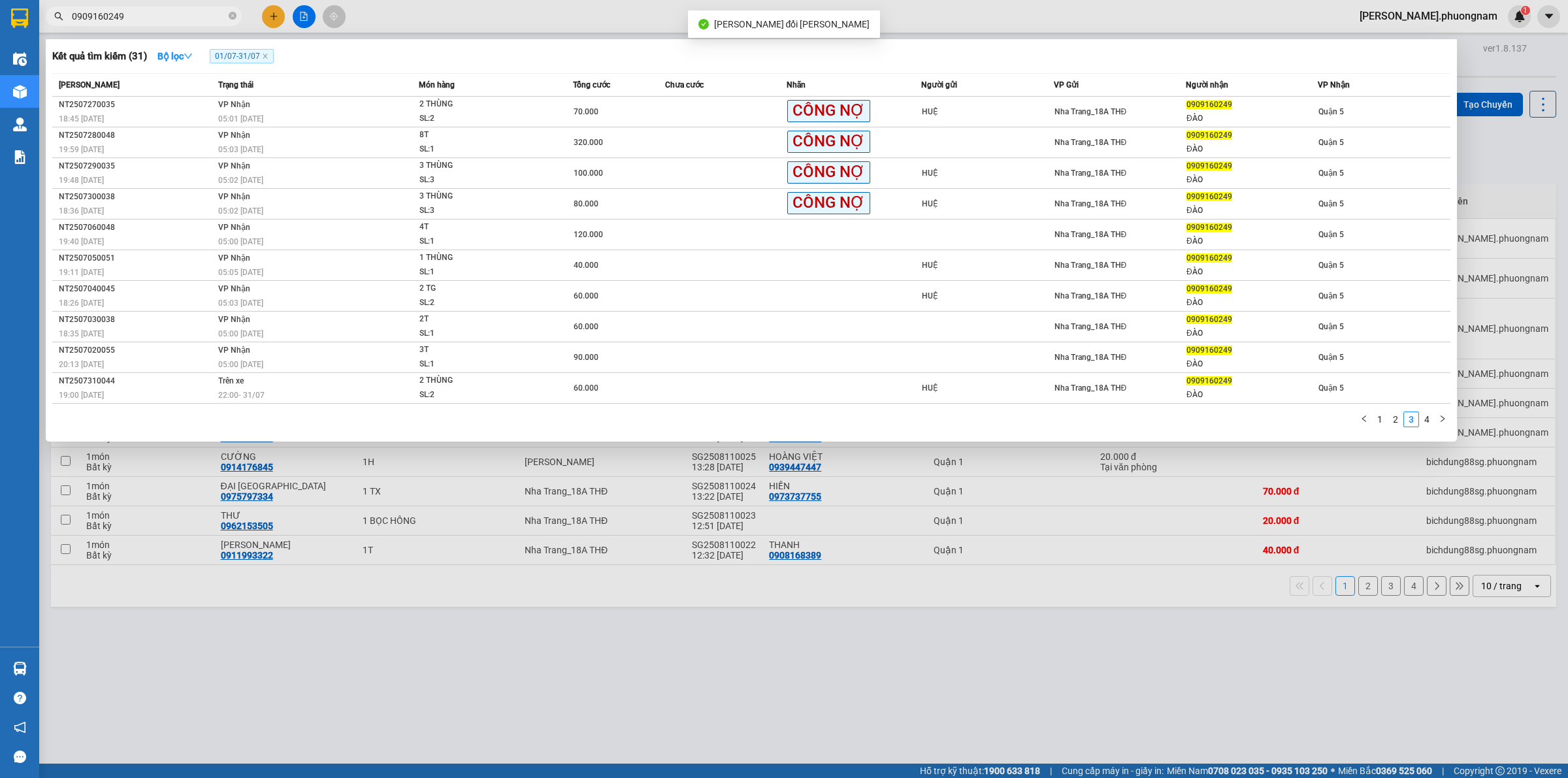
click at [162, 14] on input "0909160249" at bounding box center [149, 16] width 154 height 14
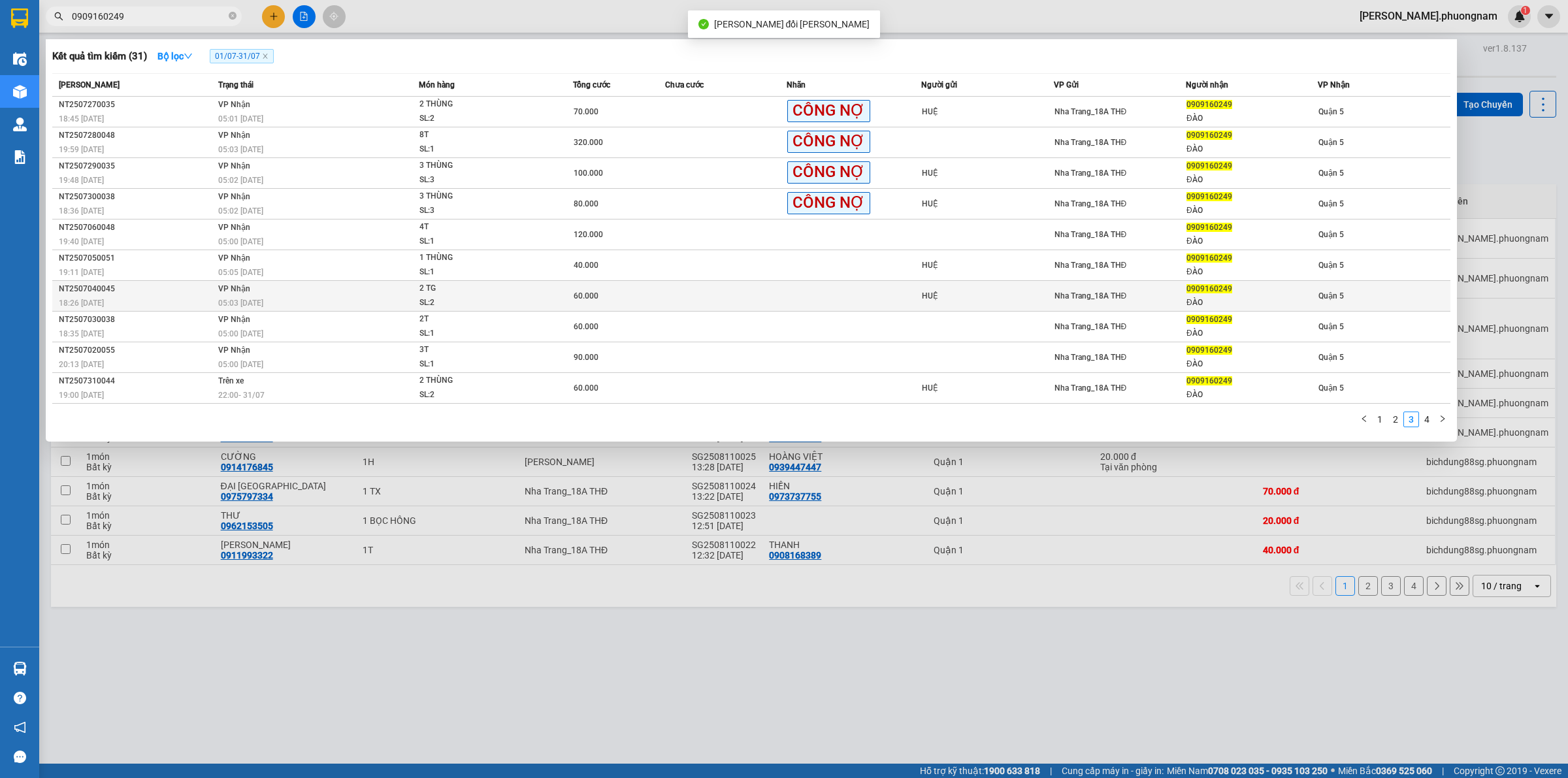
click at [602, 294] on div "60.000" at bounding box center [619, 295] width 90 height 14
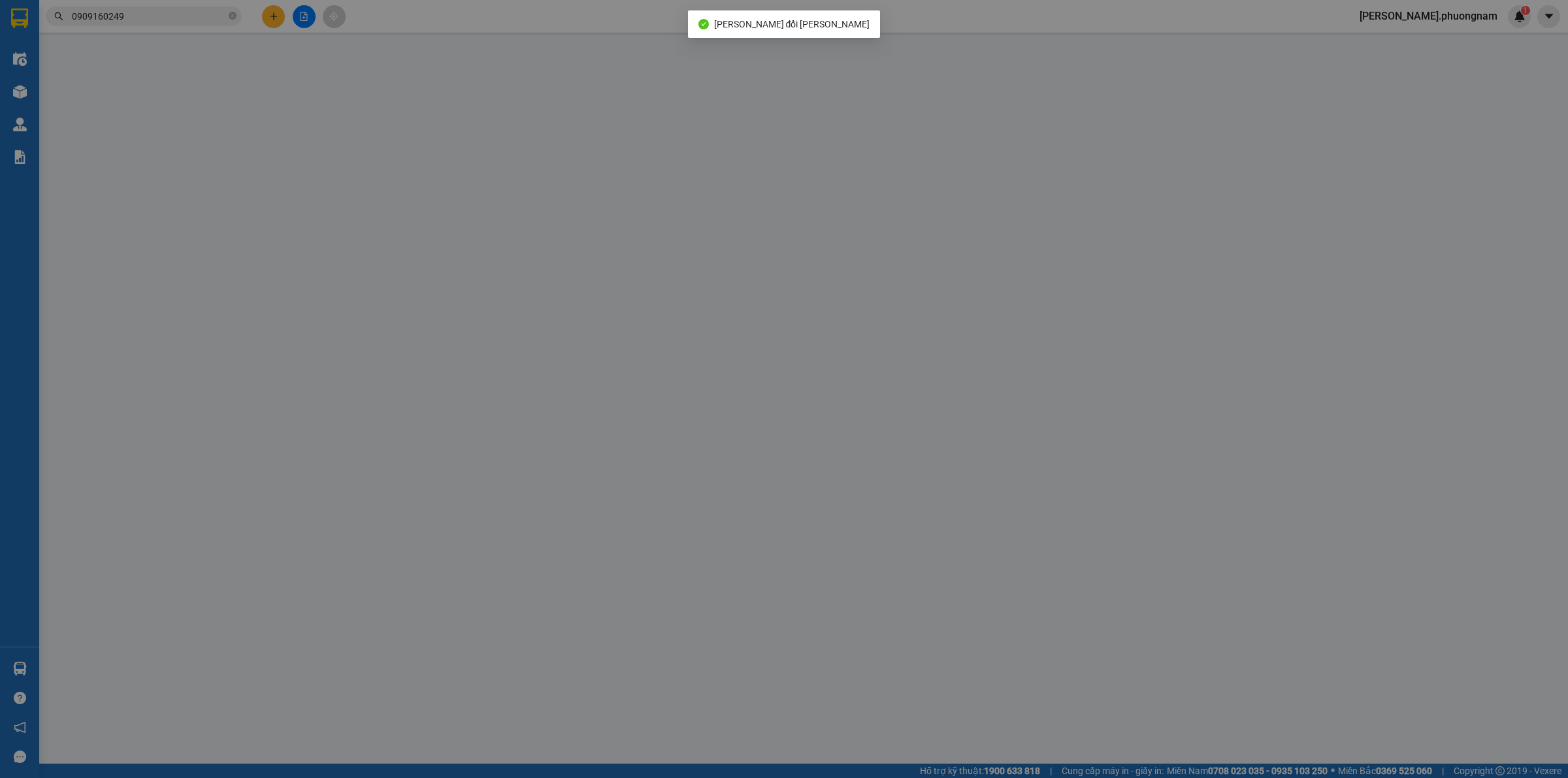
type input "HUỆ"
type input "0909160249"
type input "ĐÀO"
type input "60.000"
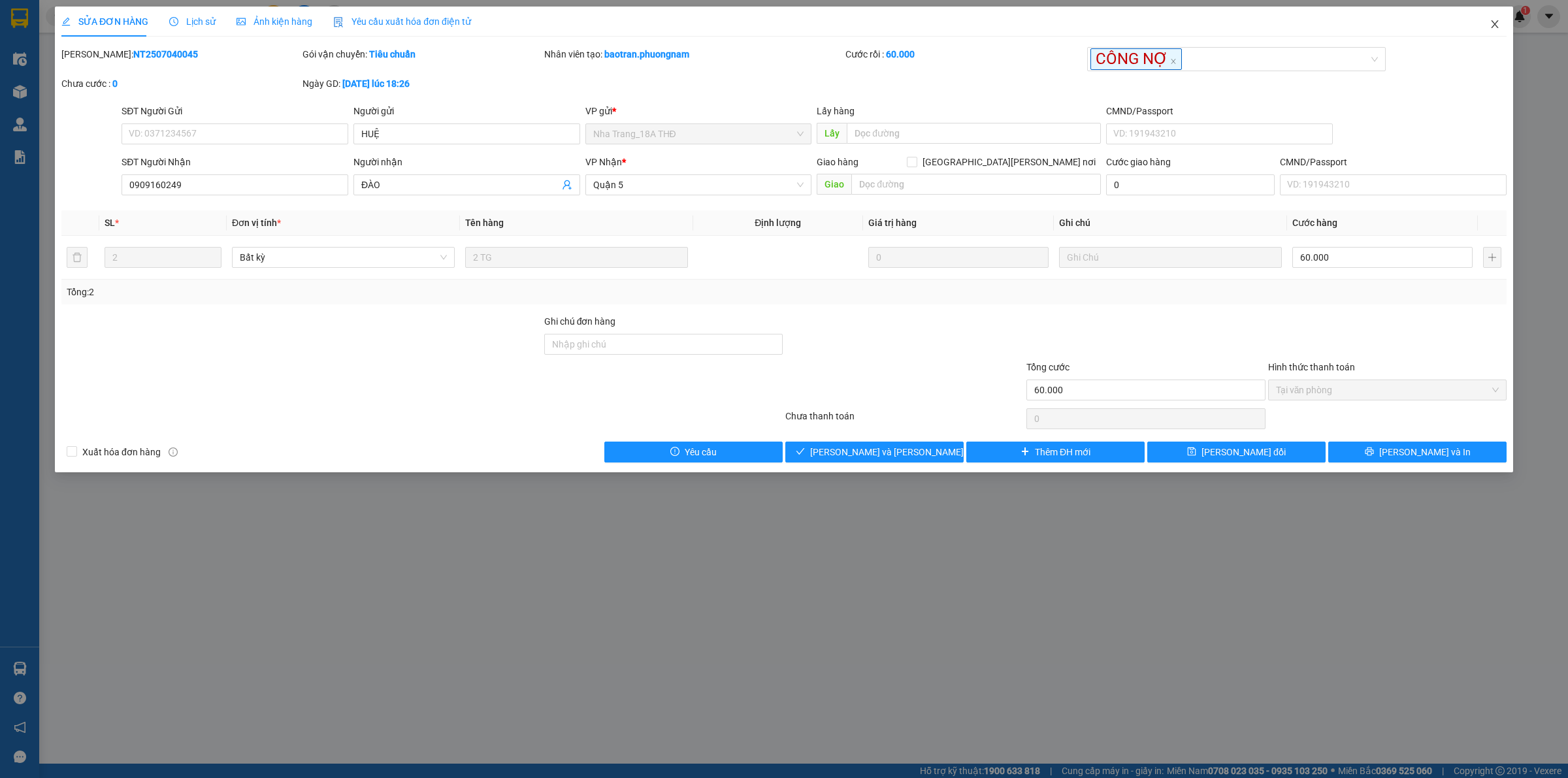
click at [888, 22] on icon "close" at bounding box center [1494, 23] width 10 height 10
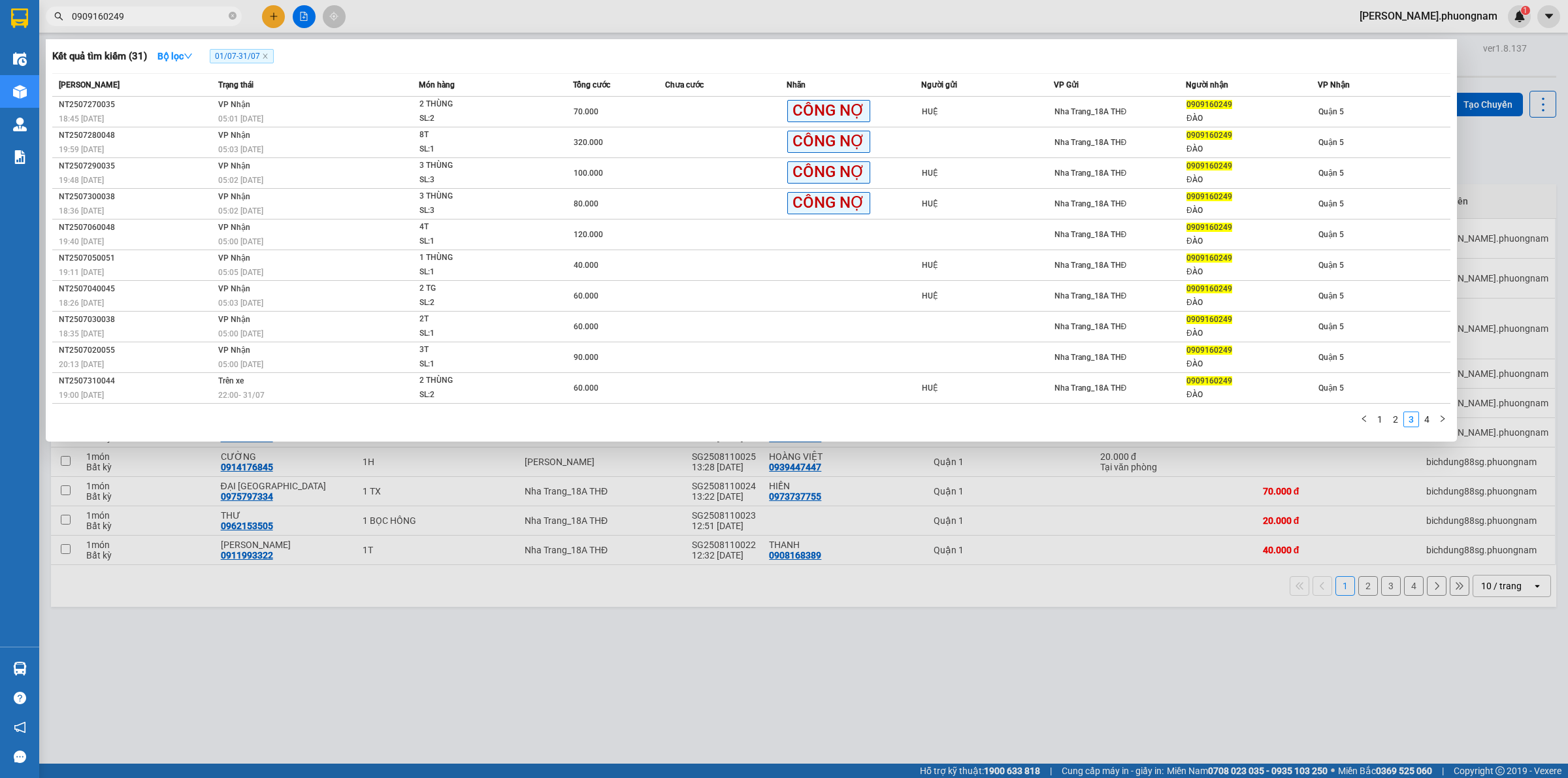
click at [157, 22] on input "0909160249" at bounding box center [149, 16] width 154 height 14
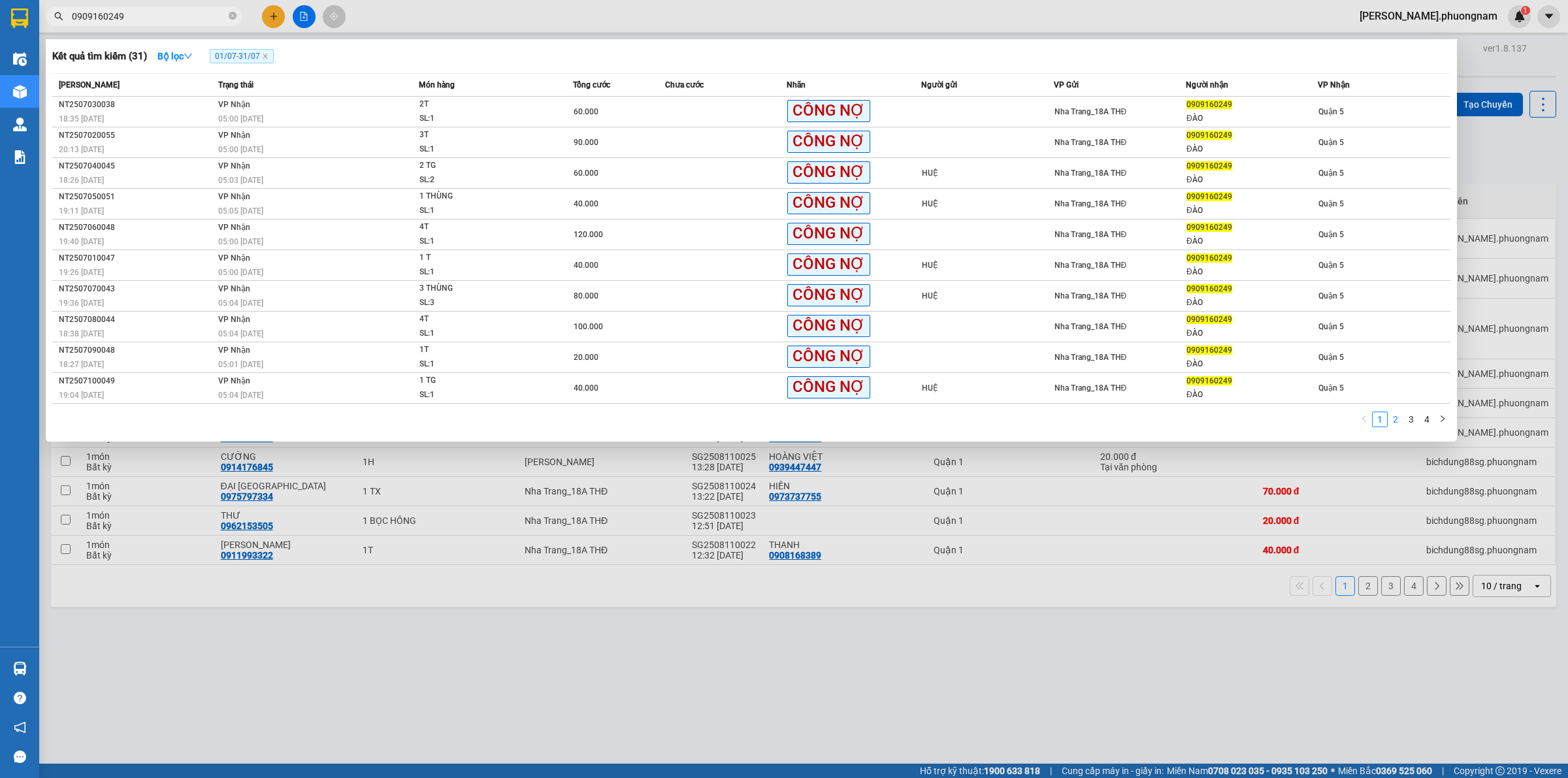
click at [888, 422] on link "2" at bounding box center [1395, 419] width 14 height 14
click at [888, 422] on link "3" at bounding box center [1411, 419] width 14 height 14
click at [888, 418] on link "4" at bounding box center [1426, 419] width 14 height 14
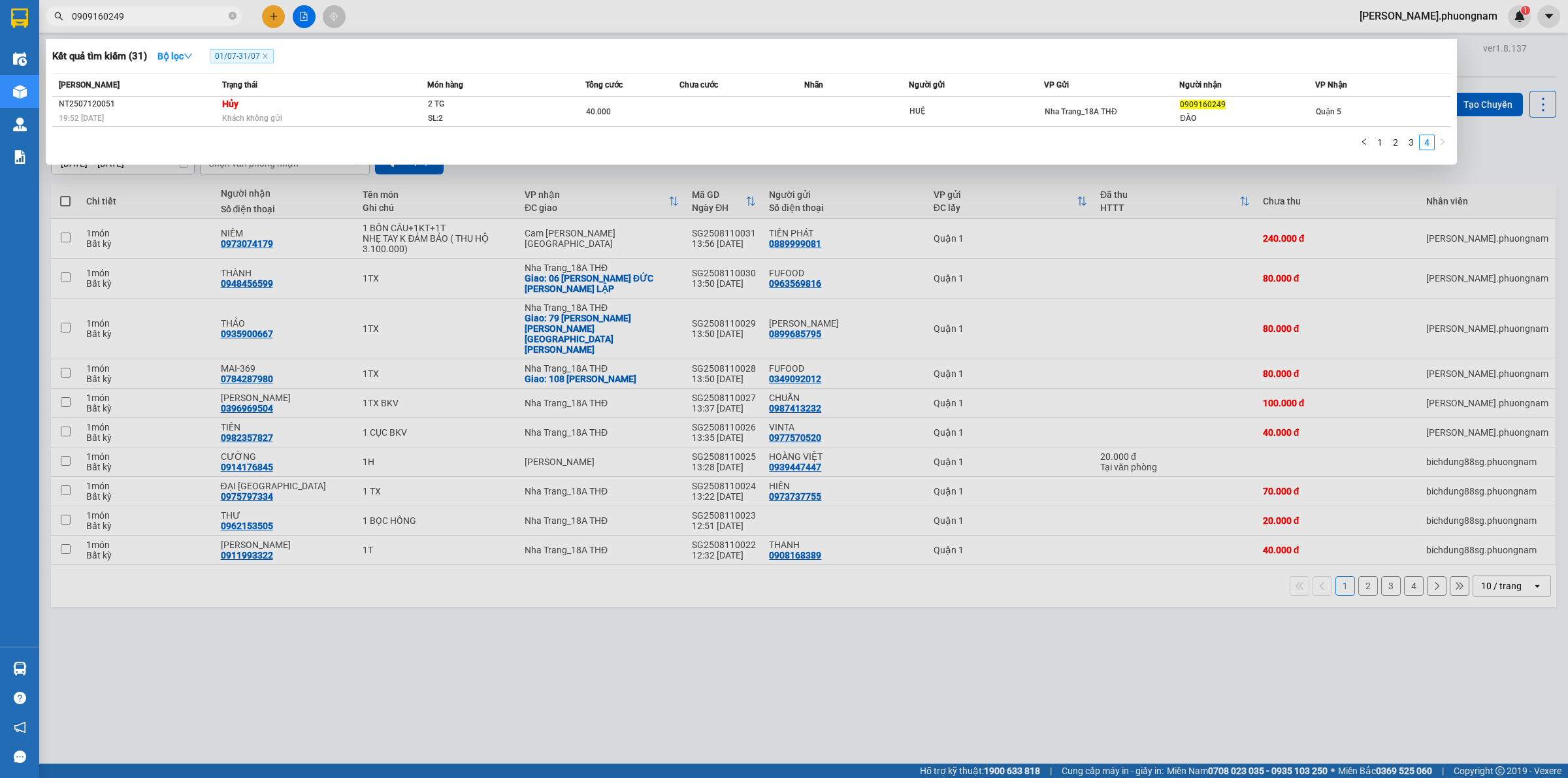
click at [148, 18] on input "0909160249" at bounding box center [149, 16] width 154 height 14
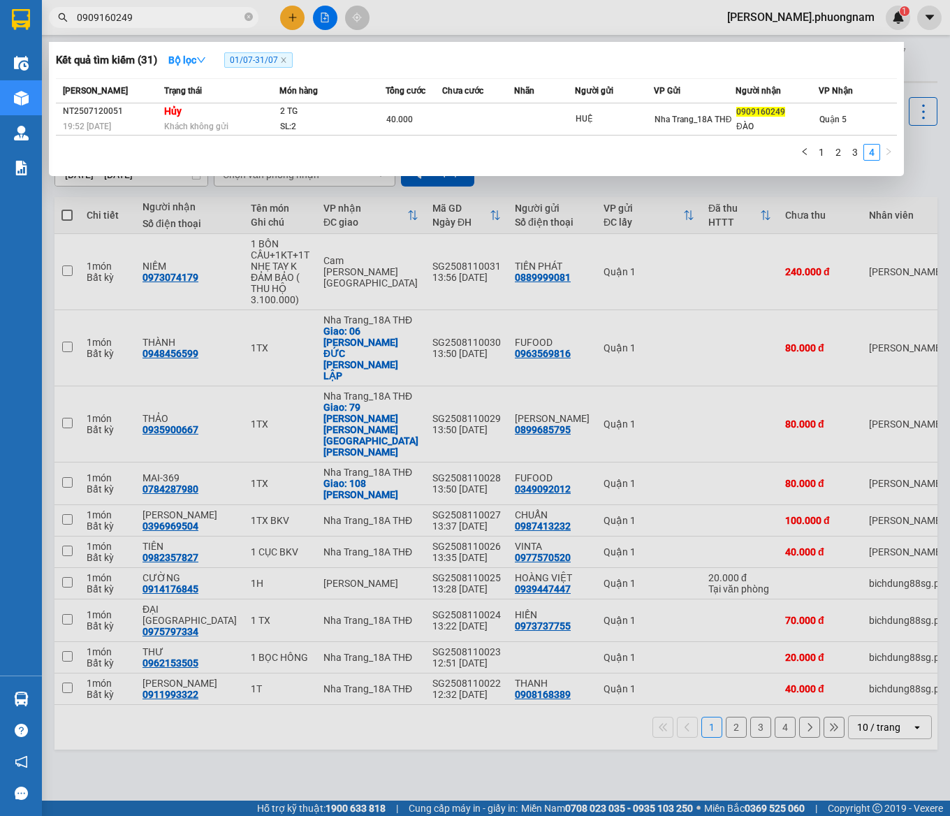
click at [109, 25] on span "0909160249" at bounding box center [154, 17] width 210 height 21
click at [140, 10] on input "0909160249" at bounding box center [159, 17] width 165 height 15
drag, startPoint x: 164, startPoint y: 12, endPoint x: -47, endPoint y: -20, distance: 213.5
click at [0, 0] on html "Kết quả tìm kiếm ( 31 ) Bộ lọc 01/07 - 31/07 Mã ĐH Trạng thái Món hàng Tổng cướ…" at bounding box center [475, 408] width 950 height 816
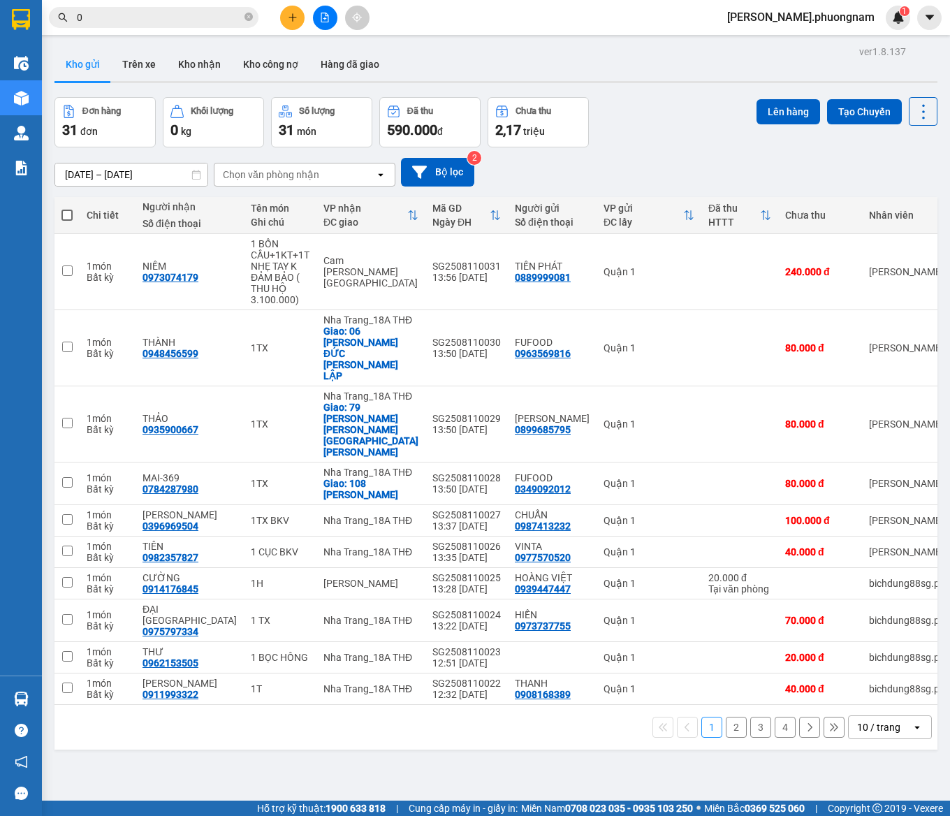
paste input "908237404"
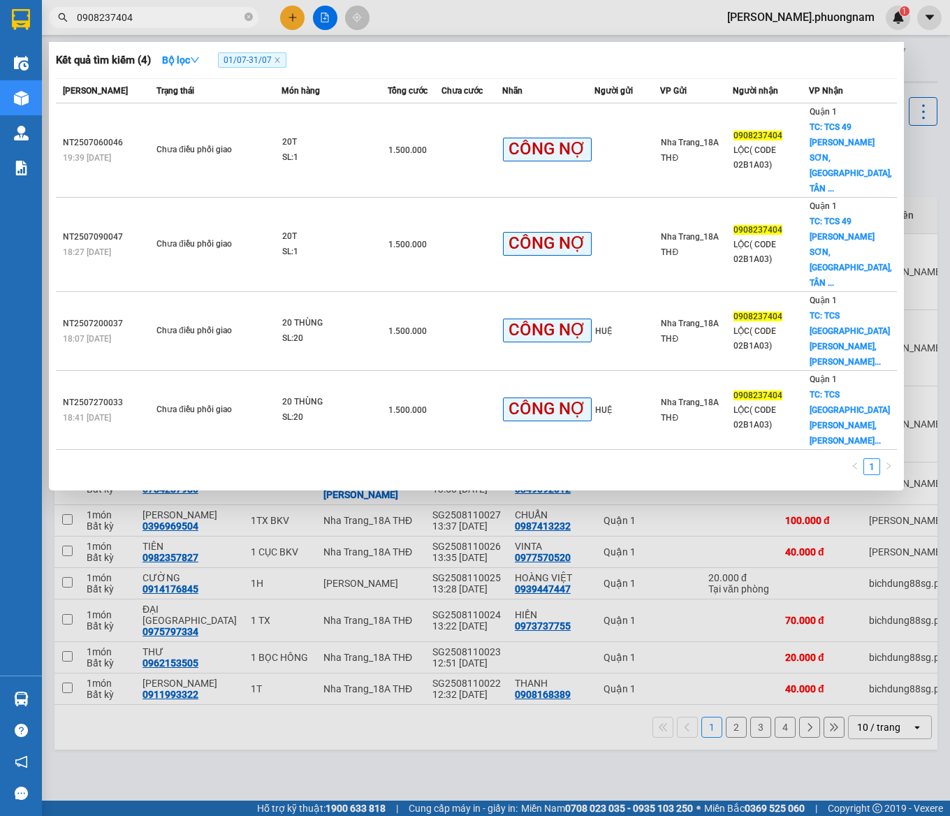
click at [159, 21] on input "0908237404" at bounding box center [159, 17] width 165 height 15
drag, startPoint x: -47, startPoint y: -44, endPoint x: -47, endPoint y: -54, distance: 9.8
click at [0, 0] on html "Kết quả tìm kiếm ( 4 ) Bộ lọc 01/07 - 31/07 Mã ĐH Trạng thái Món hàng Tổng cước…" at bounding box center [475, 408] width 950 height 816
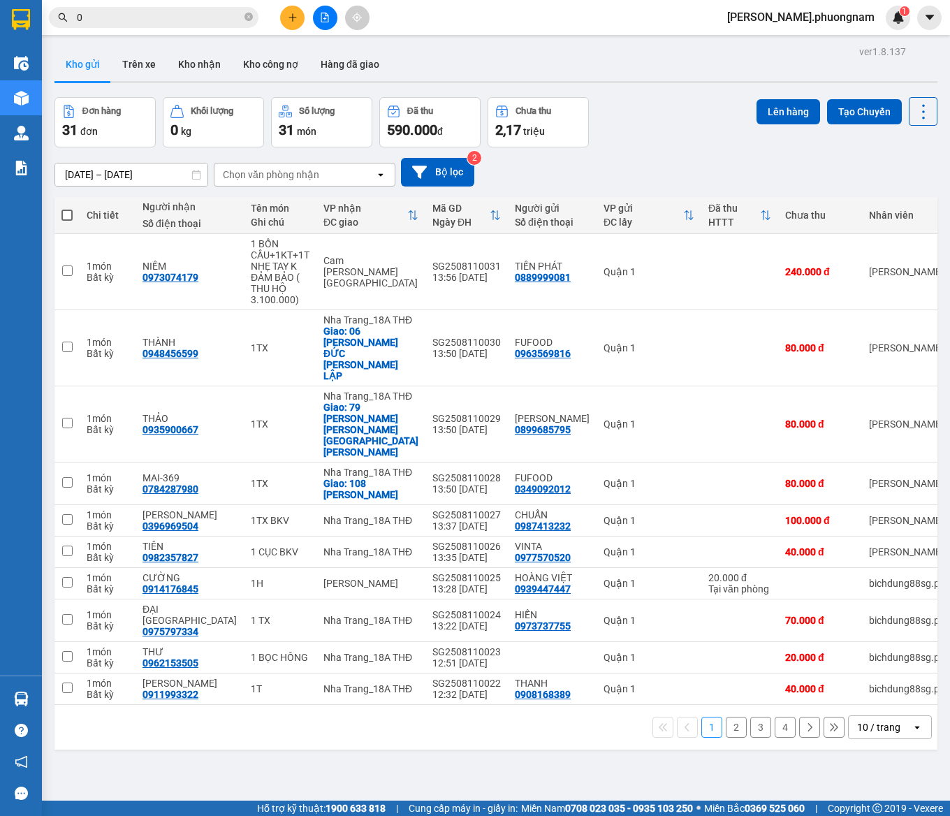
paste input "774920132"
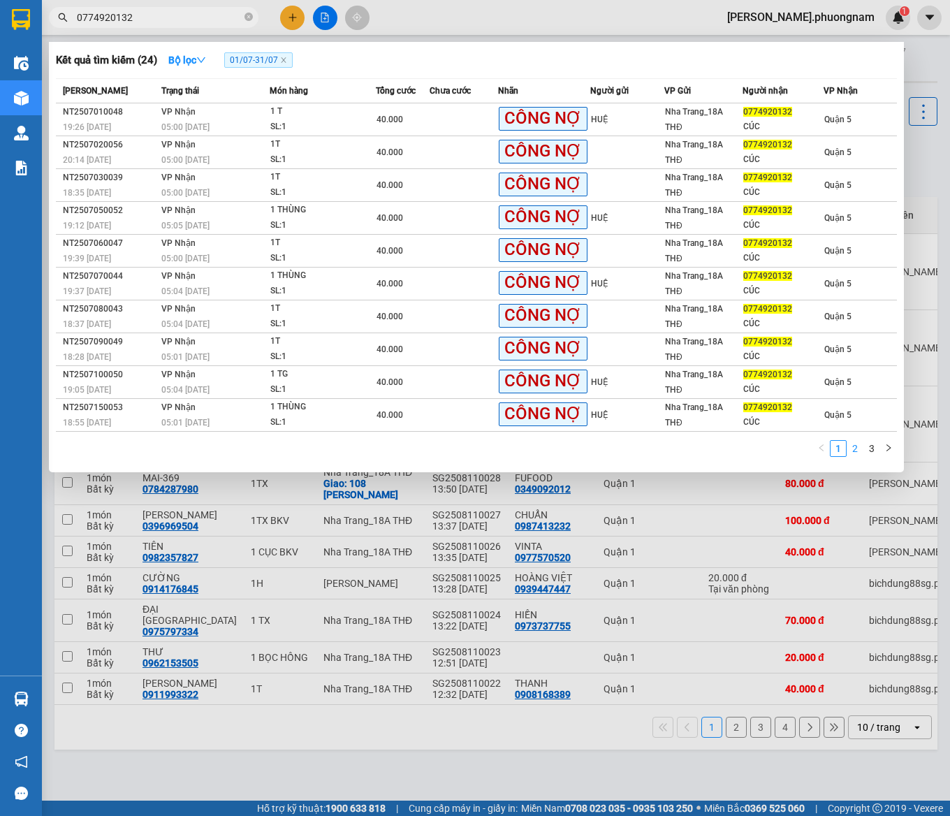
click at [858, 444] on link "2" at bounding box center [855, 448] width 15 height 15
click at [870, 444] on link "3" at bounding box center [871, 448] width 15 height 15
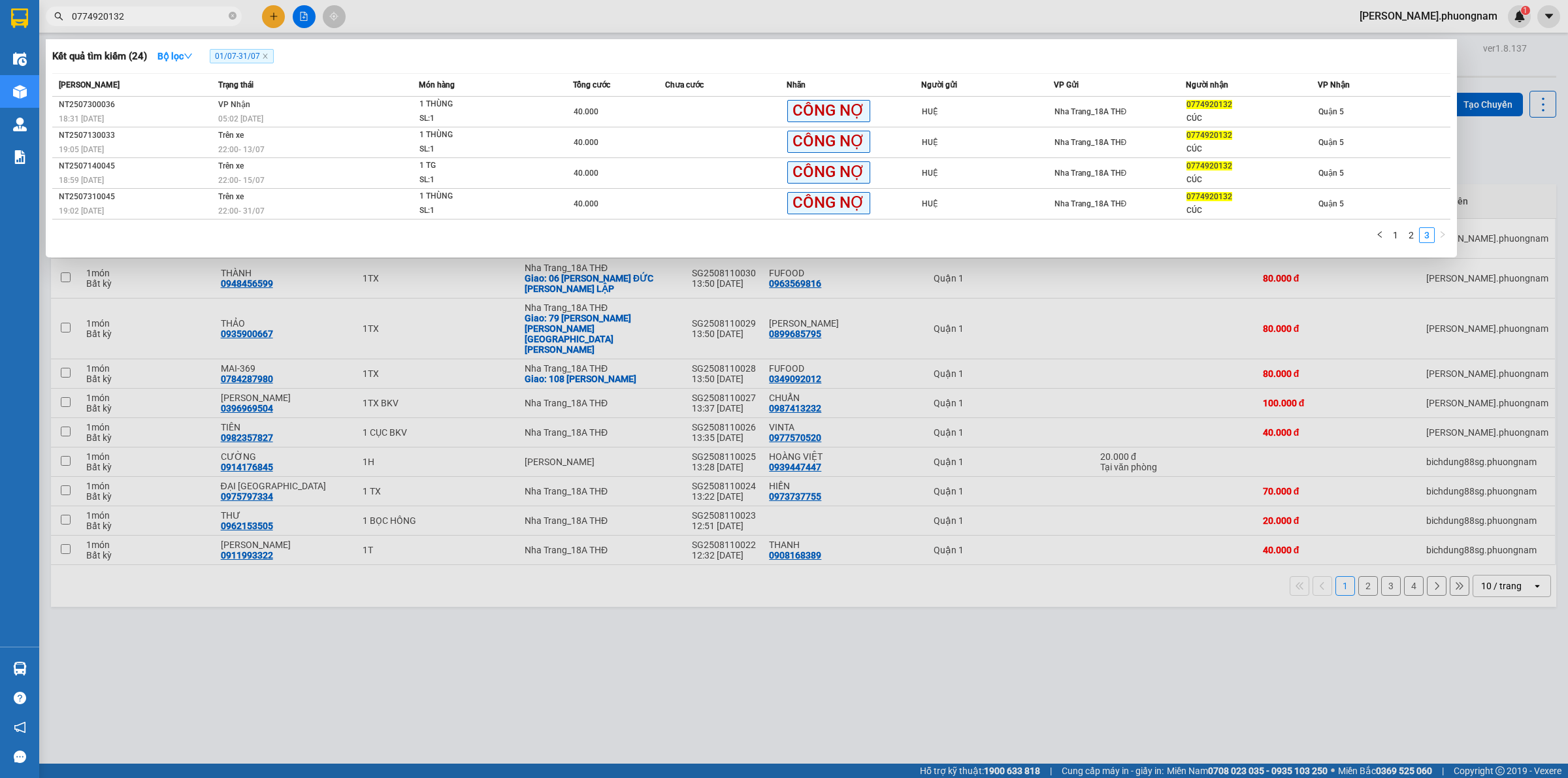
drag, startPoint x: 164, startPoint y: 13, endPoint x: 0, endPoint y: -16, distance: 166.5
click at [0, 0] on html "Kết quả tìm kiếm ( 24 ) Bộ lọc 01/07 - 31/07 Mã ĐH Trạng thái Món hàng Tổng cướ…" at bounding box center [784, 389] width 1568 height 778
paste input "NT2507030037"
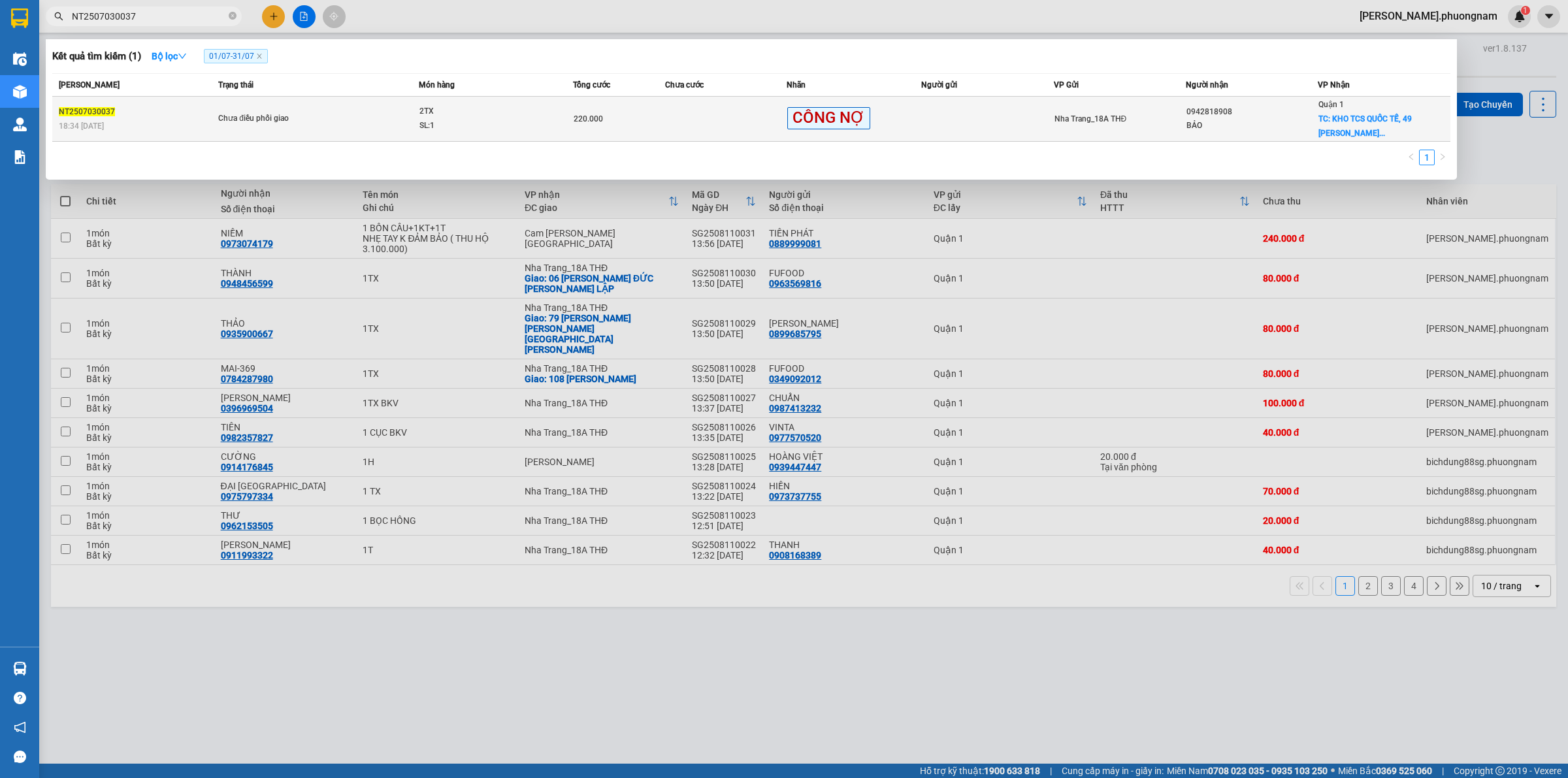
type input "NT2507030037"
click at [101, 108] on span "NT2507030037" at bounding box center [87, 112] width 56 height 9
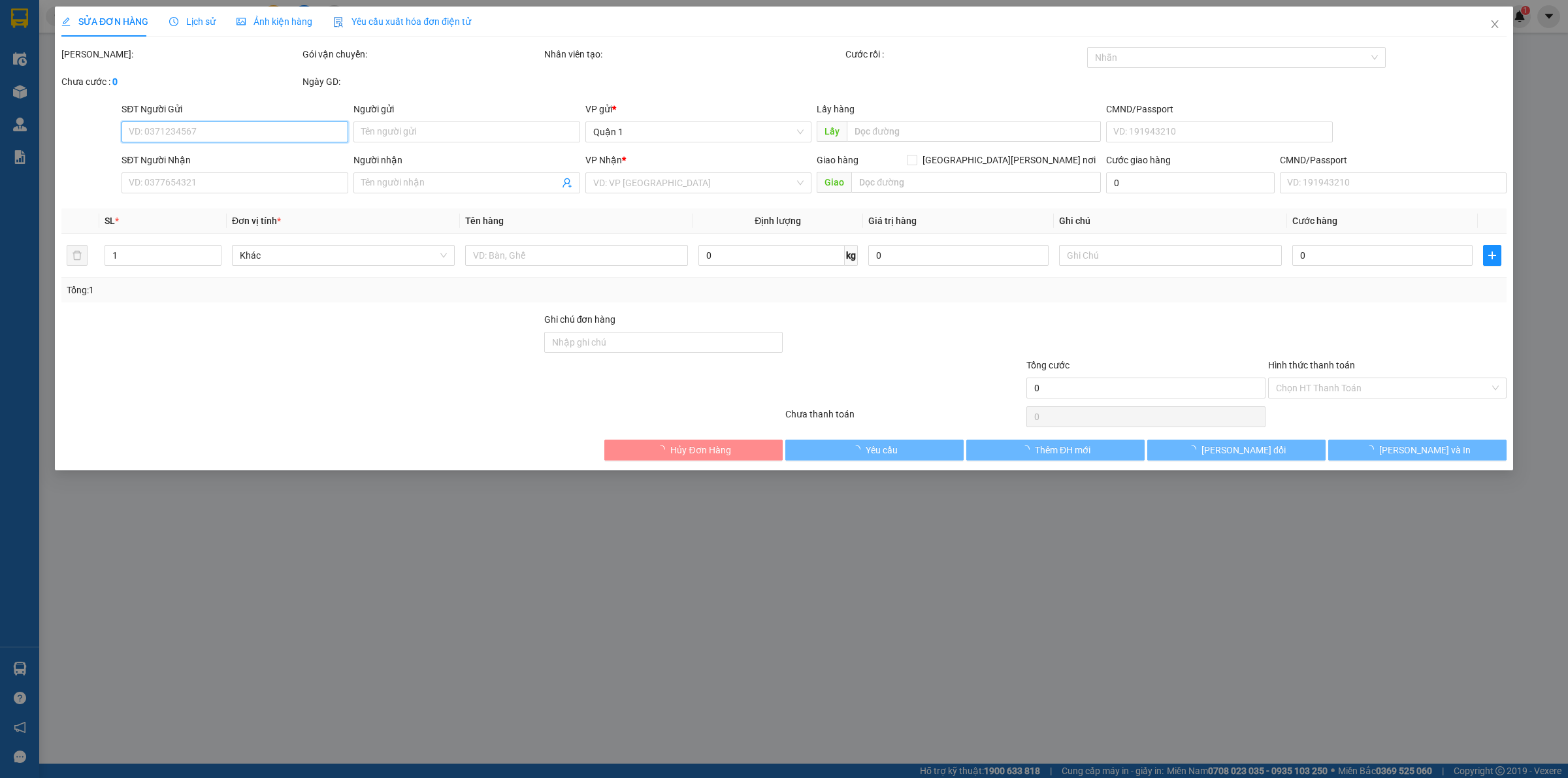
type input "0942818908"
type input "BẢO"
checkbox input "true"
type input "KHO TCS QUỐC TẾ, 49 TRƯỜNG SƠN, PHƯỜNG 4, QUẬN TÂN BÌNH (GTN 120)"
type input "220.000"
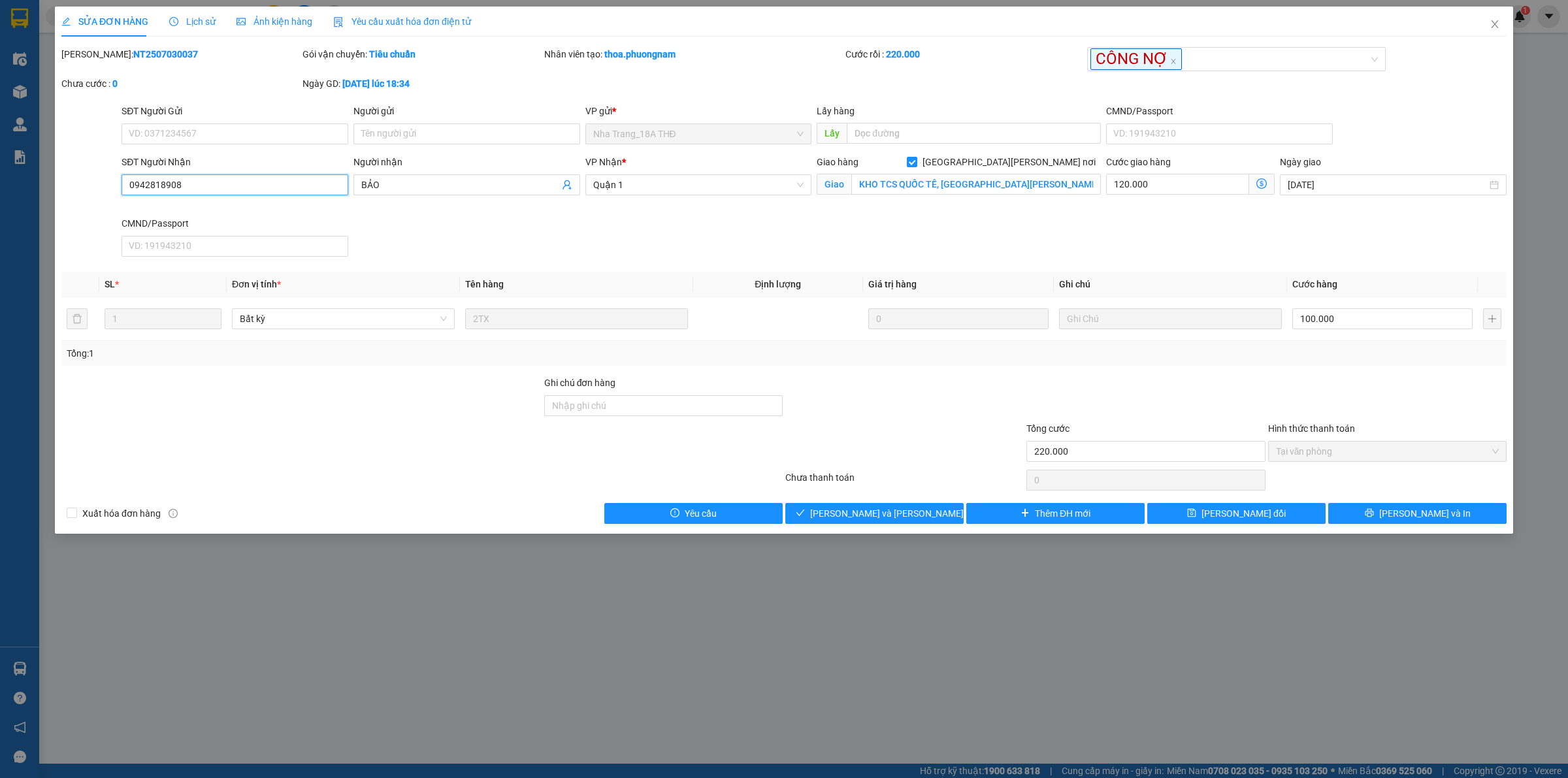
drag, startPoint x: 81, startPoint y: 180, endPoint x: 5, endPoint y: 162, distance: 78.1
click at [0, 162] on div "SỬA ĐƠN HÀNG Lịch sử Ảnh kiện hàng Yêu cầu xuất hóa đơn điện tử Total Paid Fee …" at bounding box center [784, 389] width 1568 height 778
click at [888, 27] on icon "close" at bounding box center [1495, 24] width 7 height 7
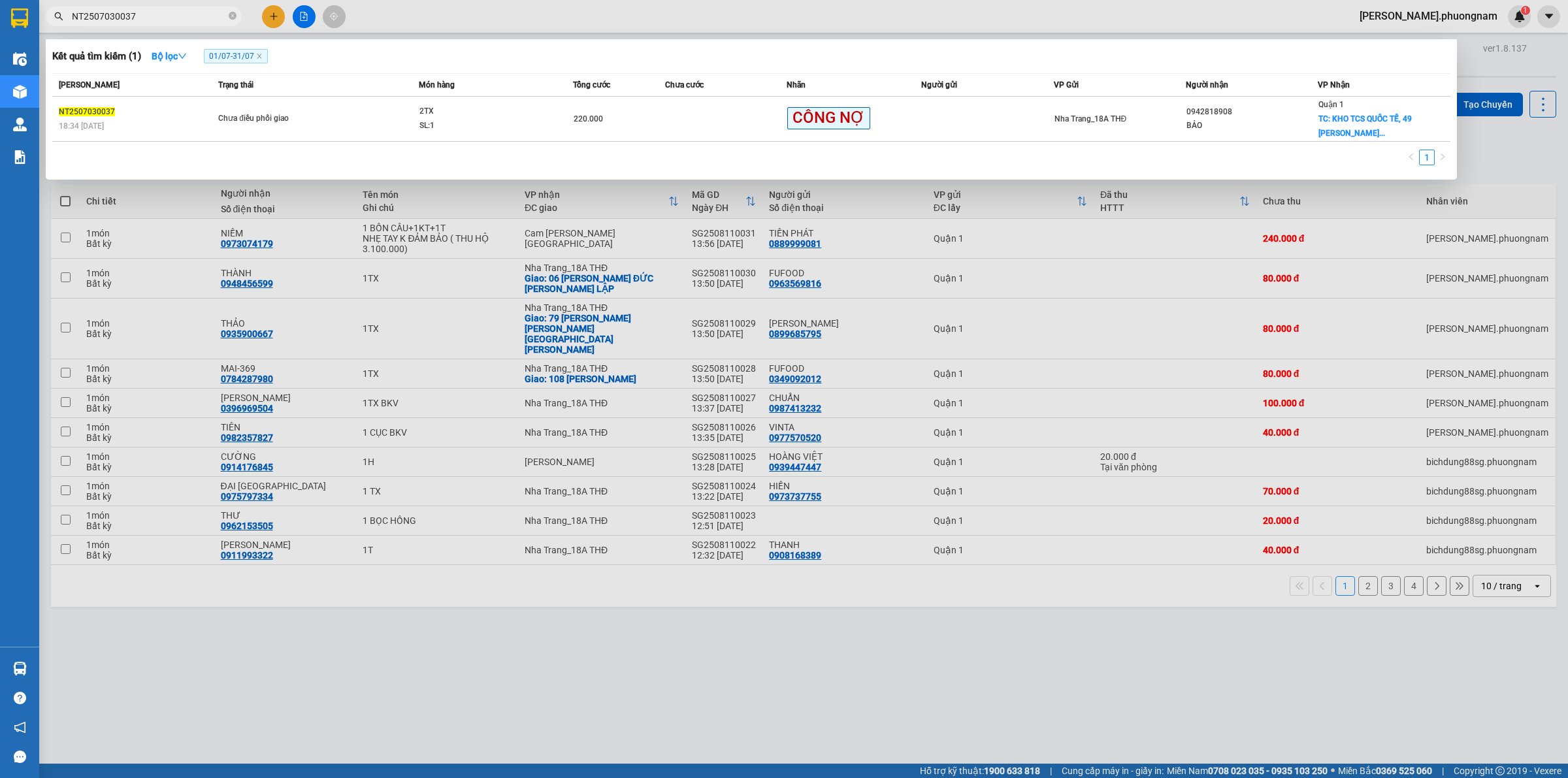
drag, startPoint x: 160, startPoint y: 13, endPoint x: 0, endPoint y: -36, distance: 167.3
click at [0, 0] on html "Kết quả tìm kiếm ( 1 ) Bộ lọc 01/07 - 31/07 Mã ĐH Trạng thái Món hàng Tổng cước…" at bounding box center [784, 389] width 1568 height 778
paste input "0942818908"
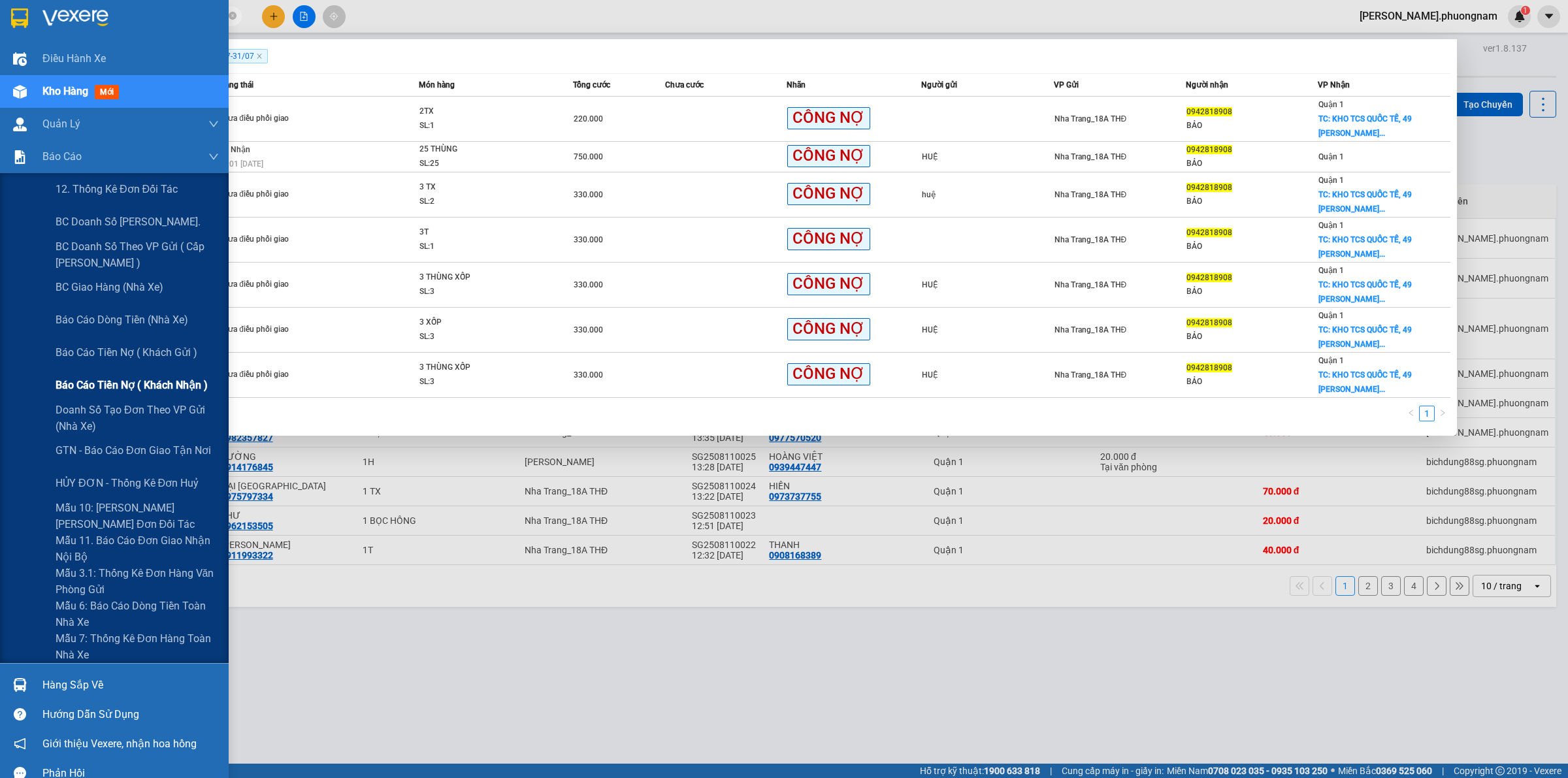
type input "0942818908"
click at [155, 381] on span "Báo cáo tiền nợ ( khách nhận )" at bounding box center [131, 384] width 152 height 16
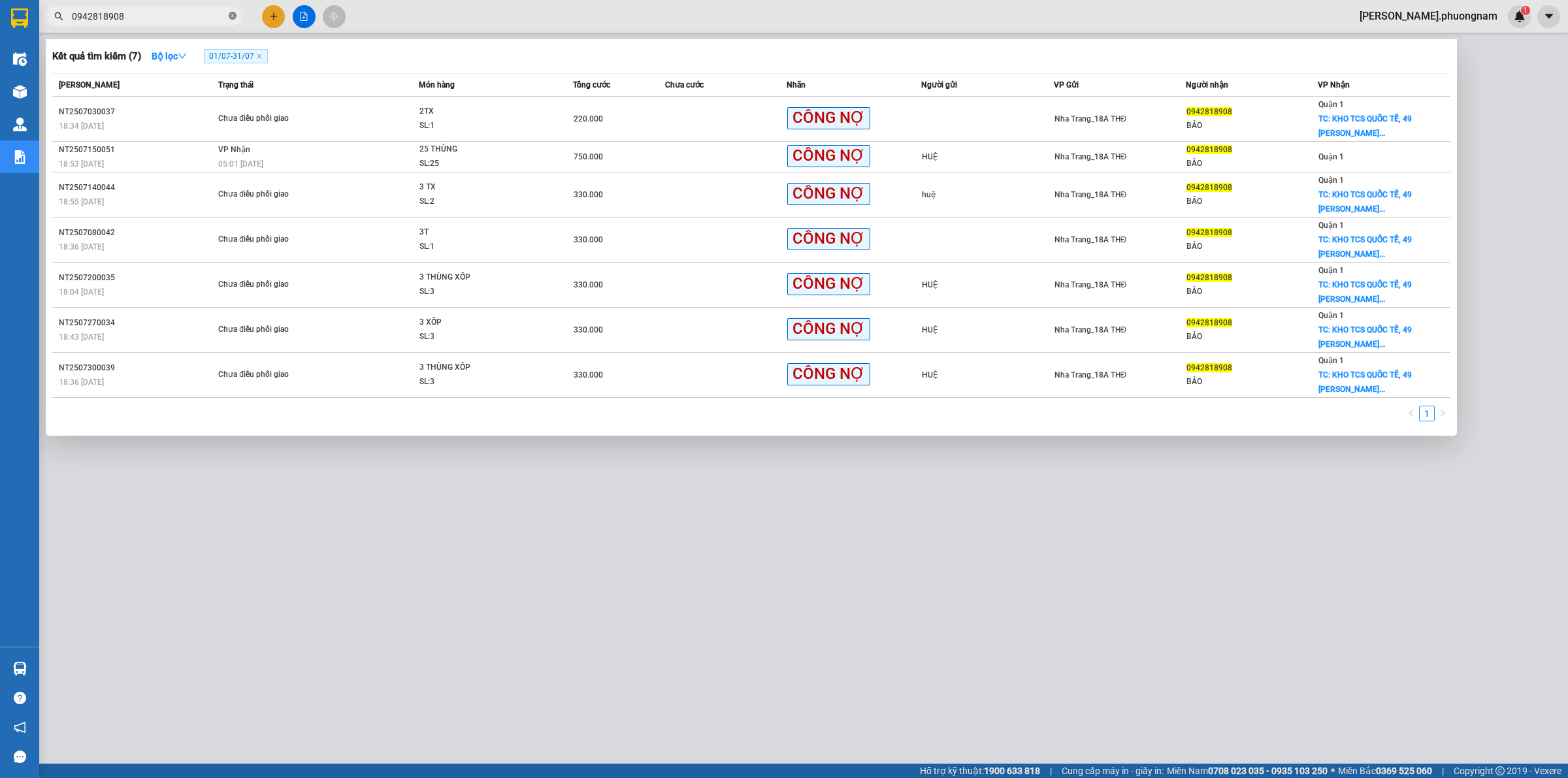
click at [233, 20] on icon "close-circle" at bounding box center [233, 16] width 7 height 7
